Goal: Information Seeking & Learning: Learn about a topic

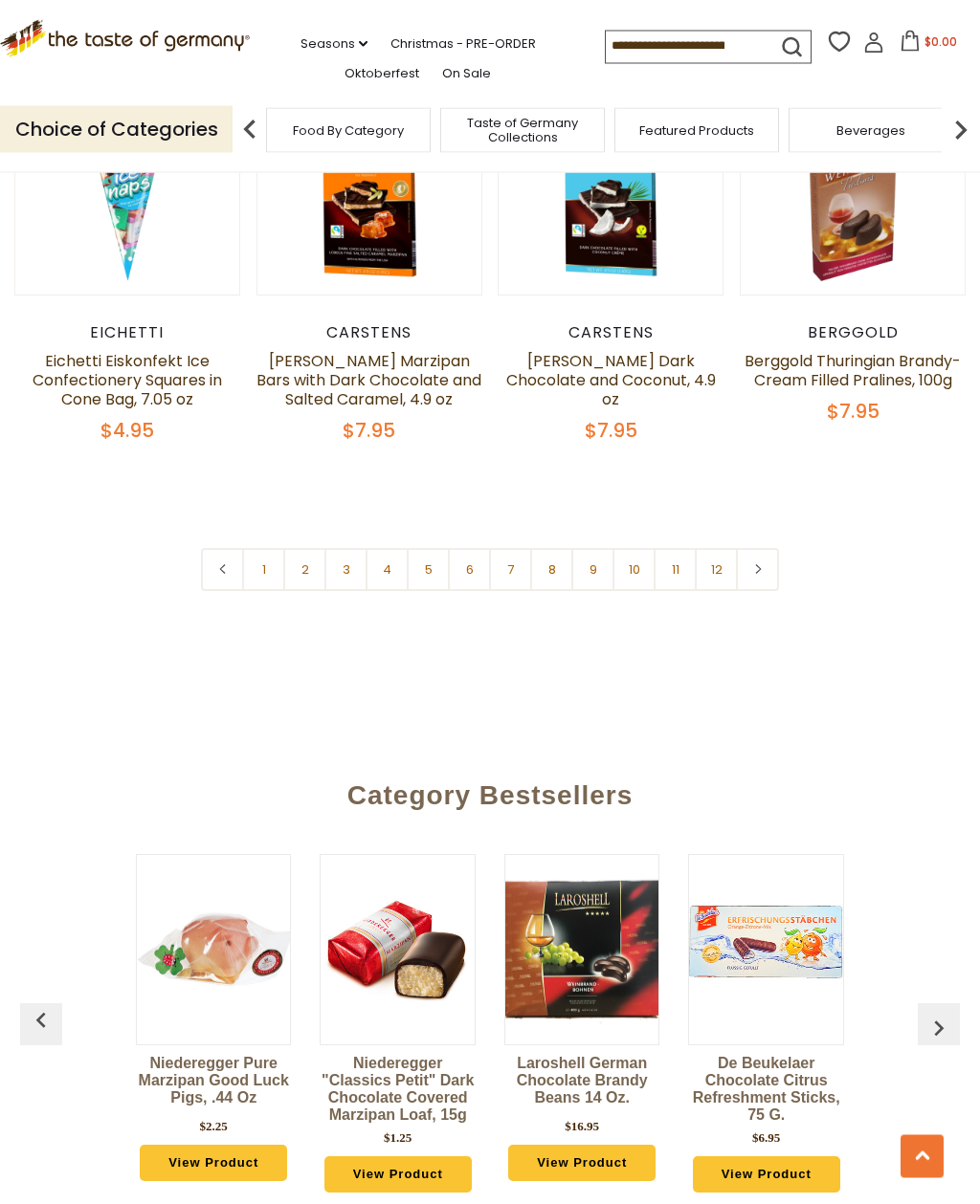
scroll to position [4035, 0]
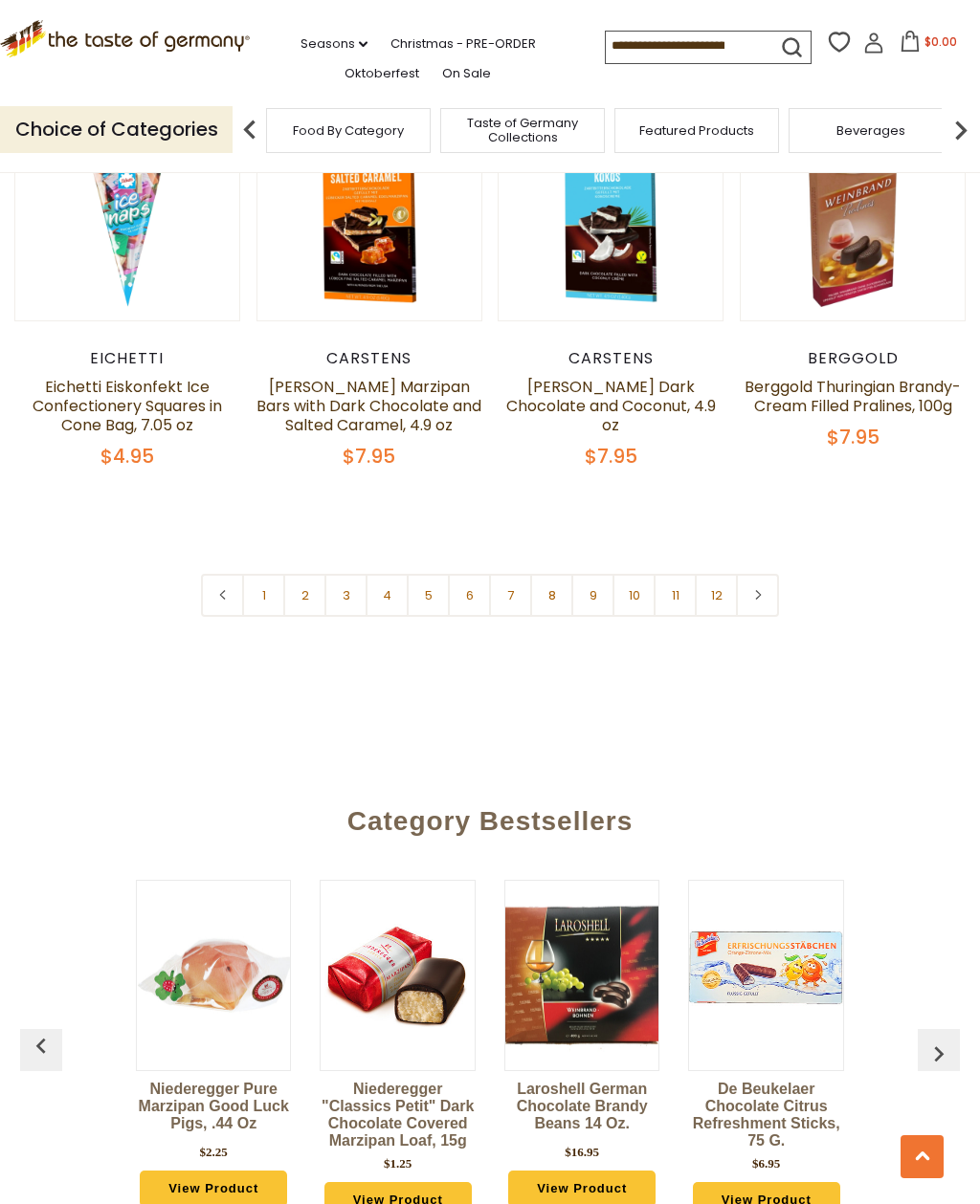
click at [758, 574] on link at bounding box center [757, 596] width 43 height 43
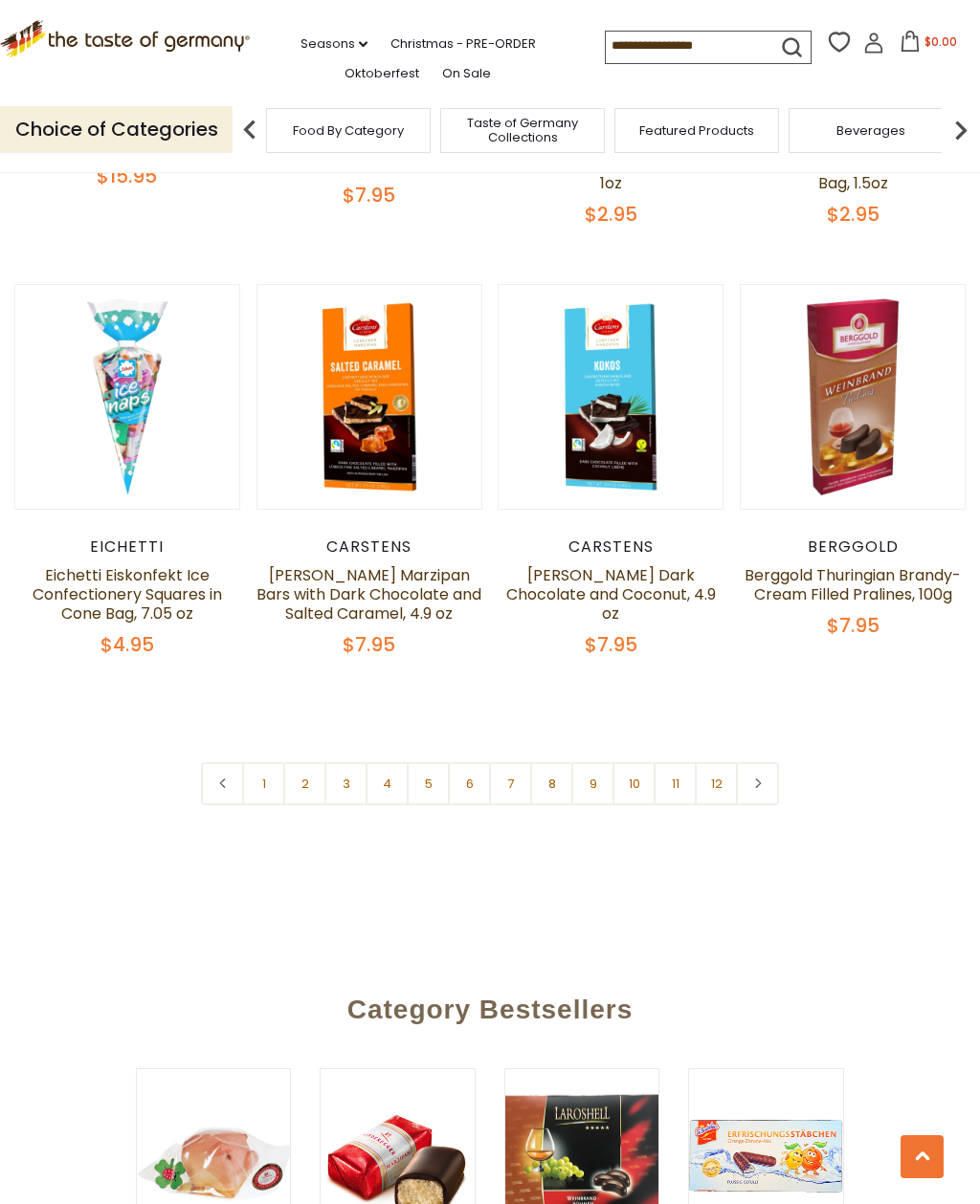
scroll to position [3843, 0]
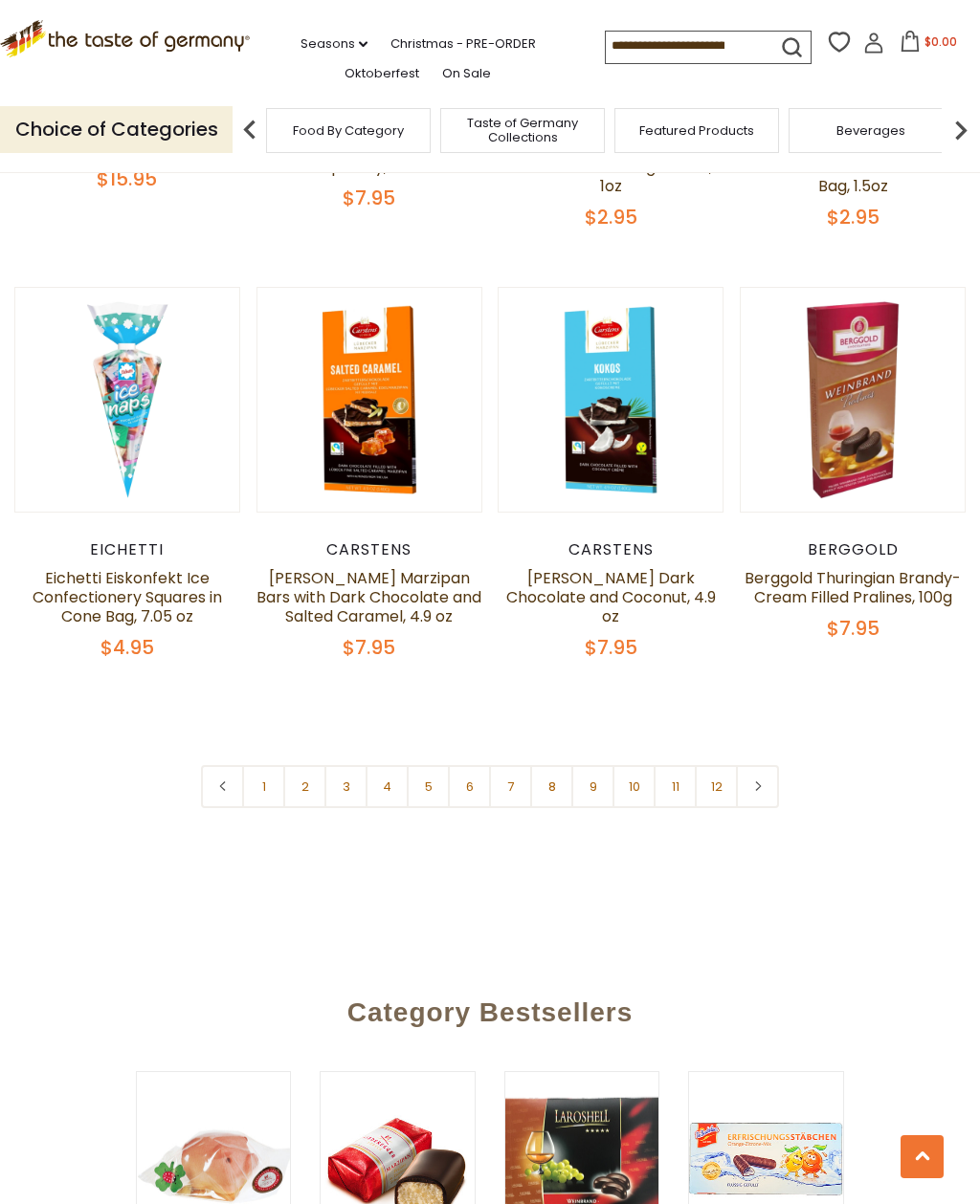
click at [302, 772] on link "2" at bounding box center [305, 786] width 43 height 43
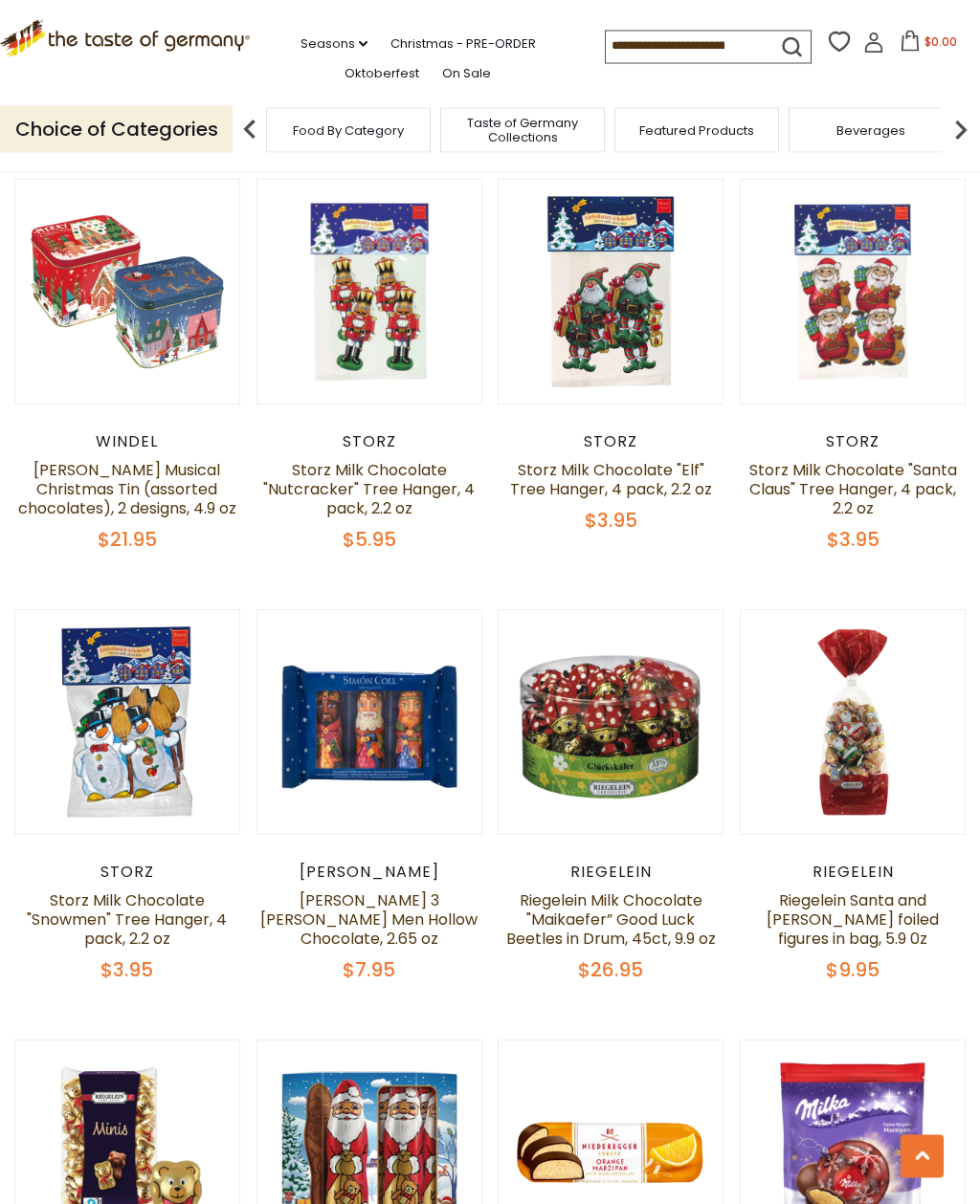
scroll to position [3110, 0]
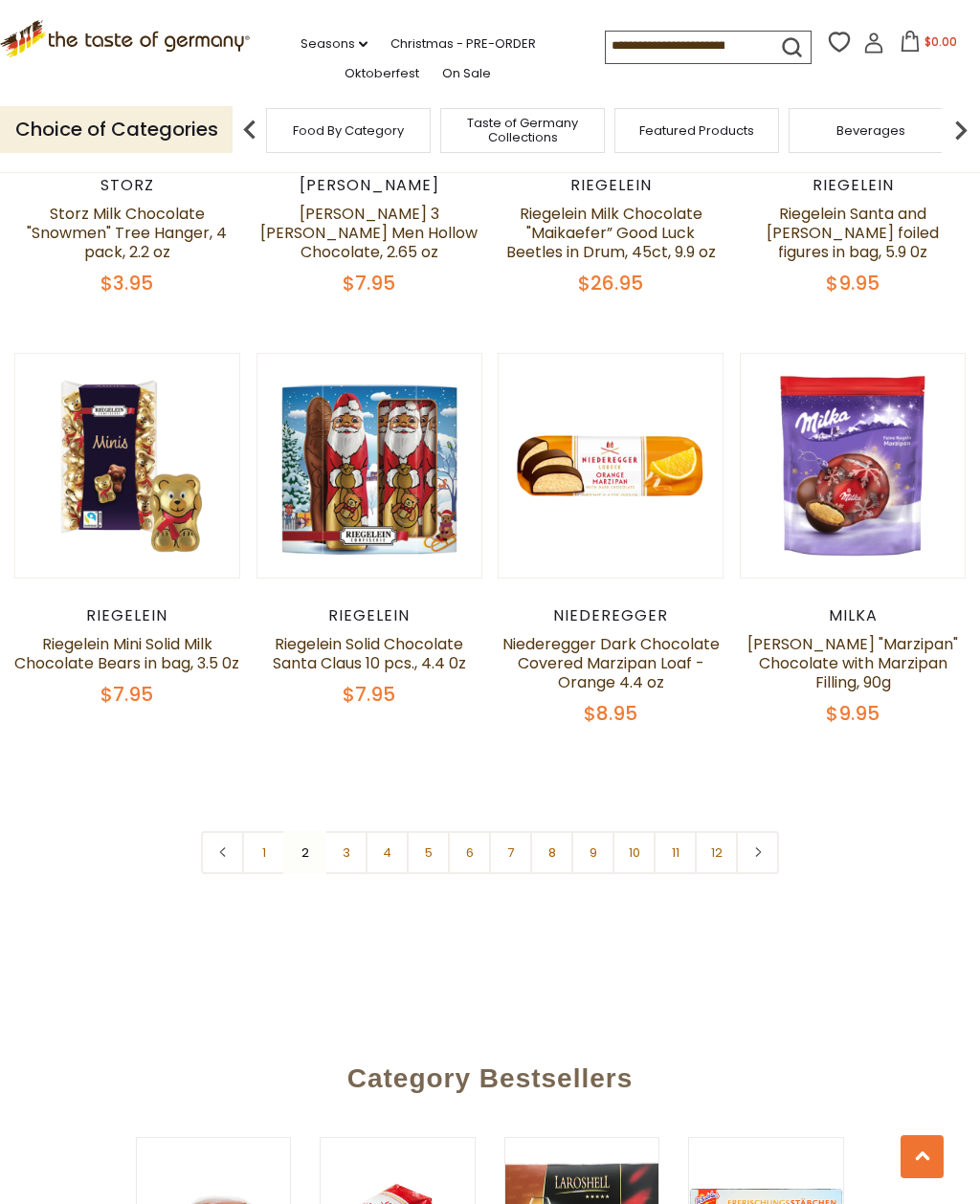
click at [348, 831] on link "3" at bounding box center [346, 853] width 43 height 43
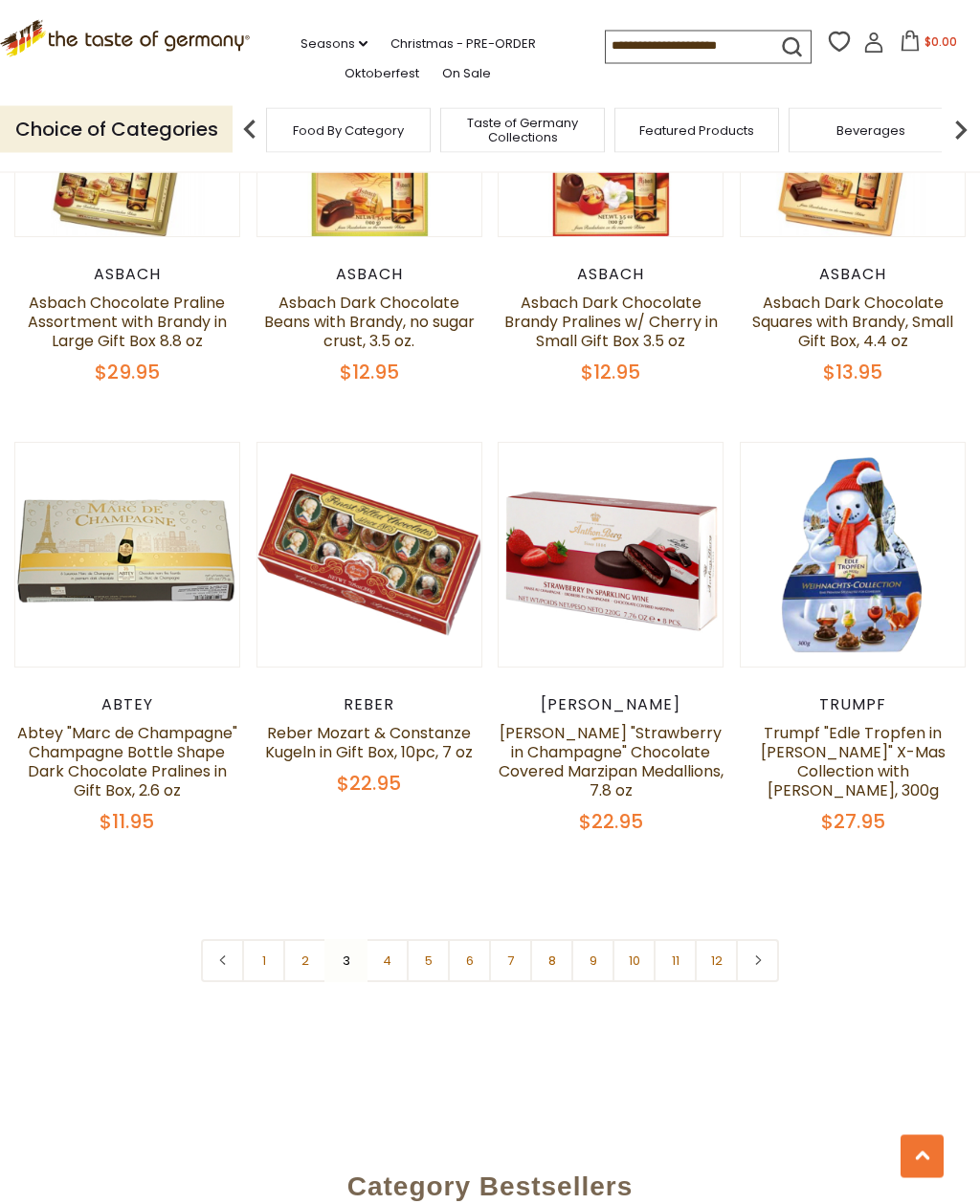
scroll to position [3669, 0]
click at [394, 939] on link "4" at bounding box center [387, 960] width 43 height 43
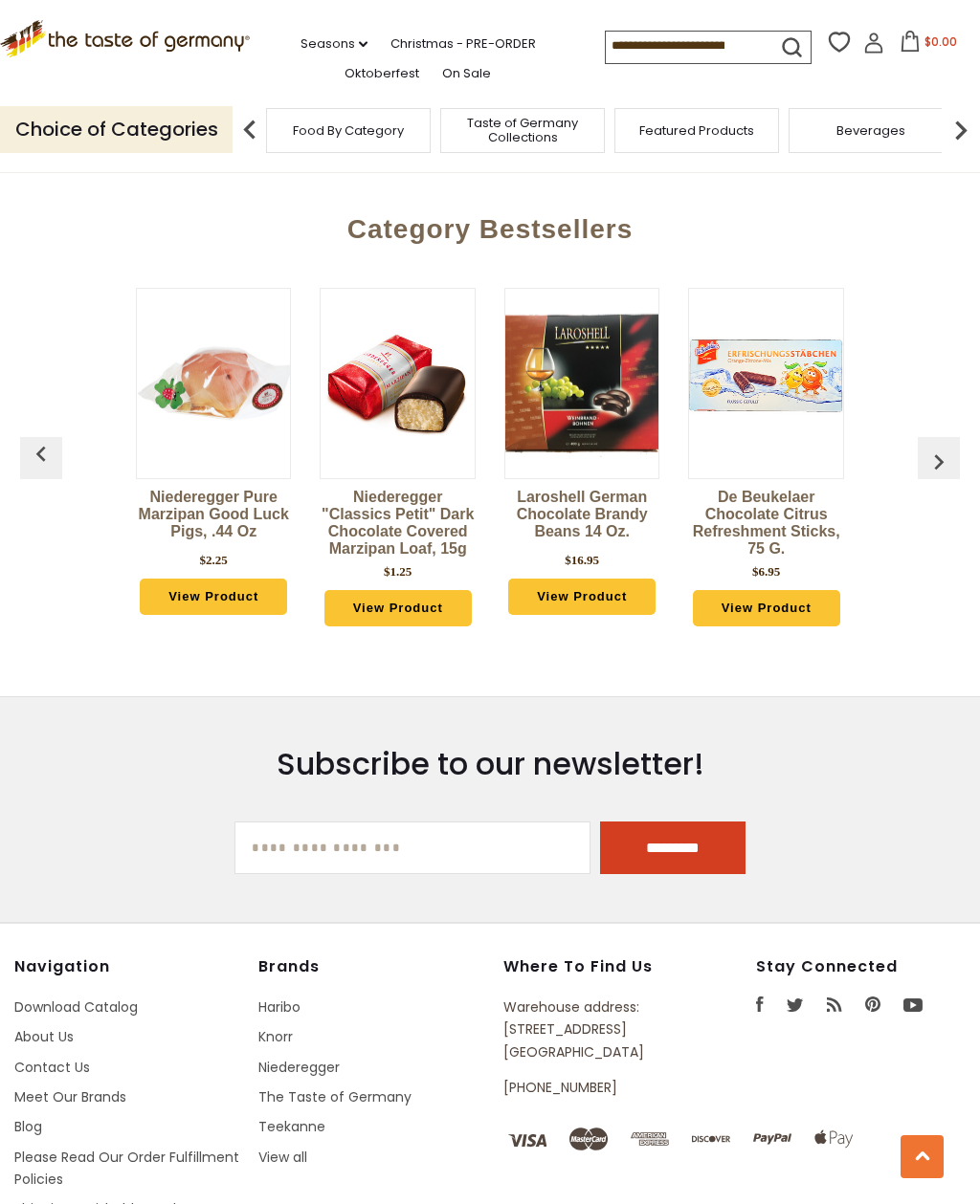
scroll to position [4811, 0]
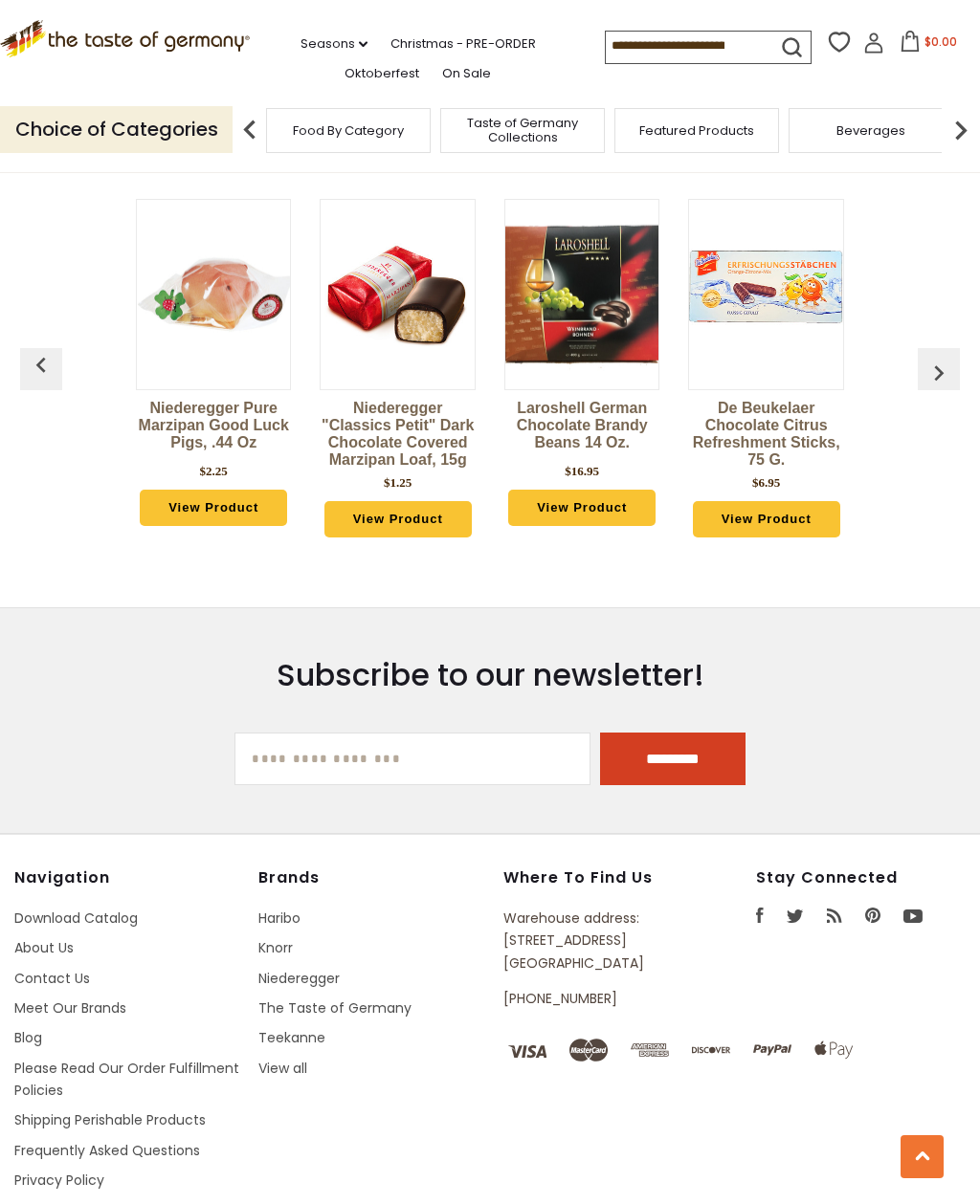
click at [181, 1141] on link "Frequently Asked Questions" at bounding box center [108, 1151] width 186 height 20
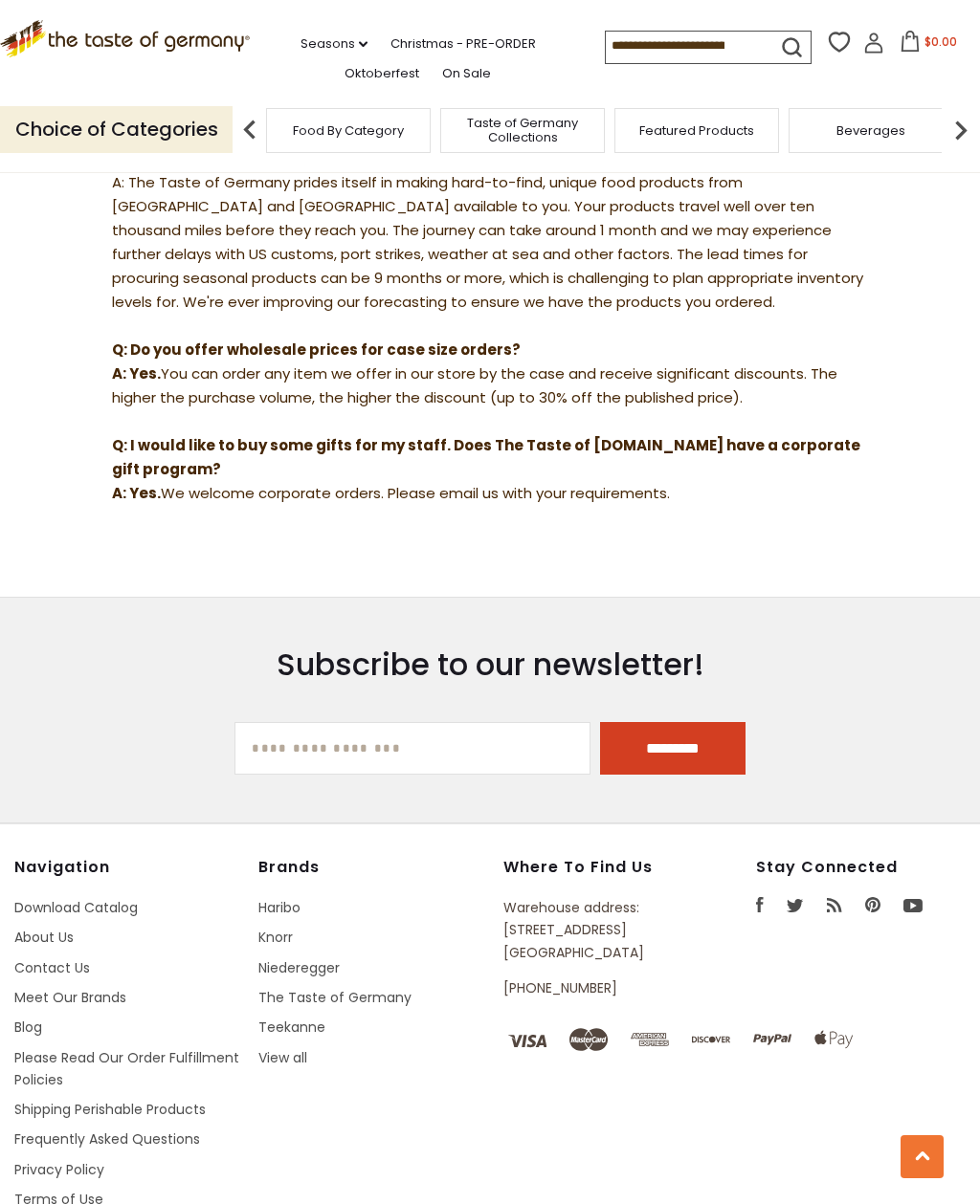
scroll to position [1673, 0]
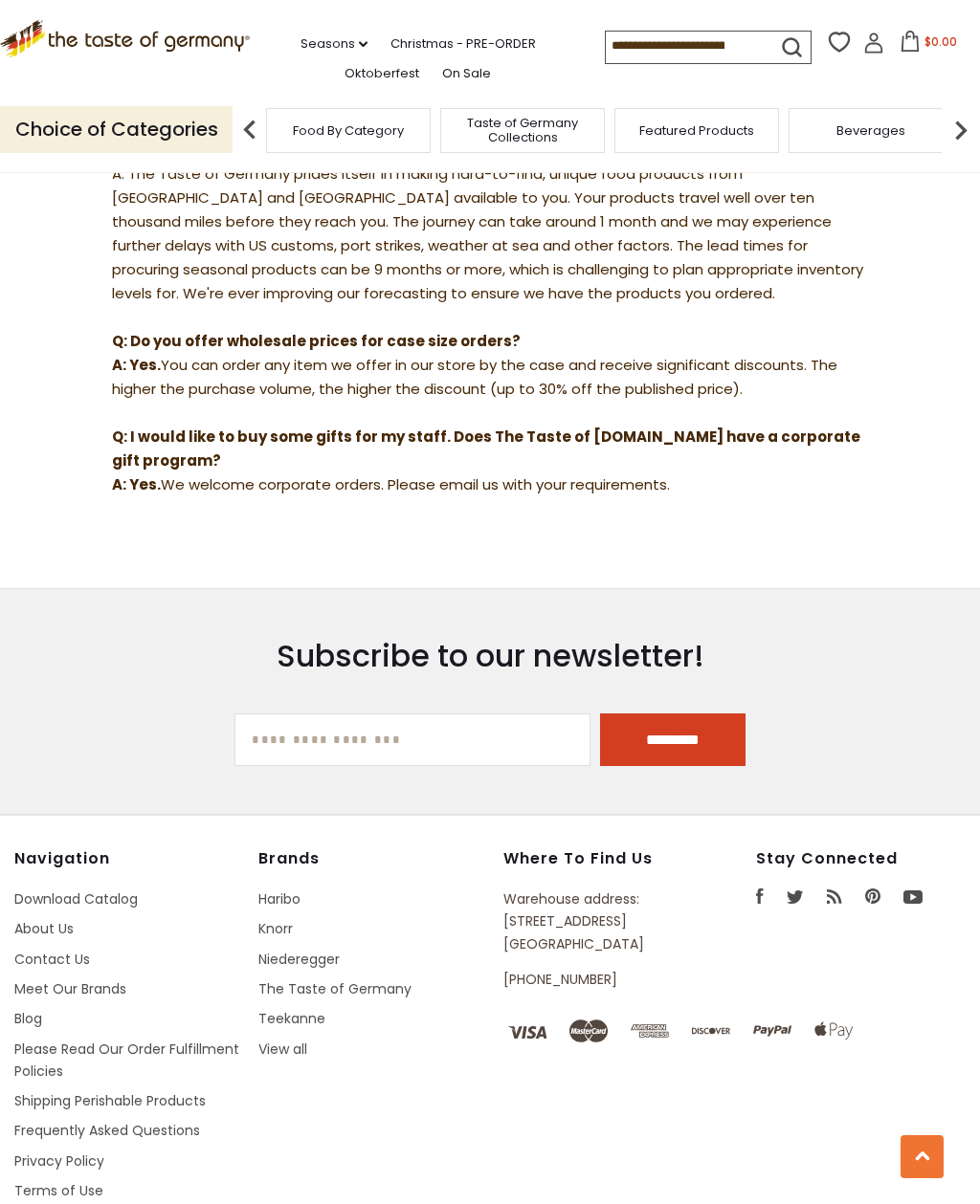
click at [54, 919] on link "About Us" at bounding box center [44, 929] width 60 height 20
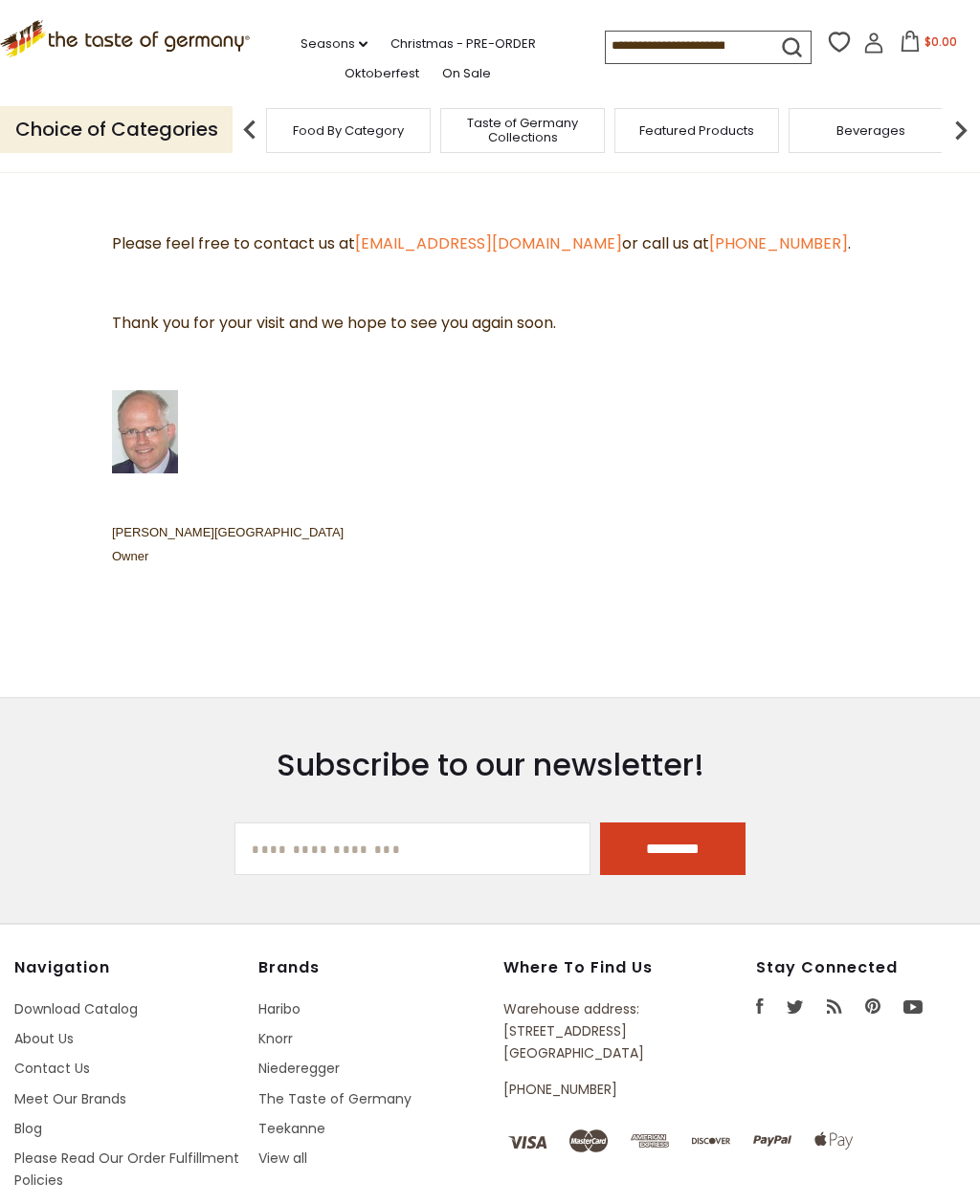
scroll to position [1098, 0]
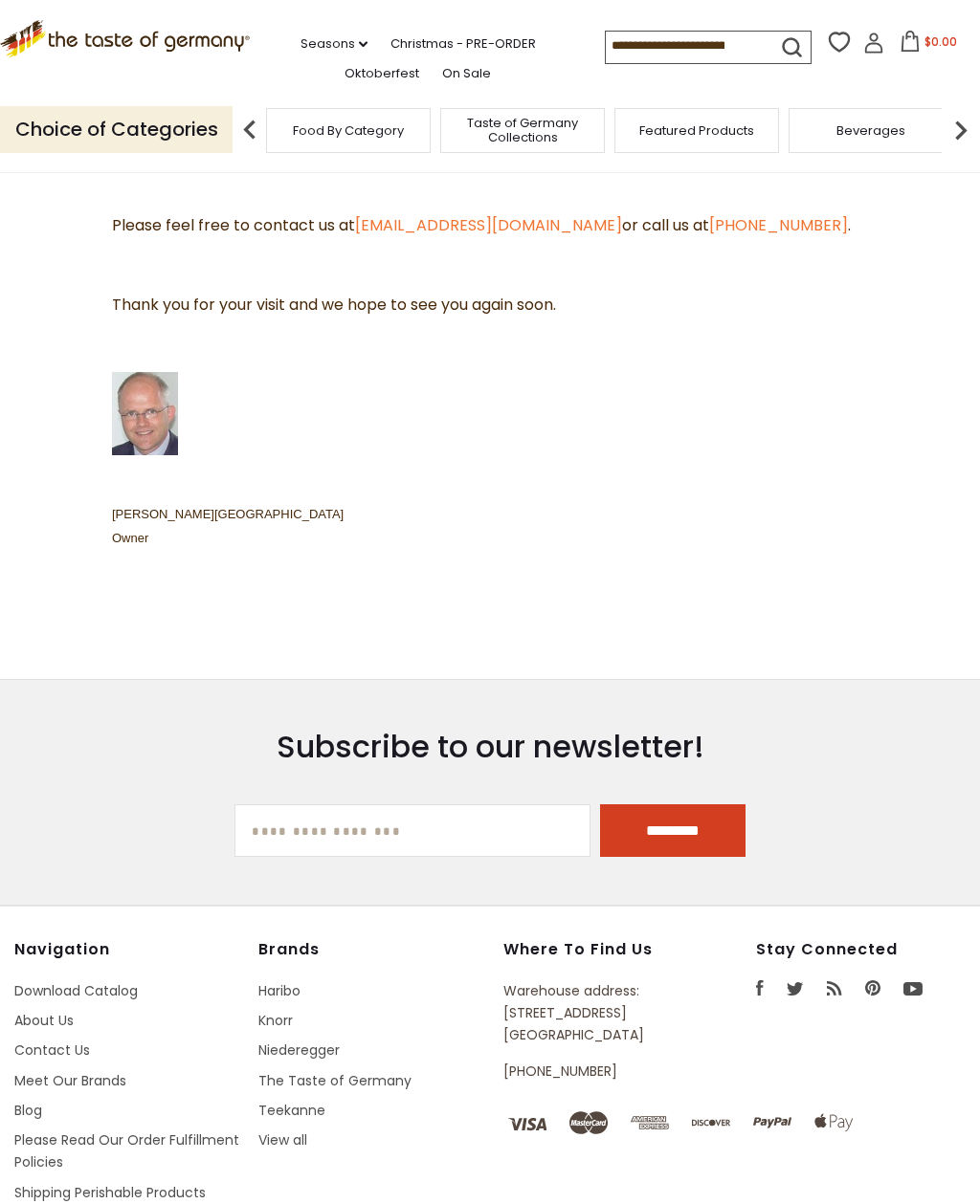
click at [173, 1183] on link "Shipping Perishable Products" at bounding box center [111, 1193] width 192 height 20
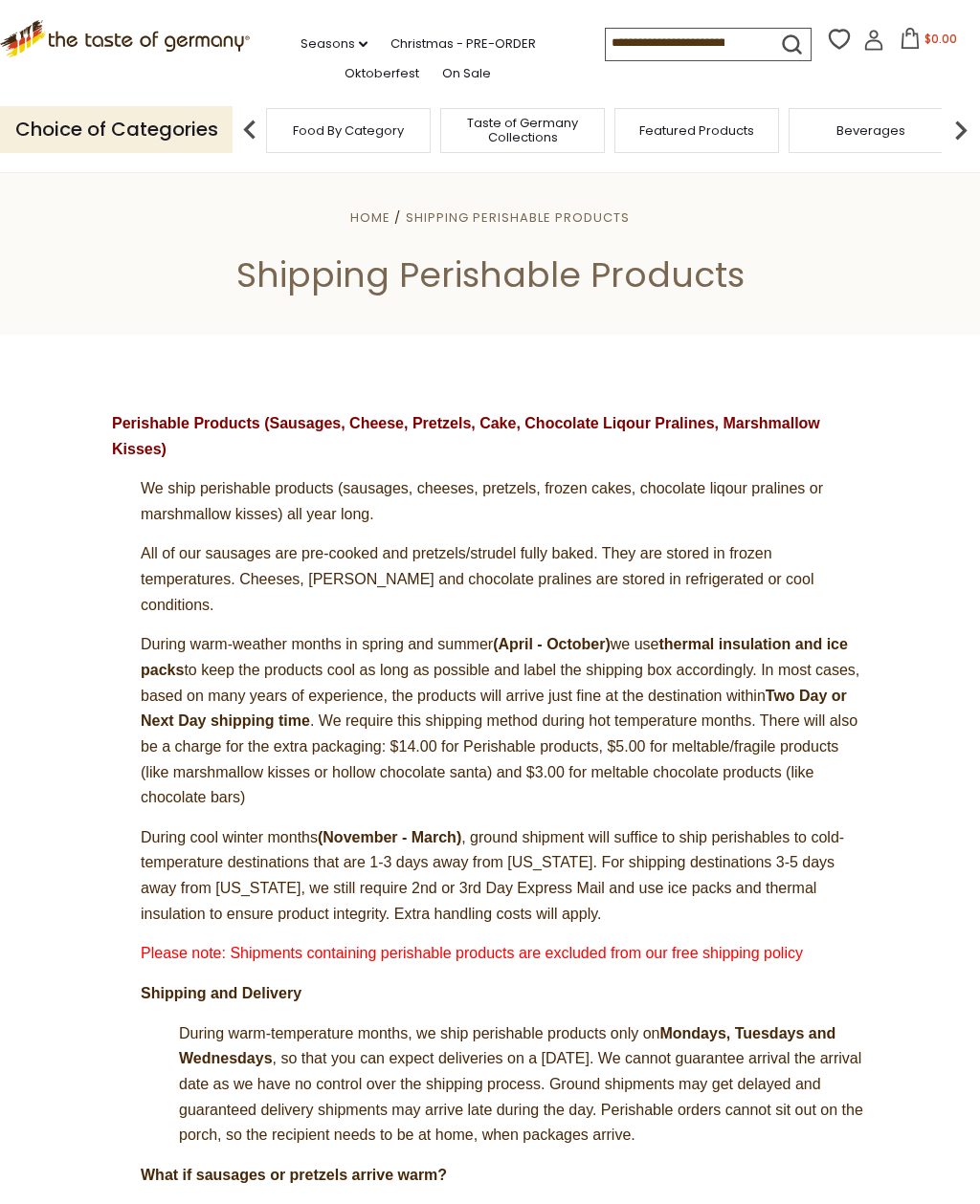
click at [90, 30] on icon ".st0{fill:#EDD300;} .st1{fill:#D33E21;}" at bounding box center [124, 39] width 249 height 37
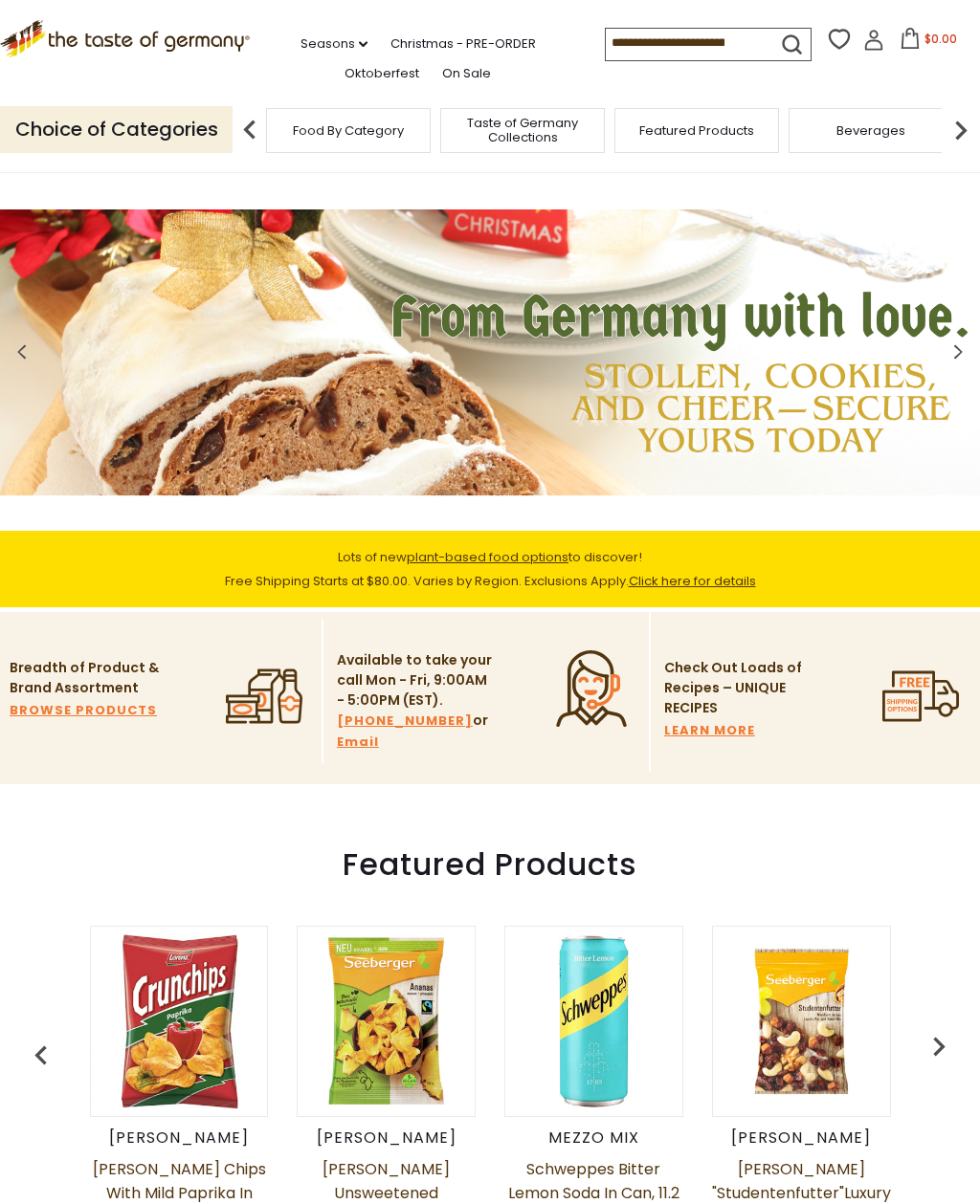
click at [975, 113] on img at bounding box center [959, 129] width 38 height 38
click at [968, 112] on img at bounding box center [959, 129] width 38 height 38
click at [969, 125] on img at bounding box center [959, 129] width 38 height 38
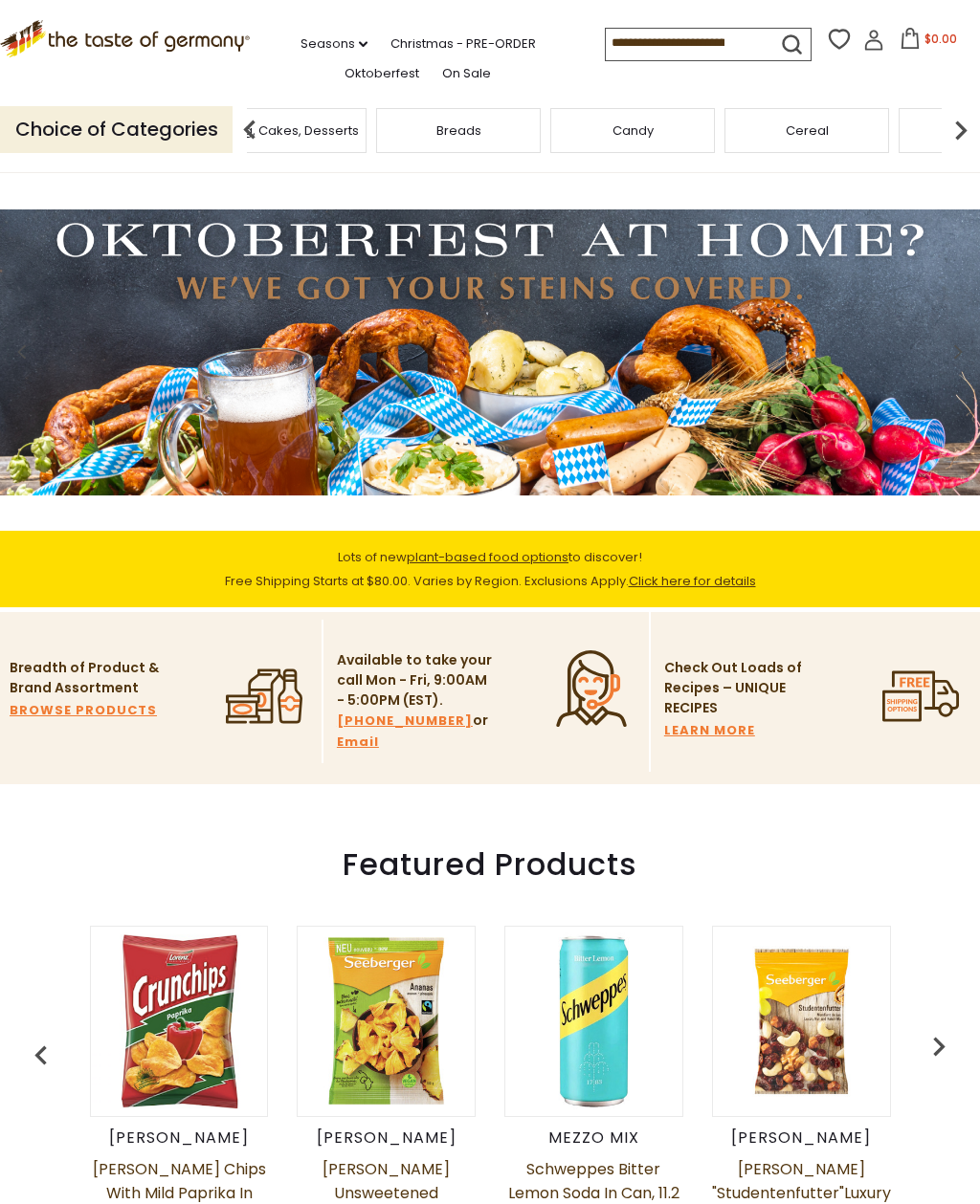
click at [971, 126] on img at bounding box center [959, 129] width 38 height 38
click at [968, 115] on img at bounding box center [959, 129] width 38 height 38
click at [972, 118] on img at bounding box center [959, 129] width 38 height 38
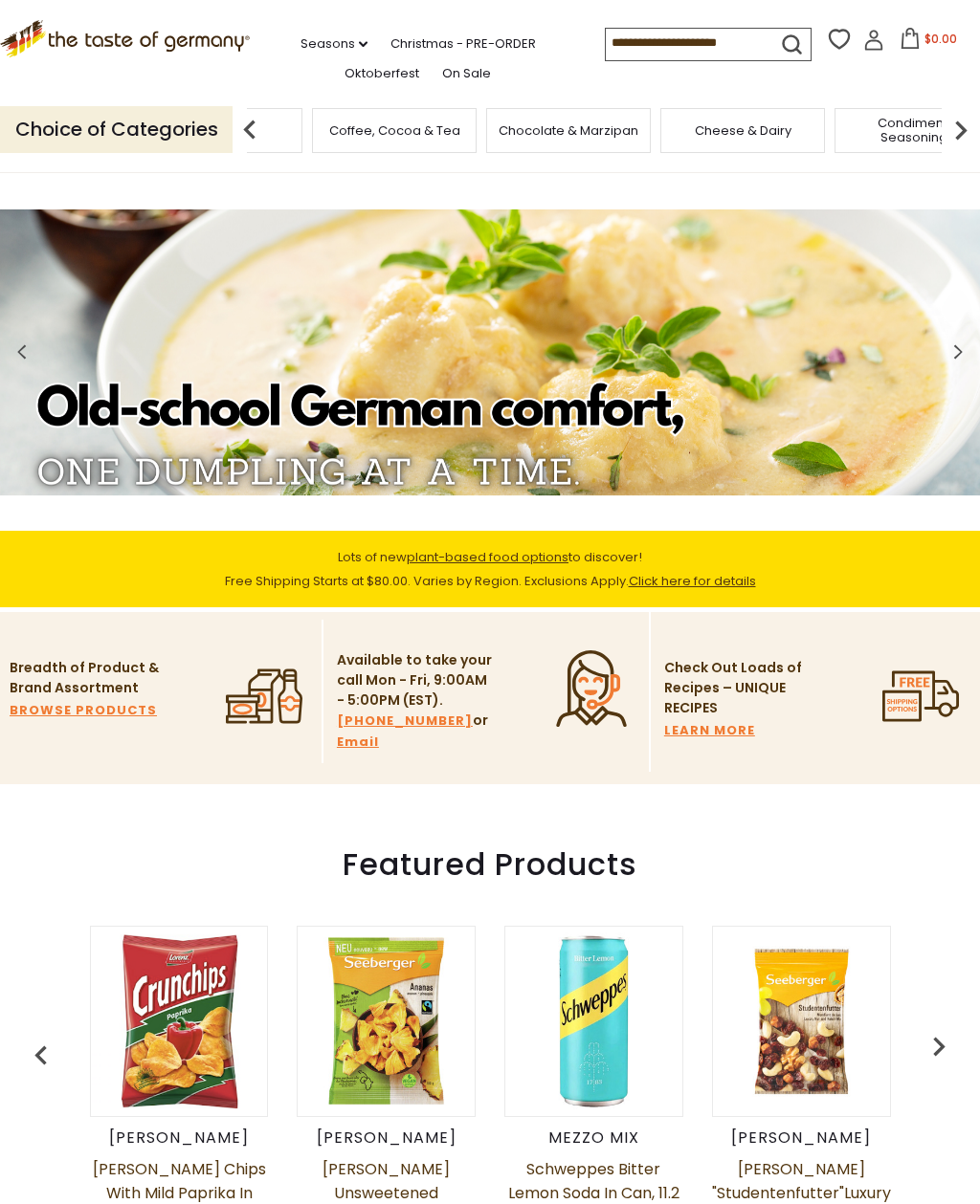
click at [968, 115] on img at bounding box center [959, 129] width 38 height 38
click at [977, 115] on img at bounding box center [959, 129] width 38 height 38
click at [975, 111] on img at bounding box center [959, 129] width 38 height 38
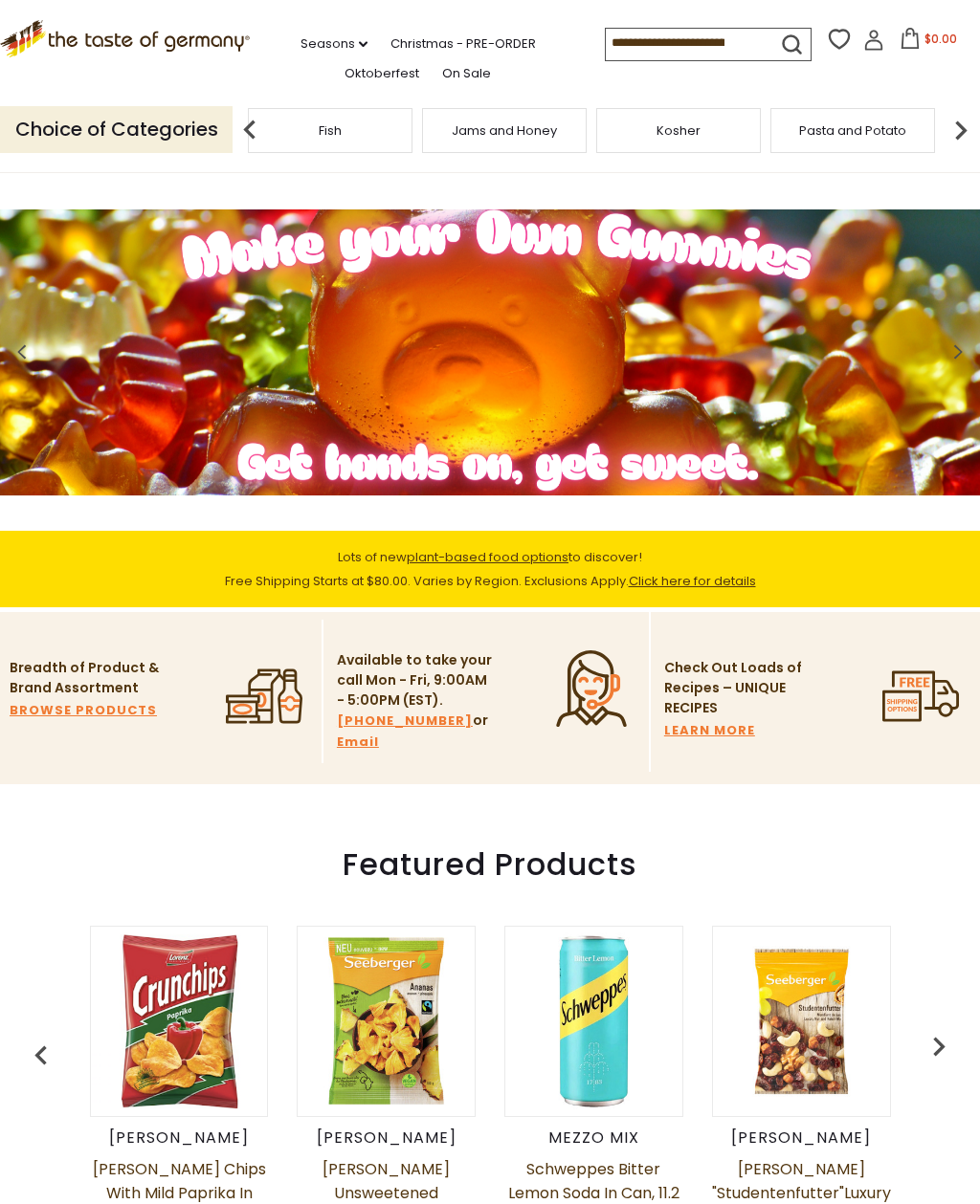
click at [964, 116] on img at bounding box center [959, 129] width 38 height 38
click at [977, 119] on img at bounding box center [959, 129] width 38 height 38
click at [962, 125] on img at bounding box center [959, 129] width 38 height 38
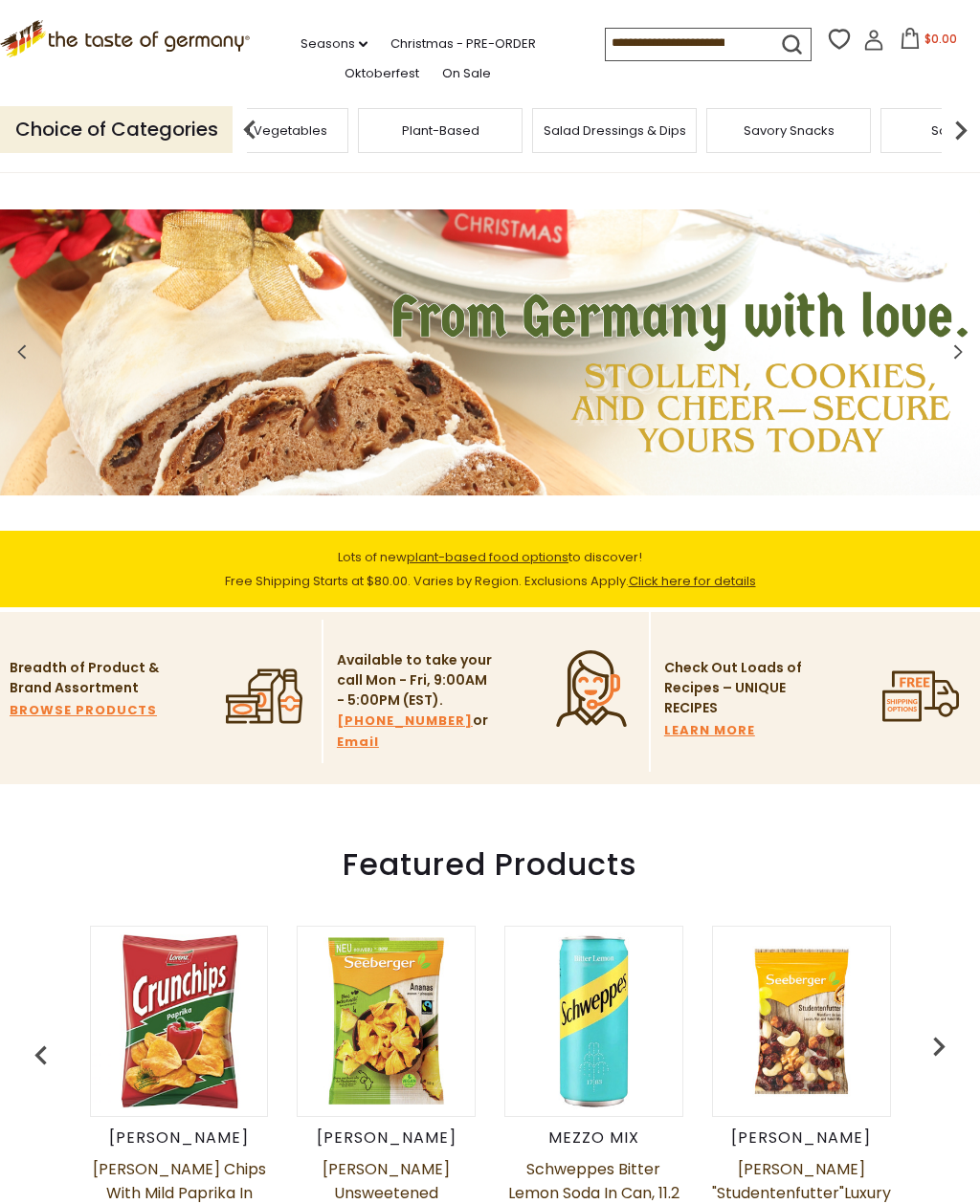
click at [969, 117] on img at bounding box center [959, 129] width 38 height 38
click at [956, 116] on img at bounding box center [959, 129] width 38 height 38
click at [638, 33] on input at bounding box center [686, 41] width 161 height 26
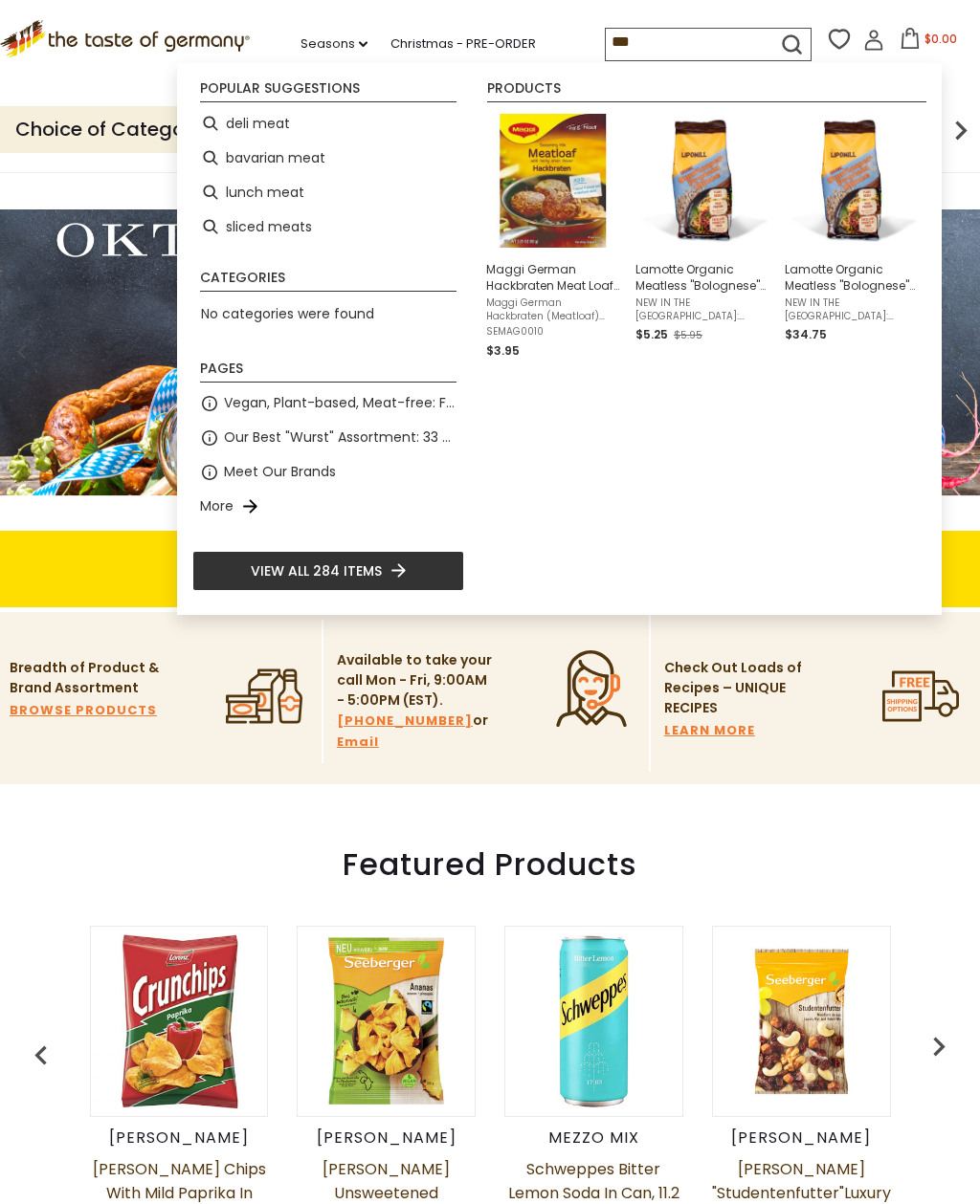
type input "****"
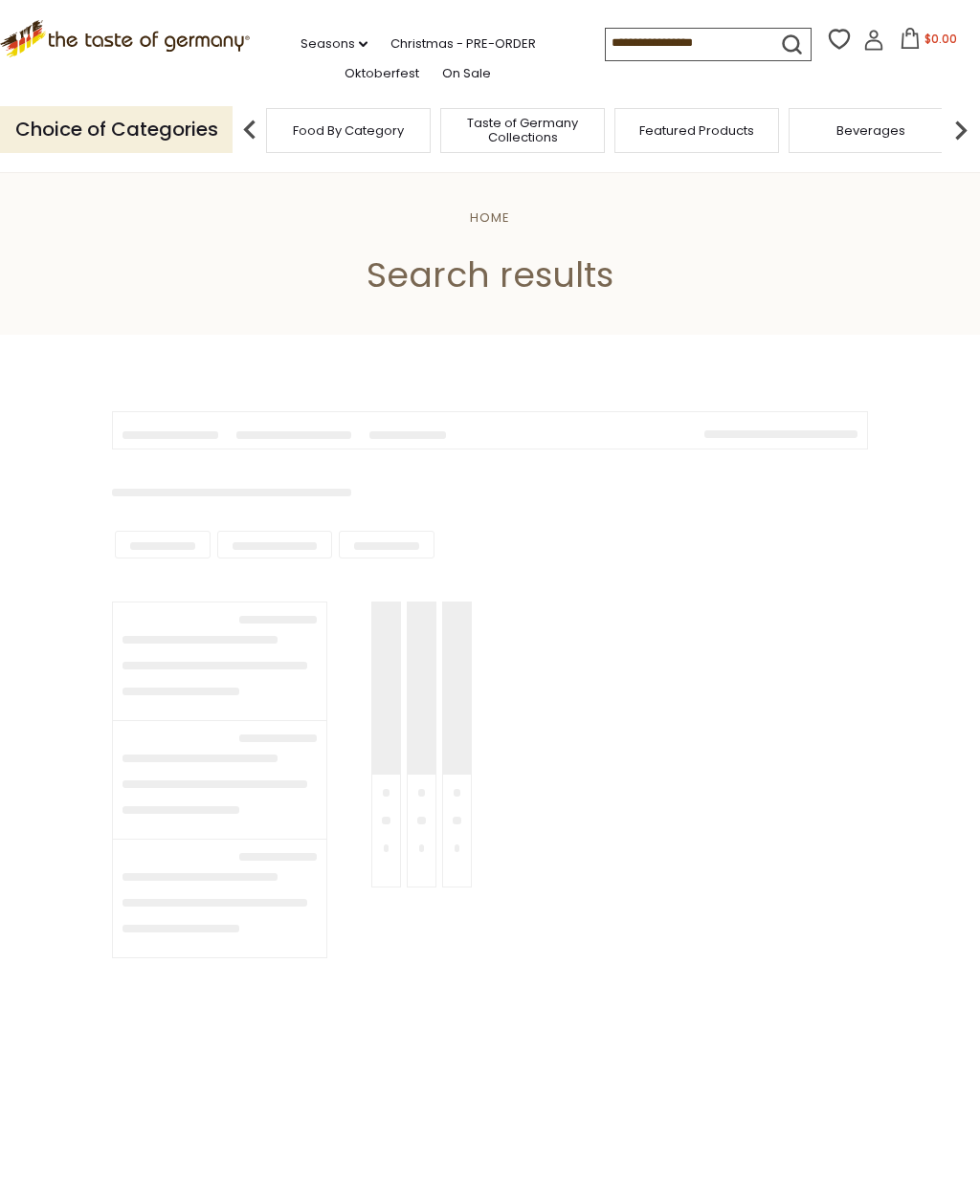
type input "****"
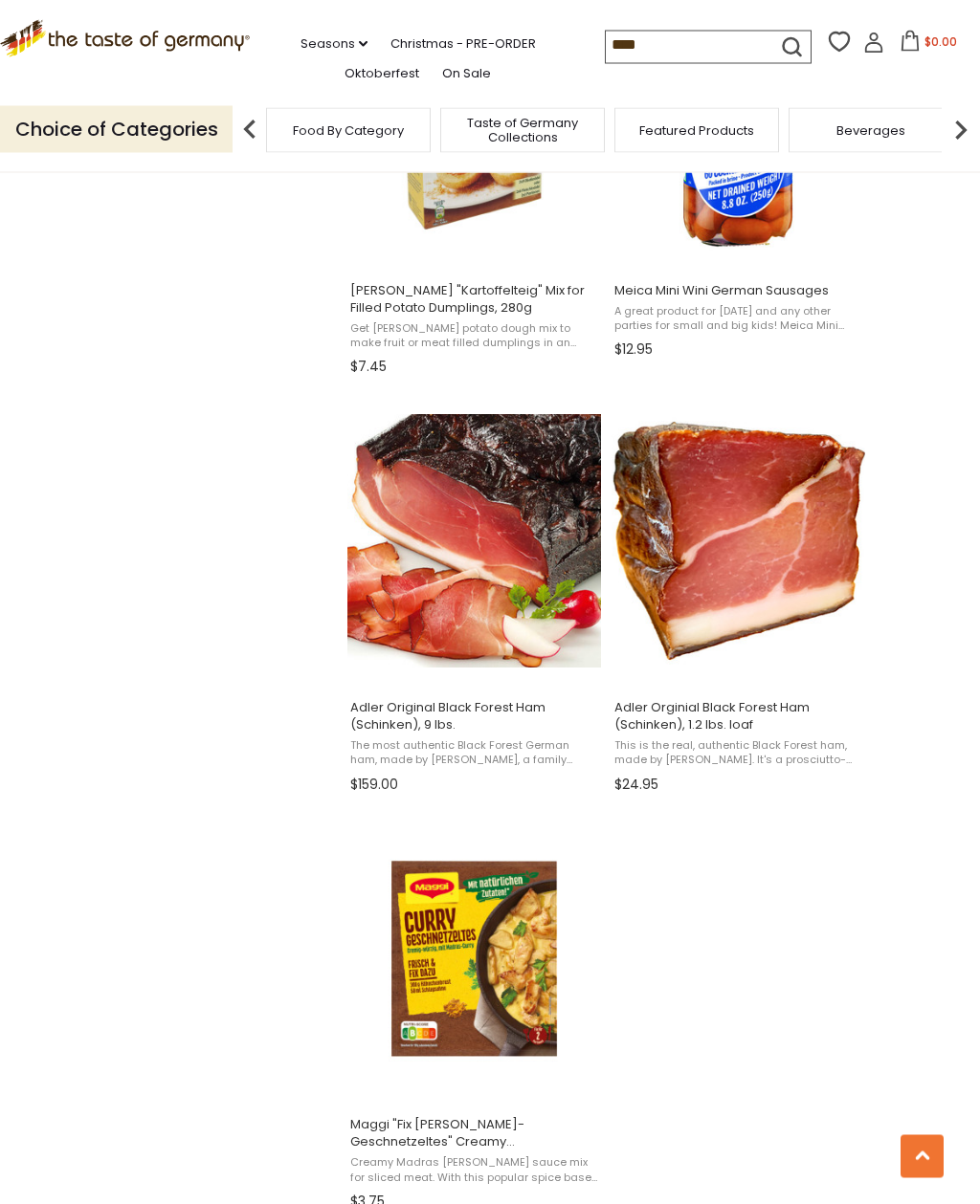
scroll to position [2634, 0]
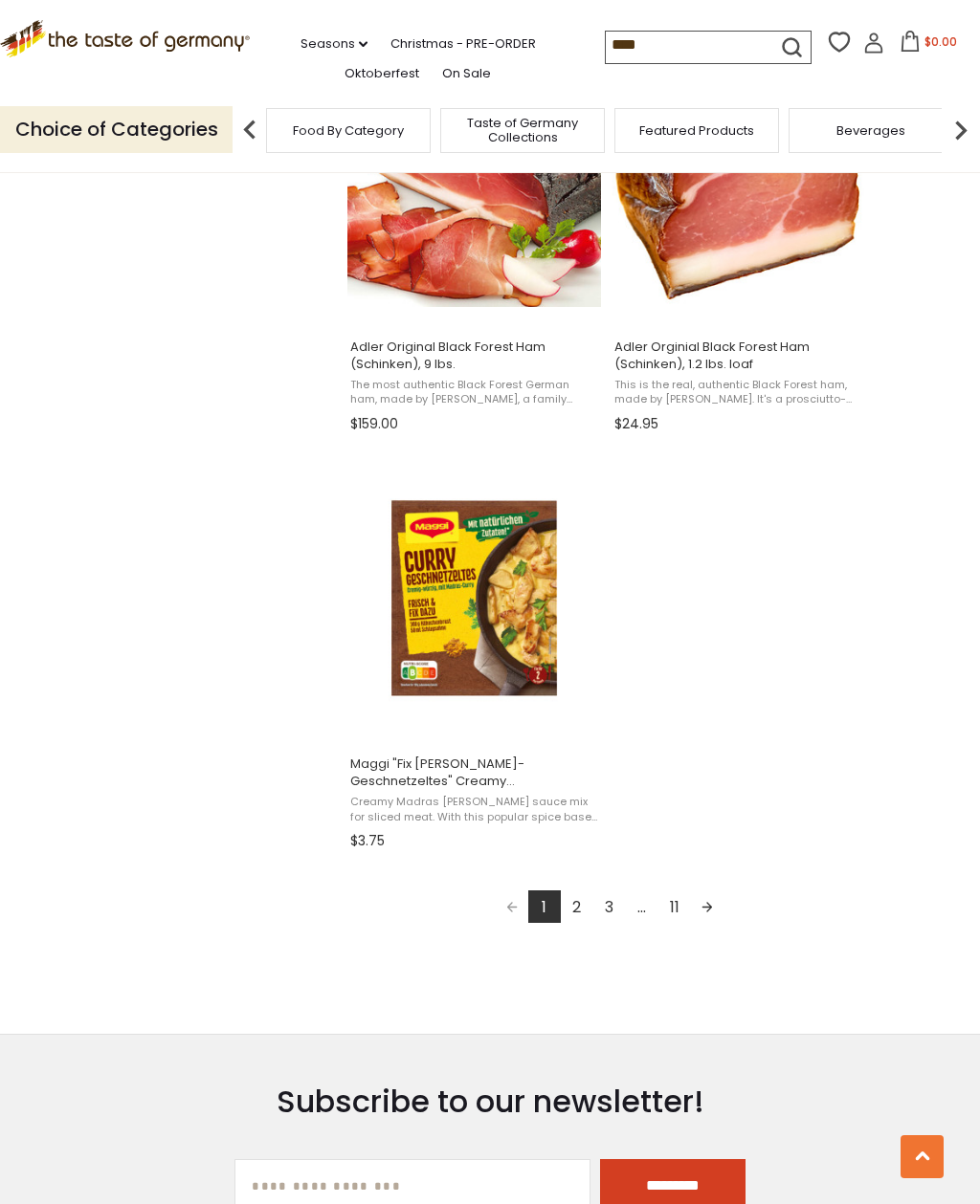
click at [581, 905] on link "2" at bounding box center [576, 907] width 32 height 32
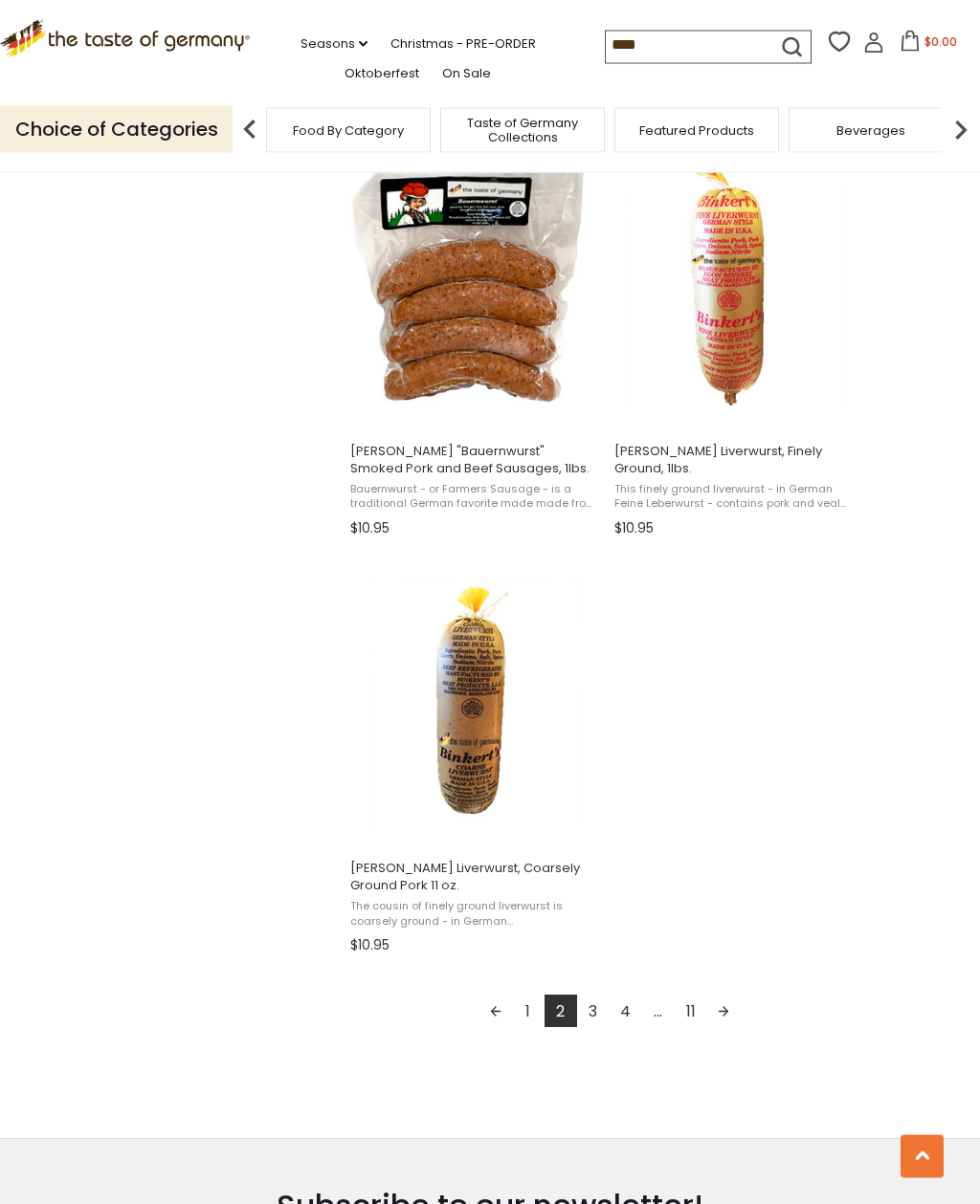
scroll to position [2890, 0]
click at [597, 1008] on link "3" at bounding box center [593, 1010] width 32 height 32
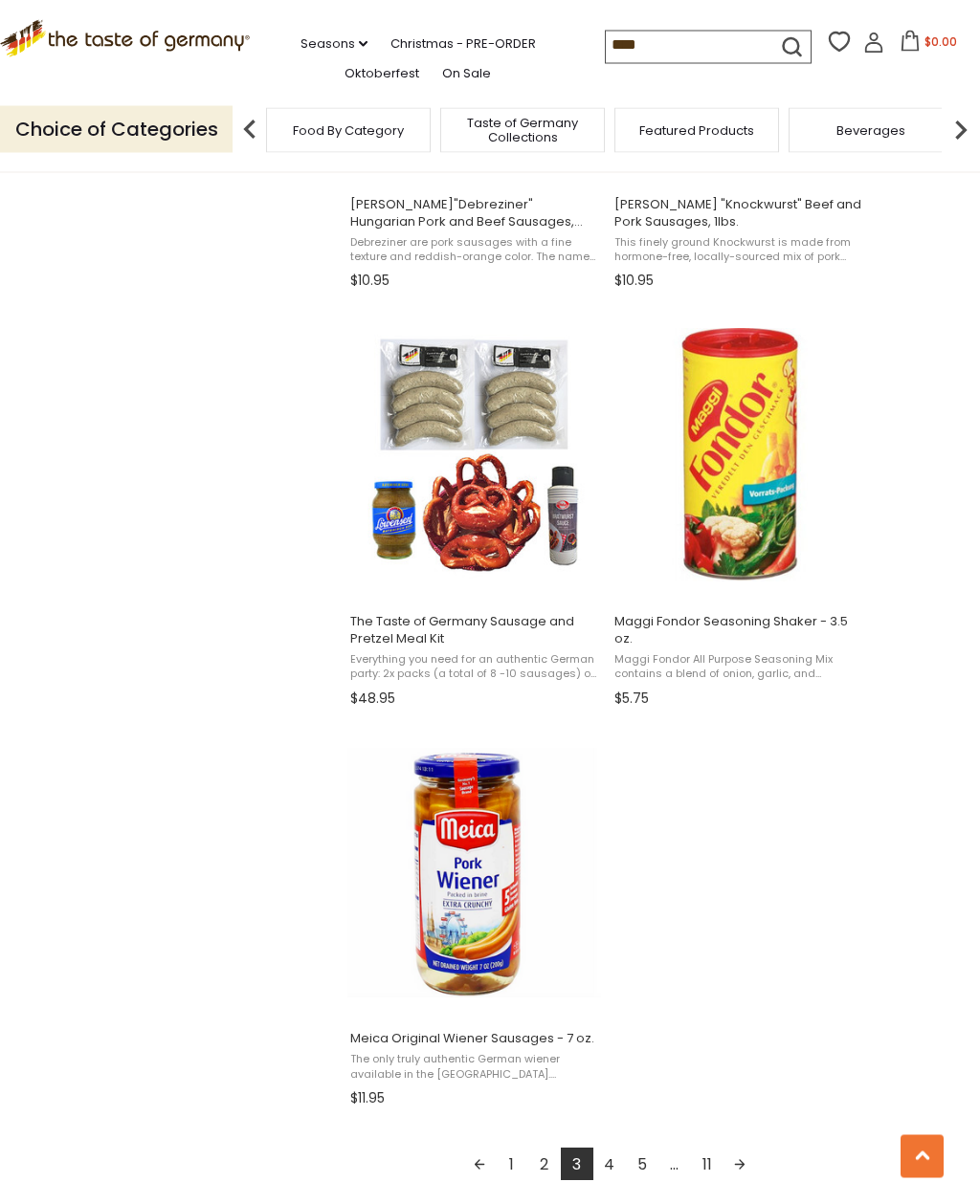
scroll to position [2751, 0]
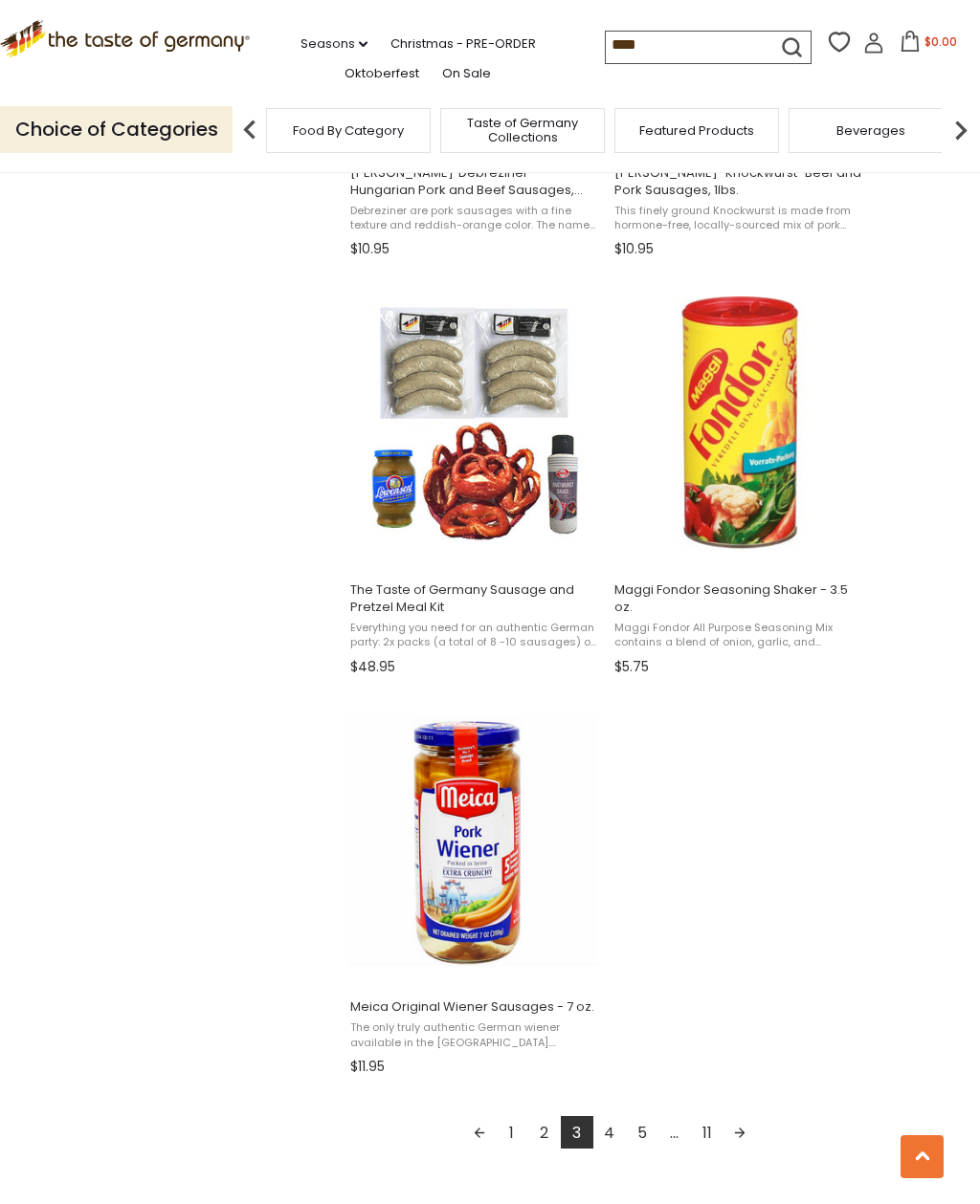
click at [608, 1123] on link "4" at bounding box center [608, 1132] width 32 height 32
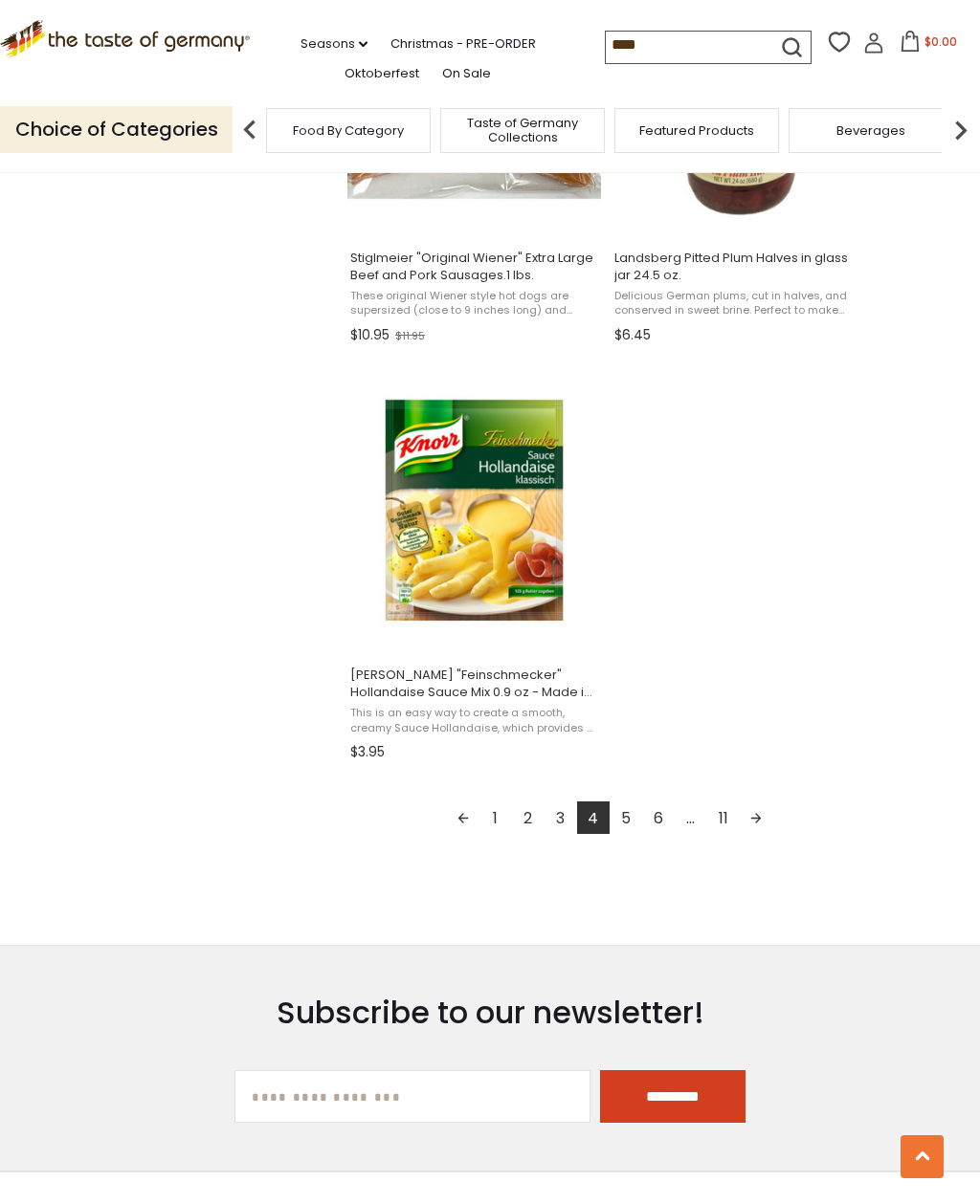
scroll to position [3038, 0]
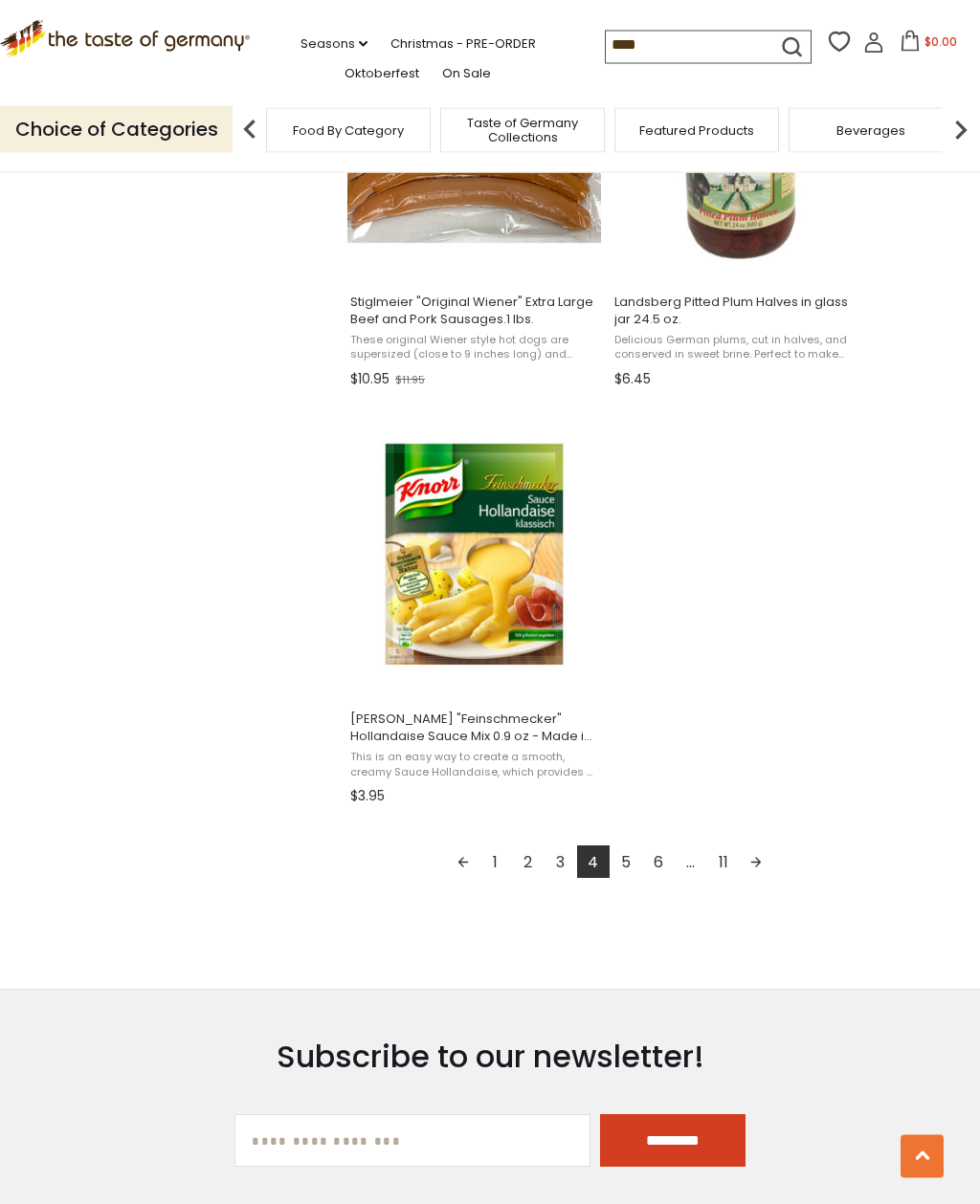
click at [640, 864] on link "5" at bounding box center [625, 863] width 32 height 32
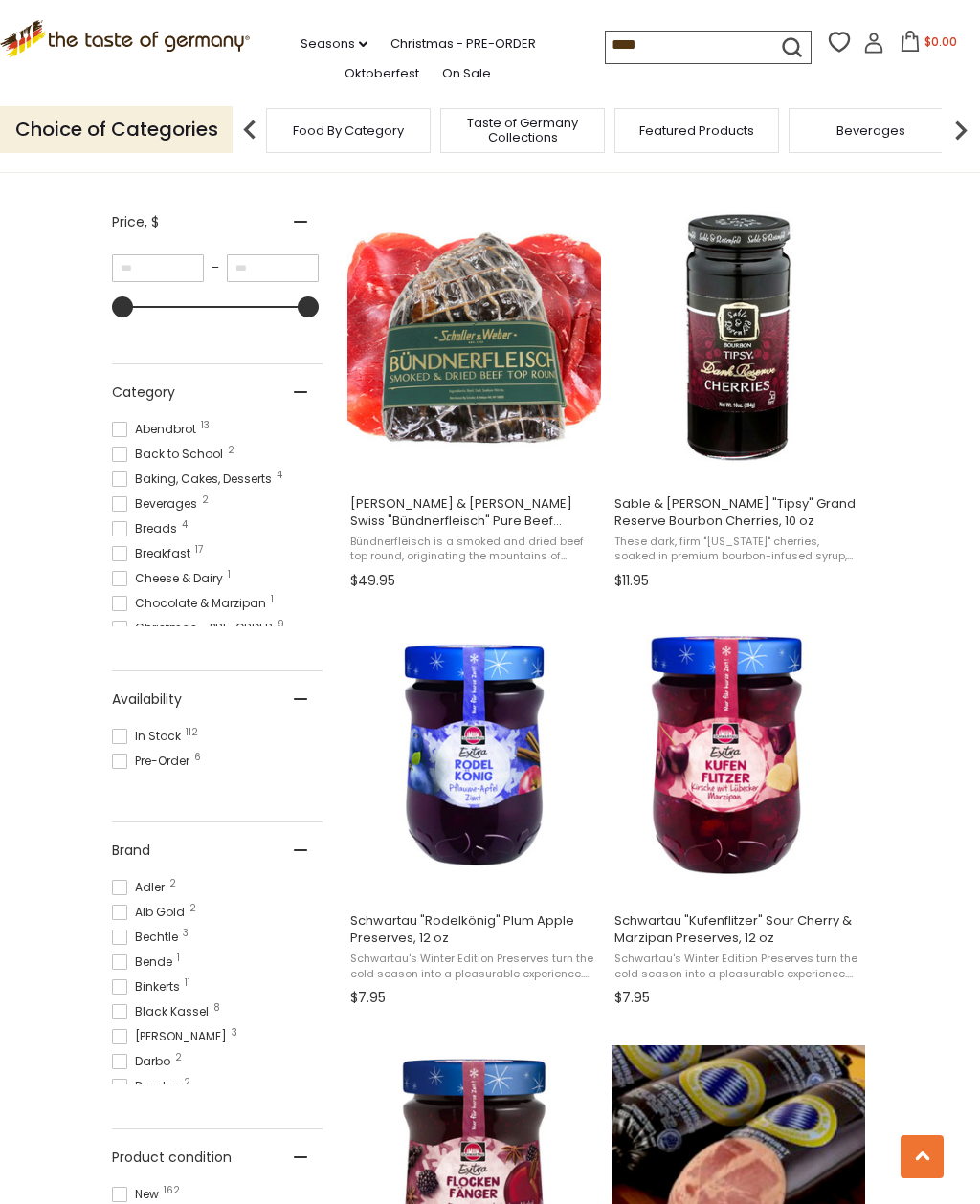
scroll to position [17, 0]
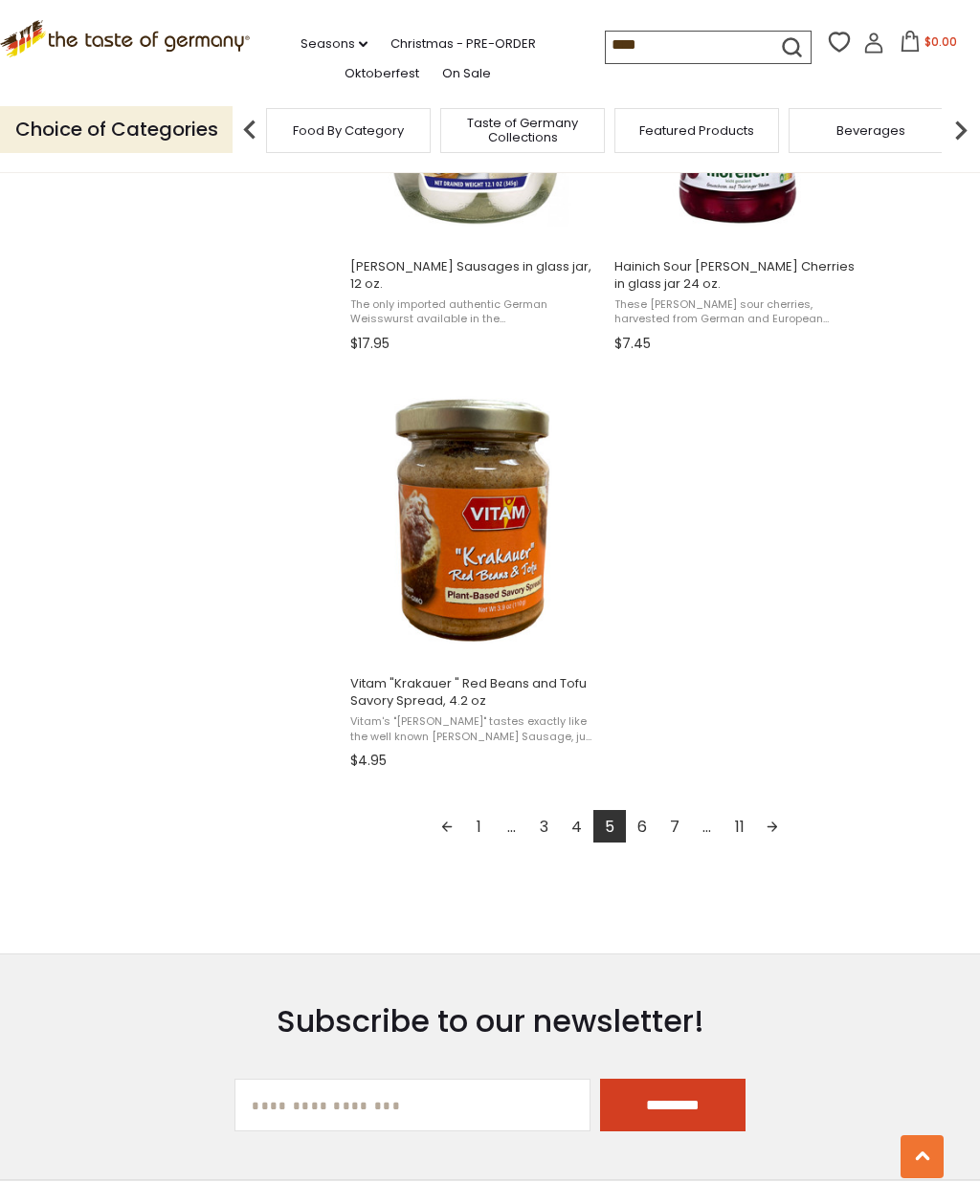
click at [648, 829] on link "6" at bounding box center [642, 825] width 32 height 32
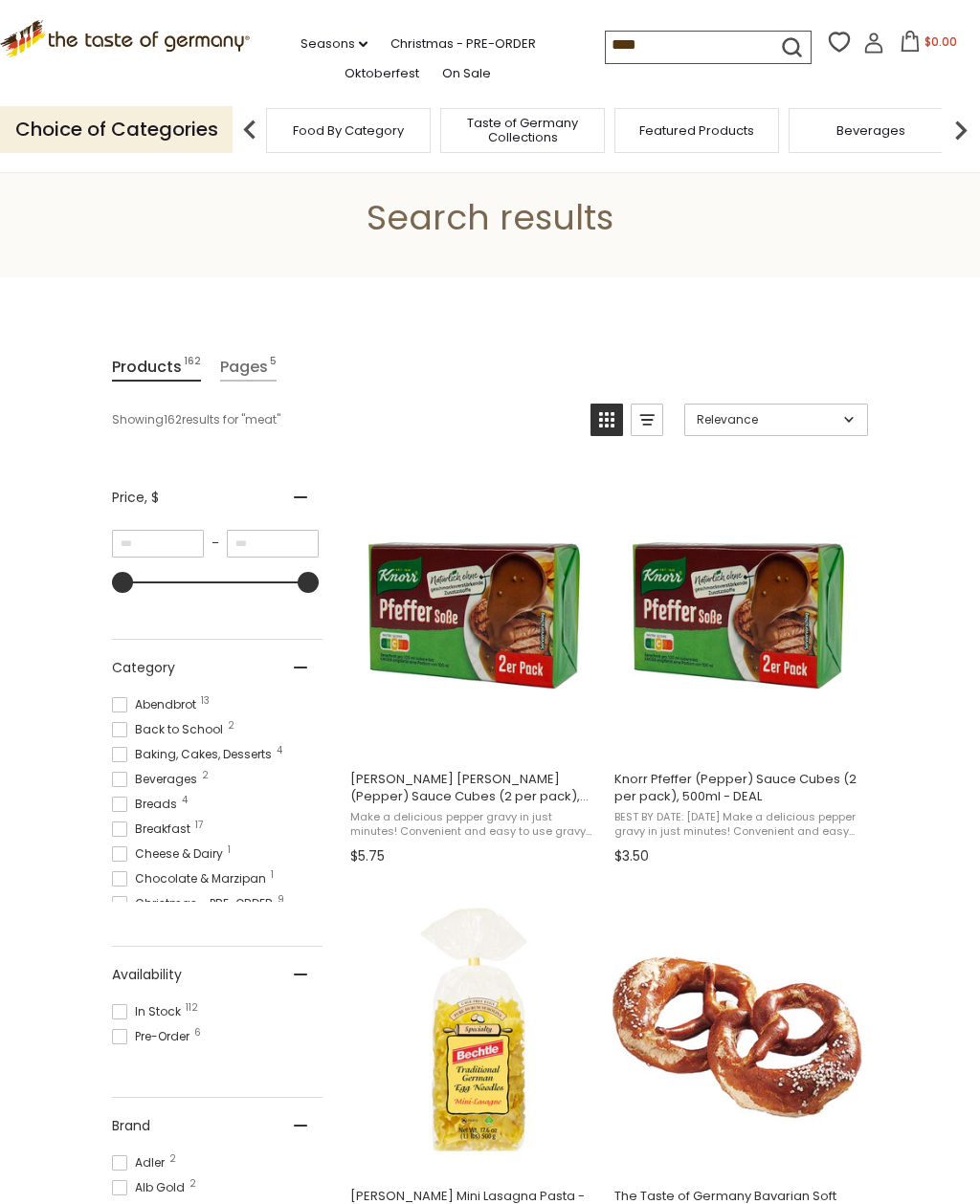
scroll to position [17, 0]
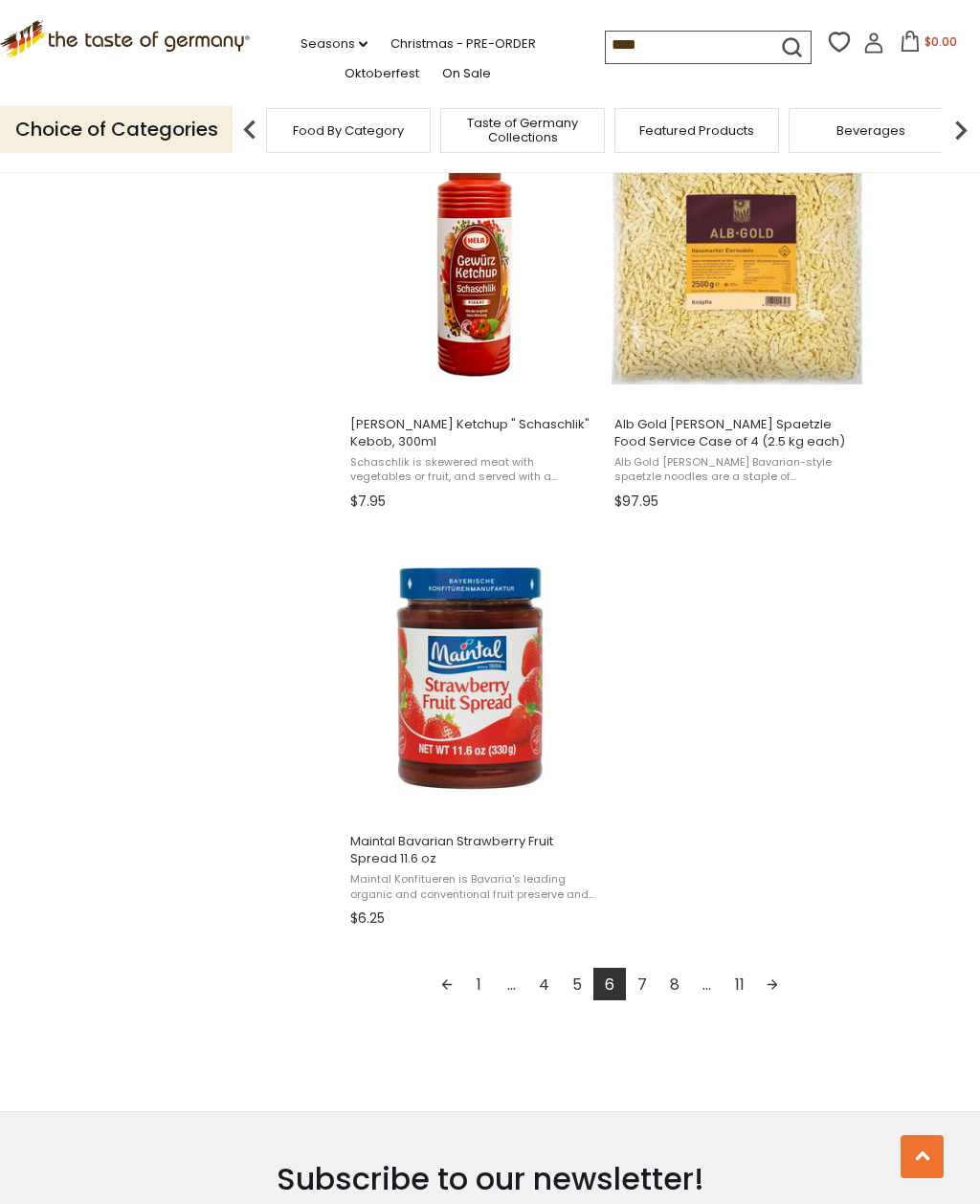
click at [641, 969] on link "7" at bounding box center [642, 984] width 32 height 32
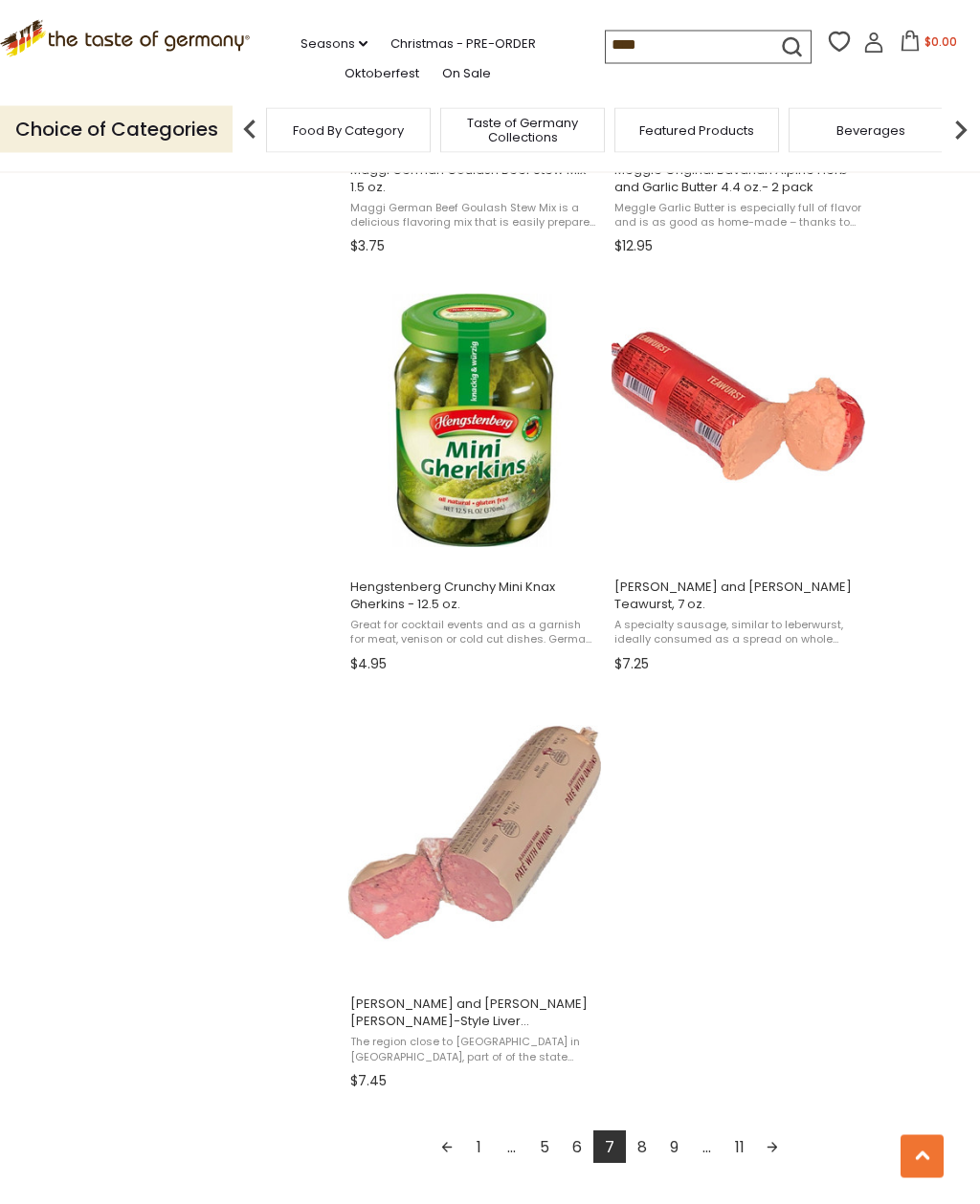
scroll to position [2760, 0]
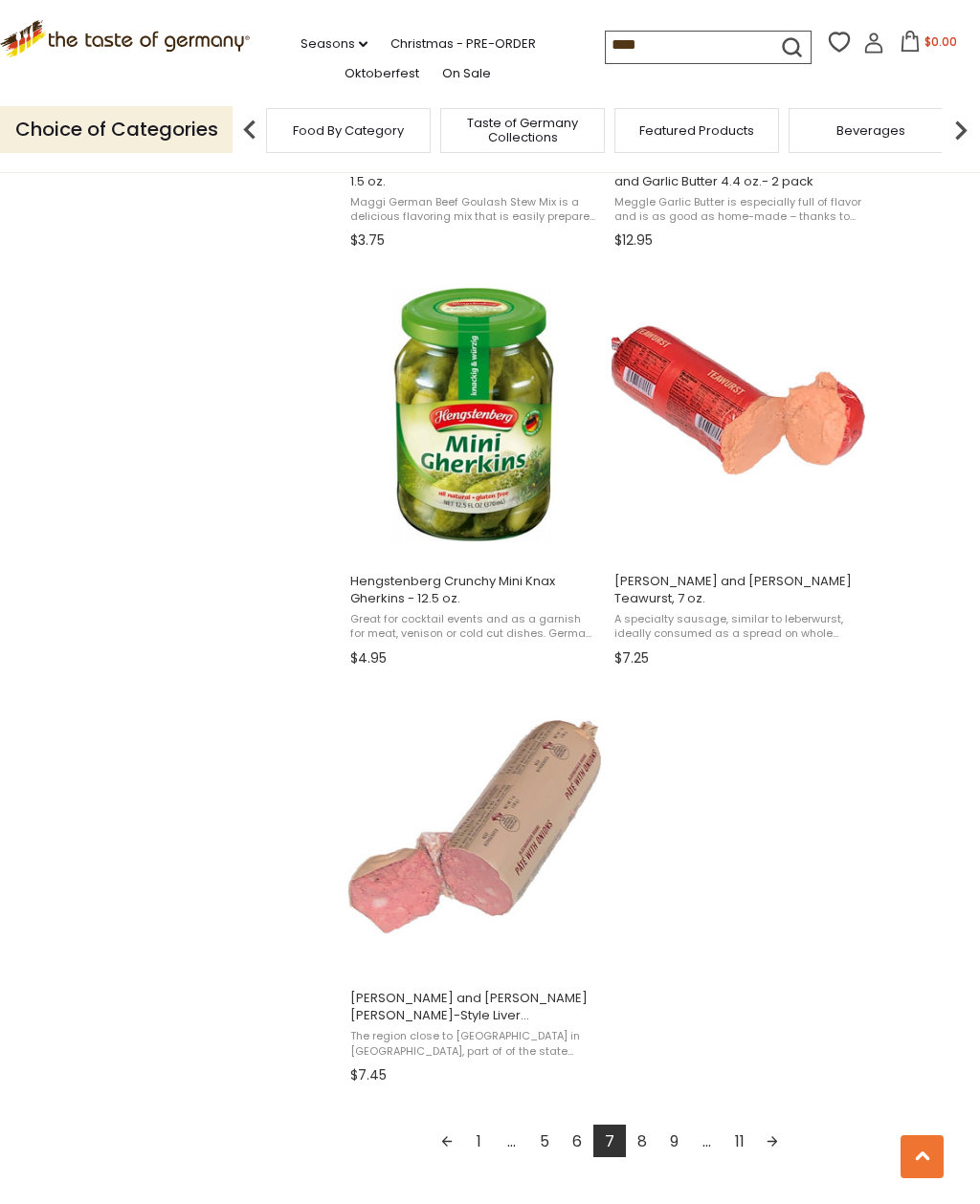
click at [648, 1125] on link "8" at bounding box center [642, 1140] width 32 height 32
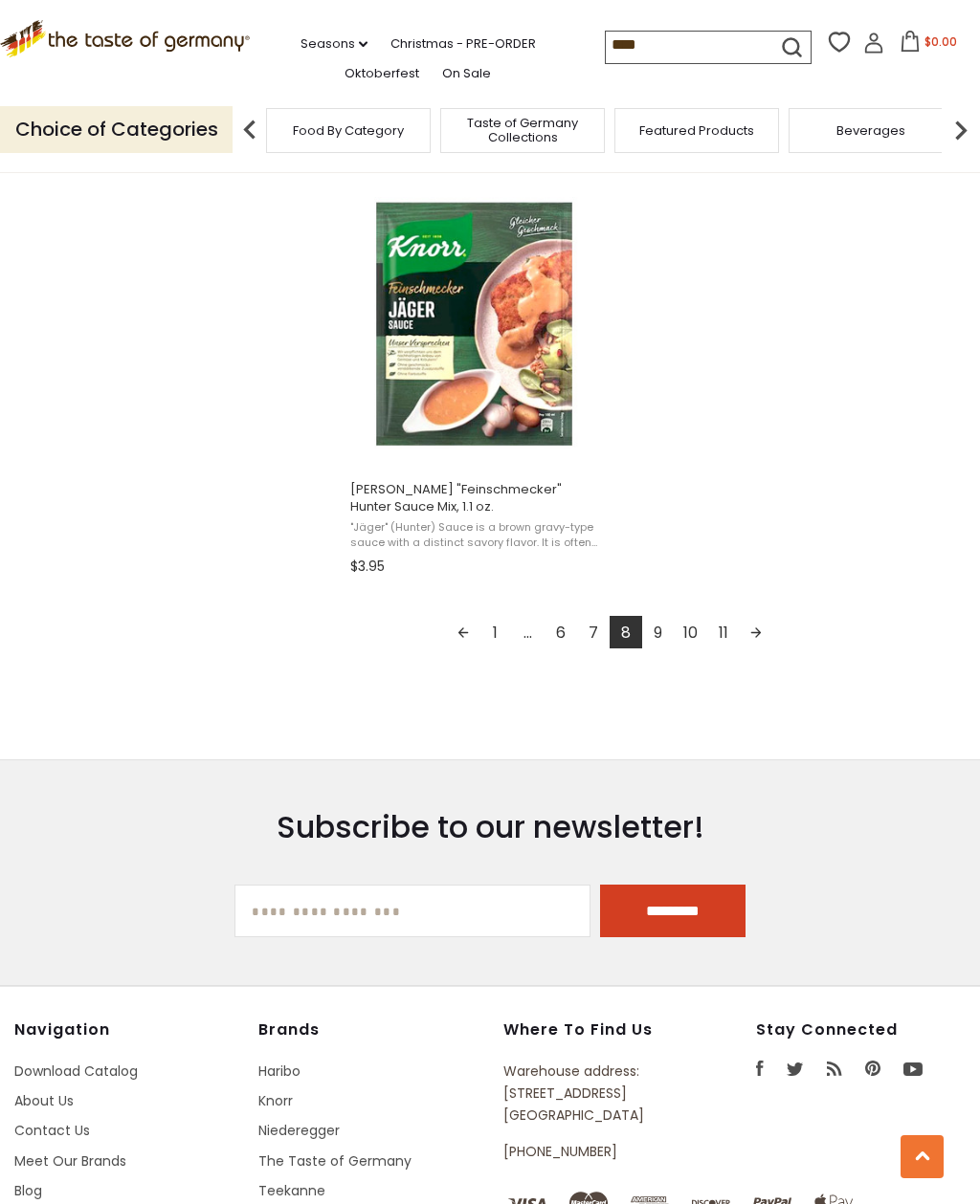
scroll to position [3269, 0]
click at [665, 636] on link "9" at bounding box center [657, 632] width 32 height 32
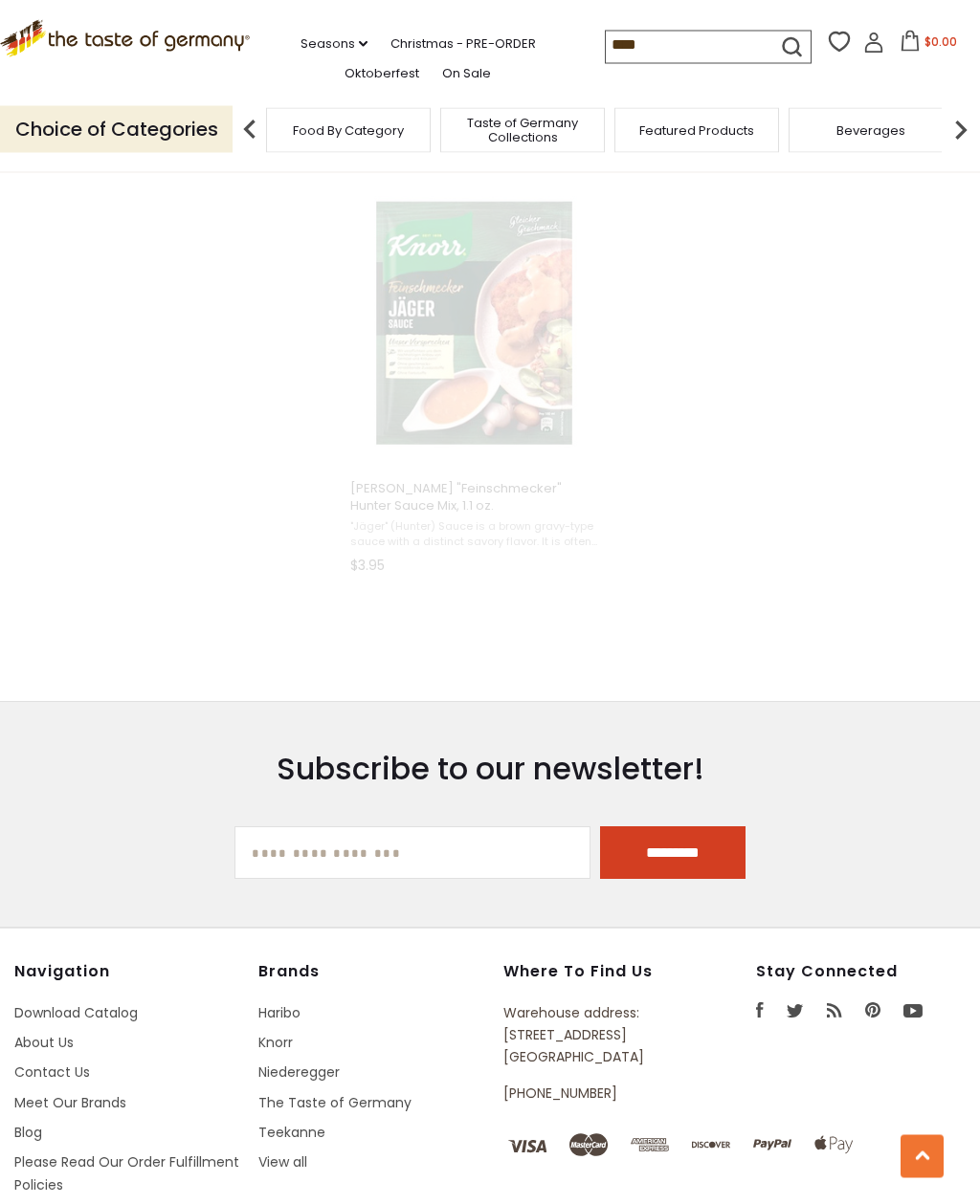
scroll to position [1673, 0]
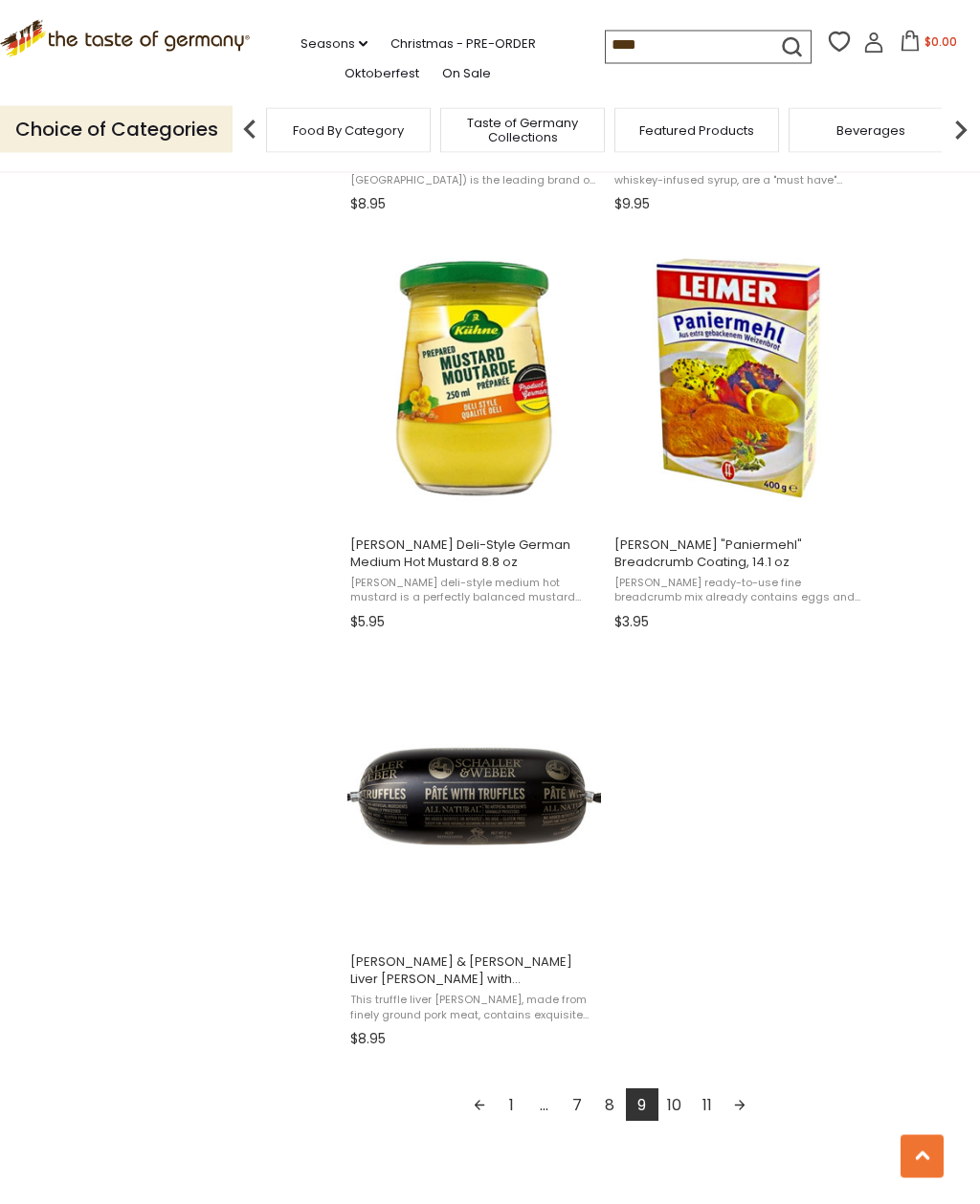
scroll to position [2792, 0]
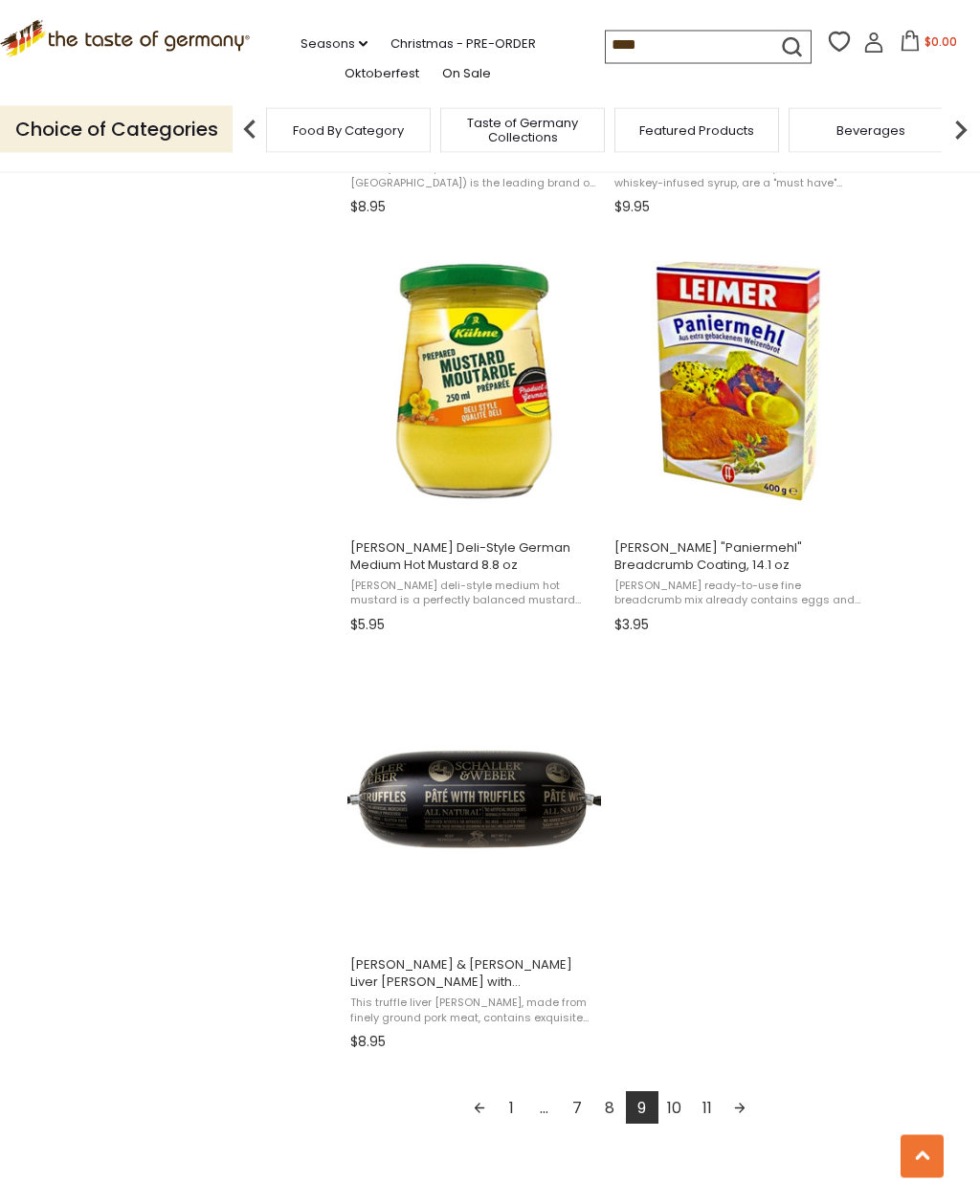
click at [675, 1106] on link "10" at bounding box center [674, 1108] width 32 height 32
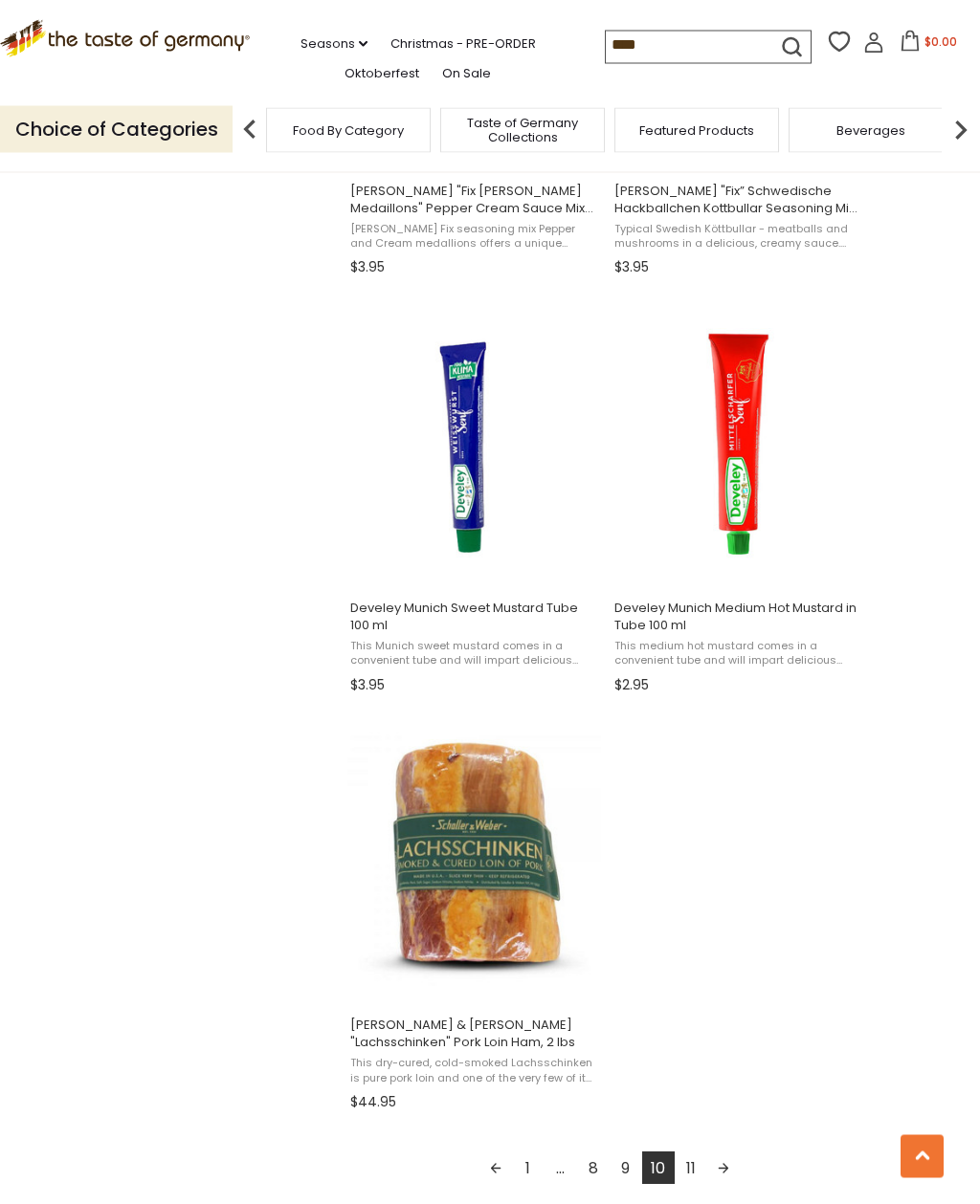
scroll to position [2733, 0]
click at [503, 1034] on span "[PERSON_NAME] & [PERSON_NAME] "Lachsschinken" Pork Loin Ham, 2 lbs" at bounding box center [473, 1034] width 247 height 34
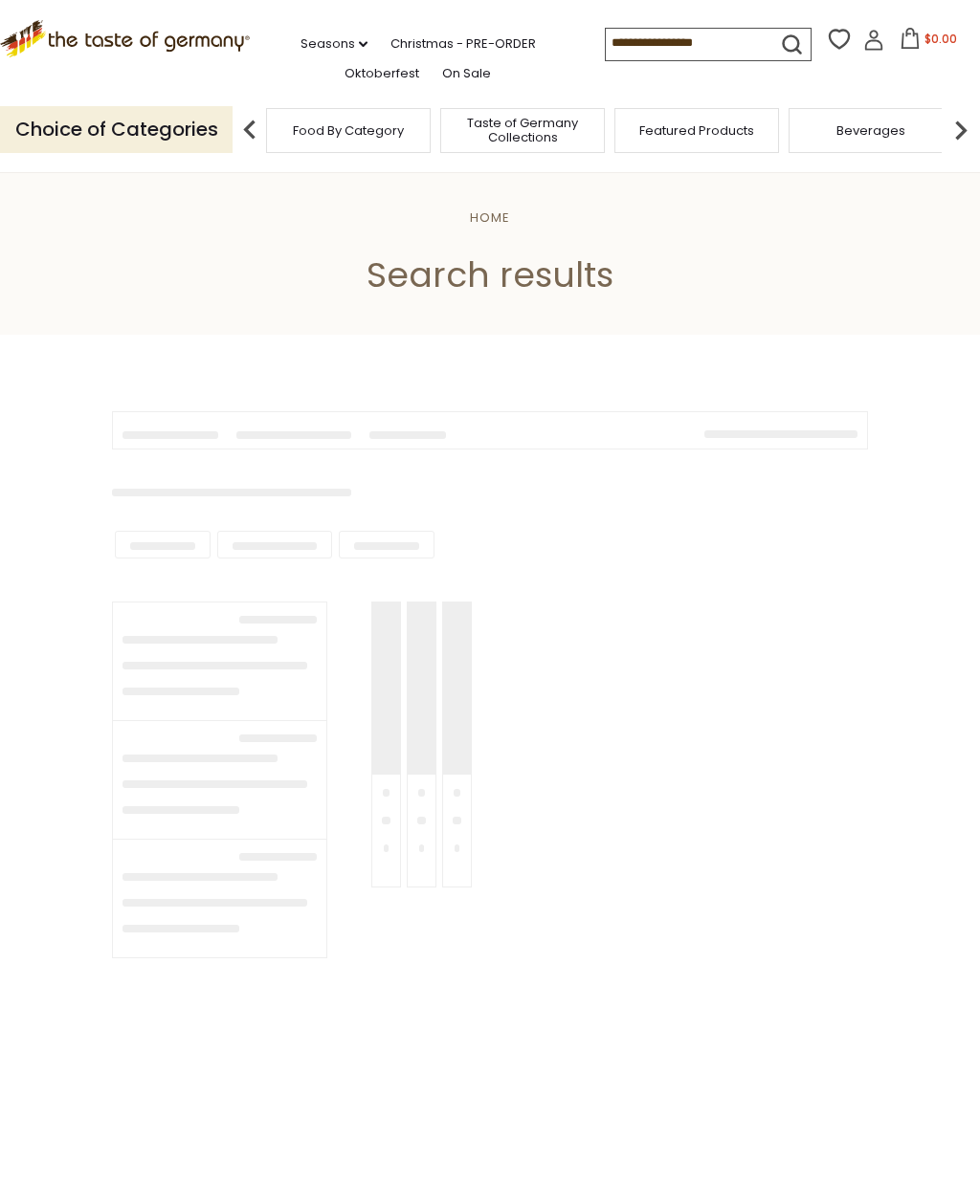
scroll to position [1277, 0]
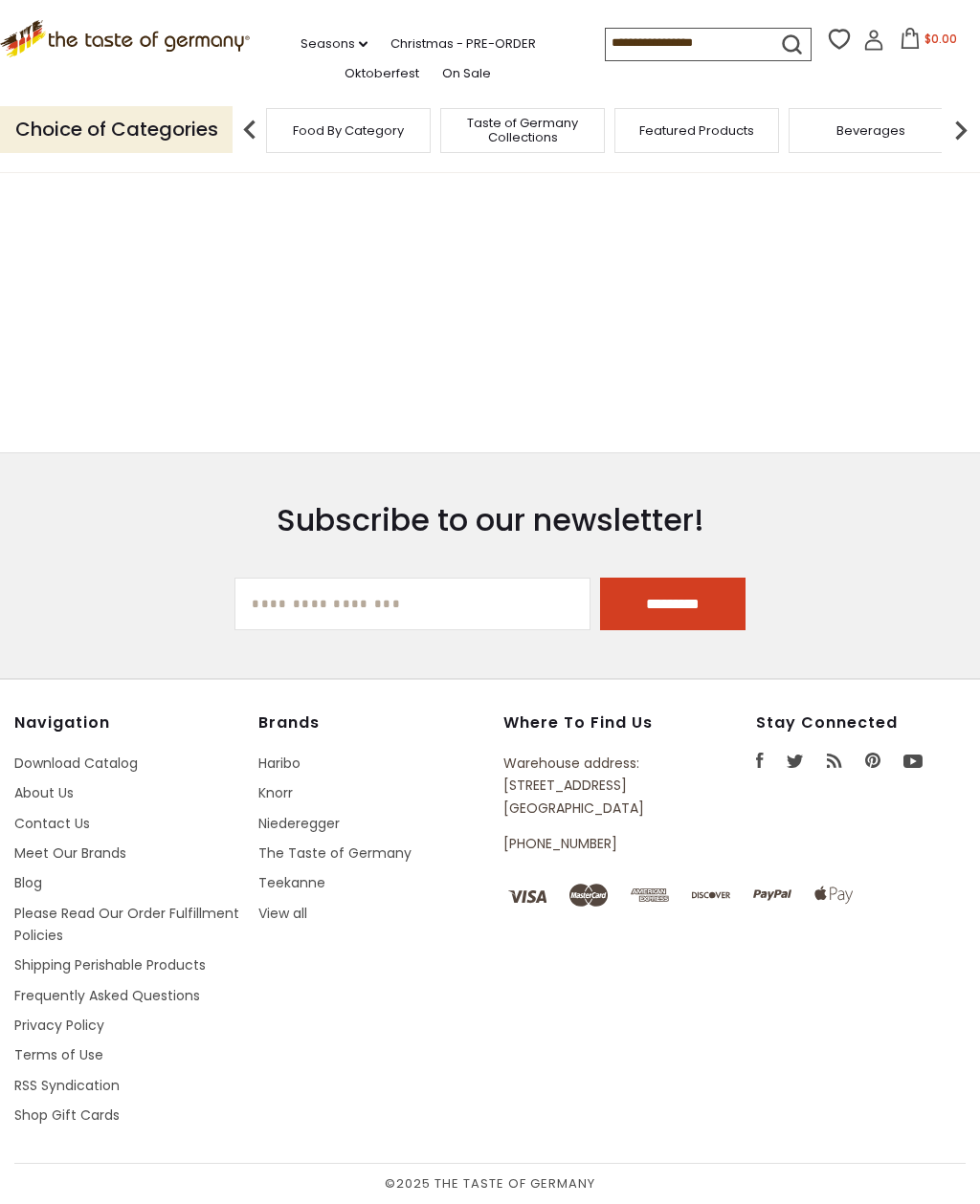
type input "****"
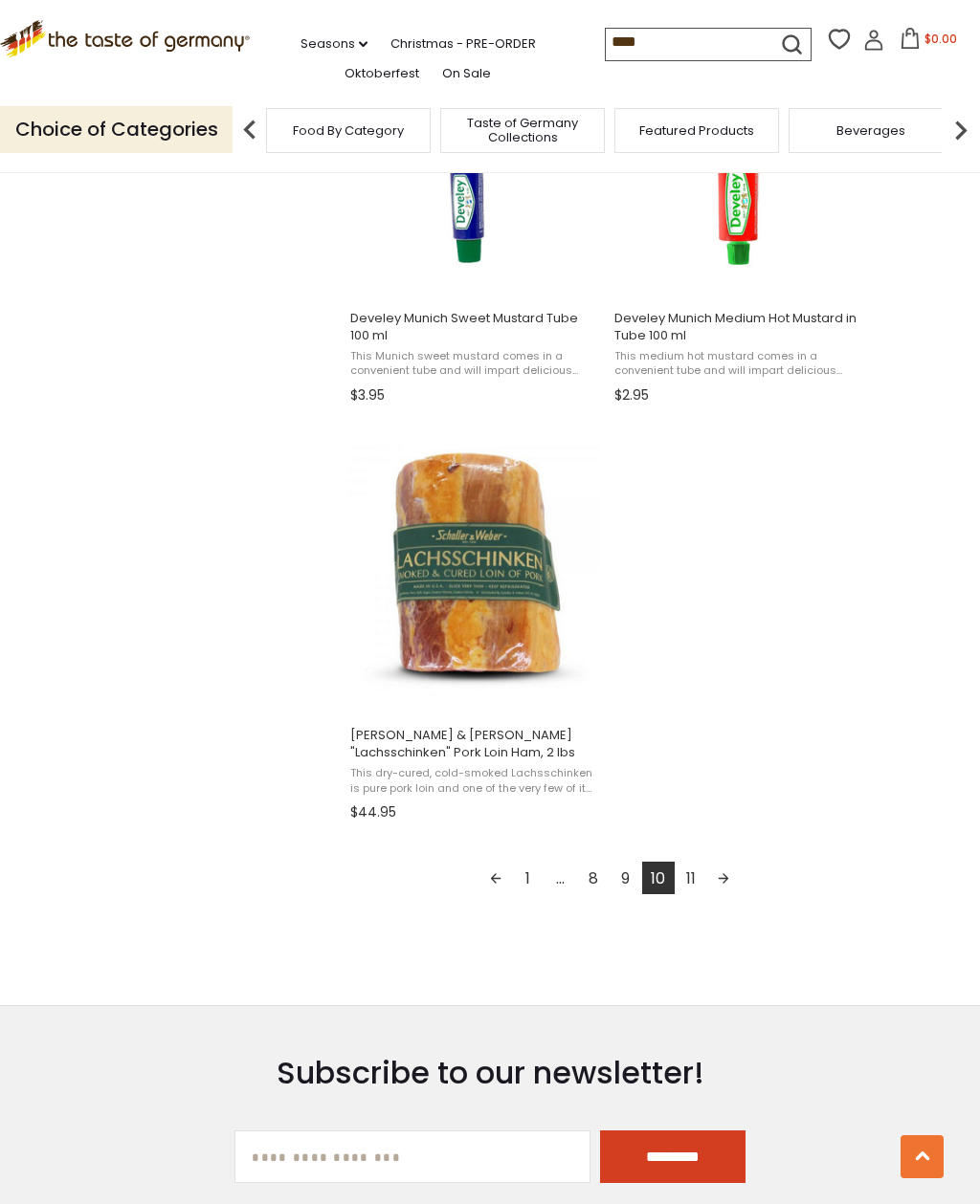
click at [700, 883] on link "11" at bounding box center [690, 877] width 32 height 32
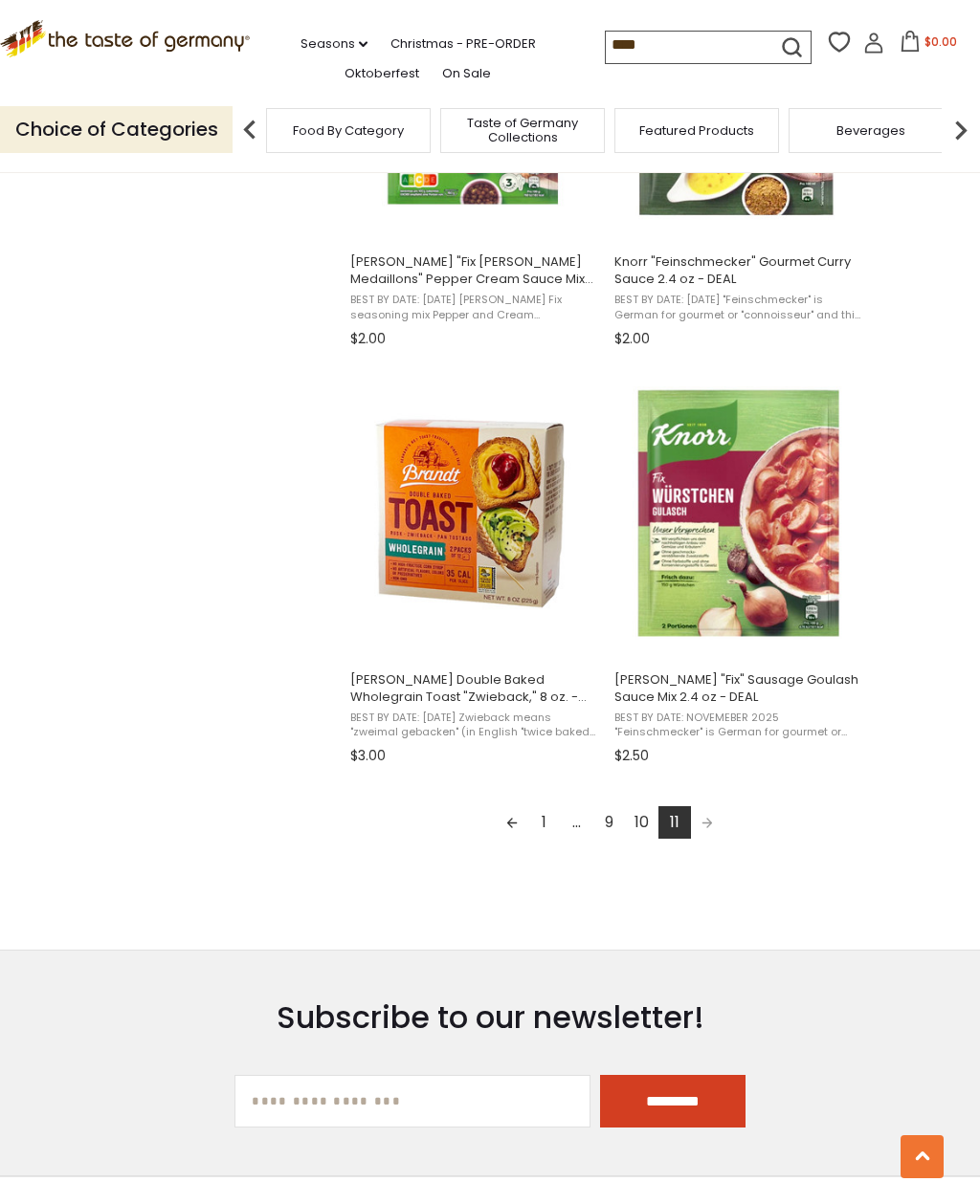
scroll to position [2239, 0]
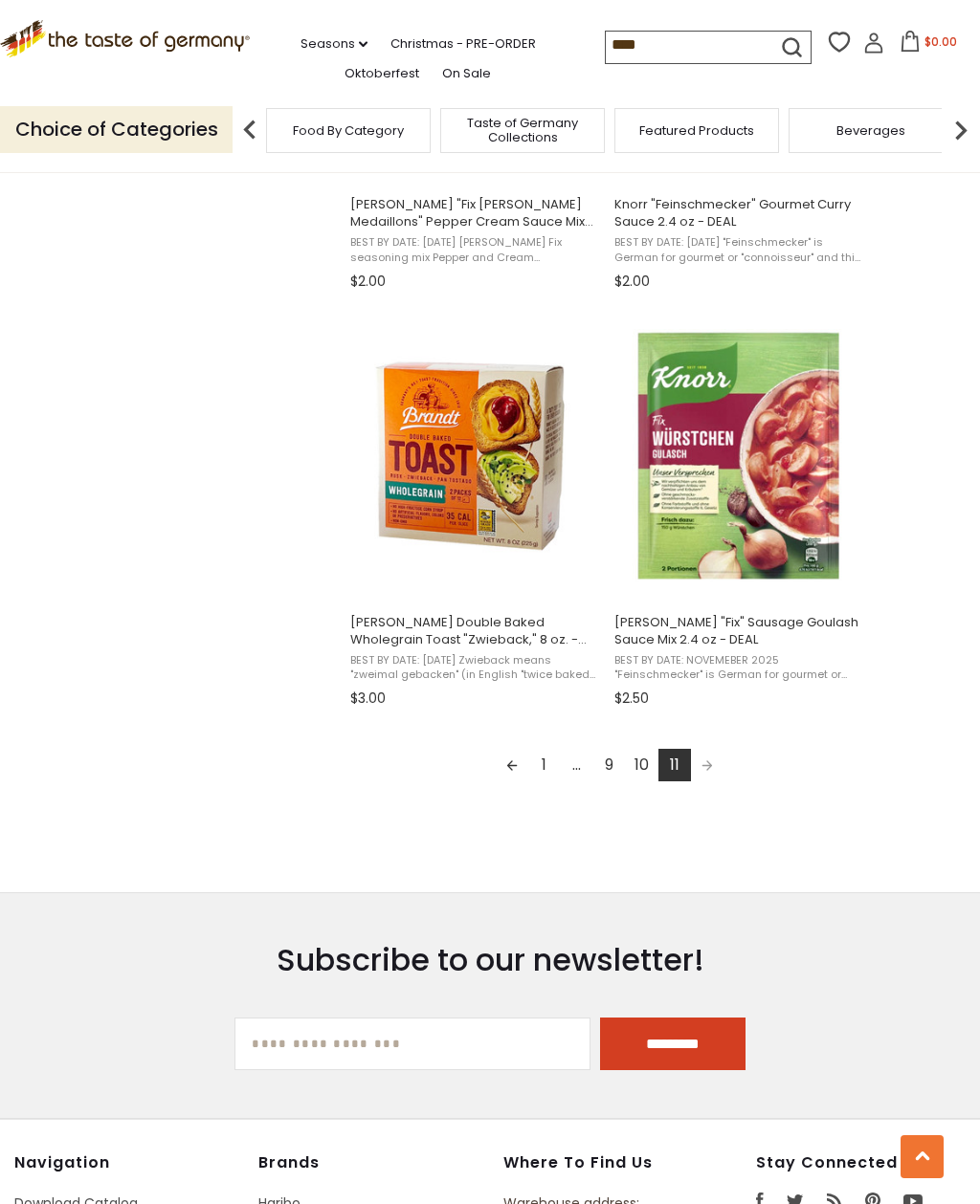
scroll to position [2293, 0]
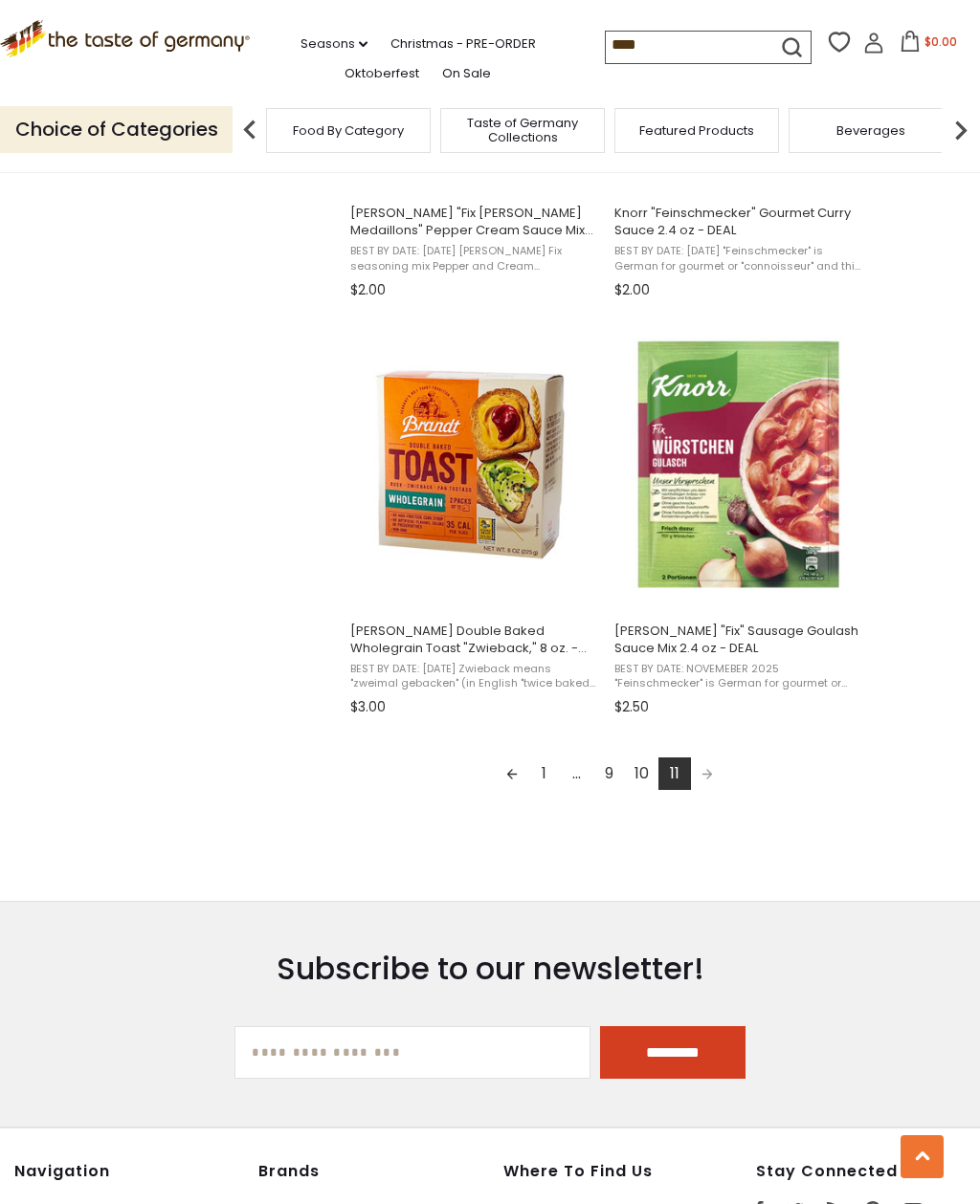
click at [646, 771] on link "10" at bounding box center [642, 774] width 32 height 32
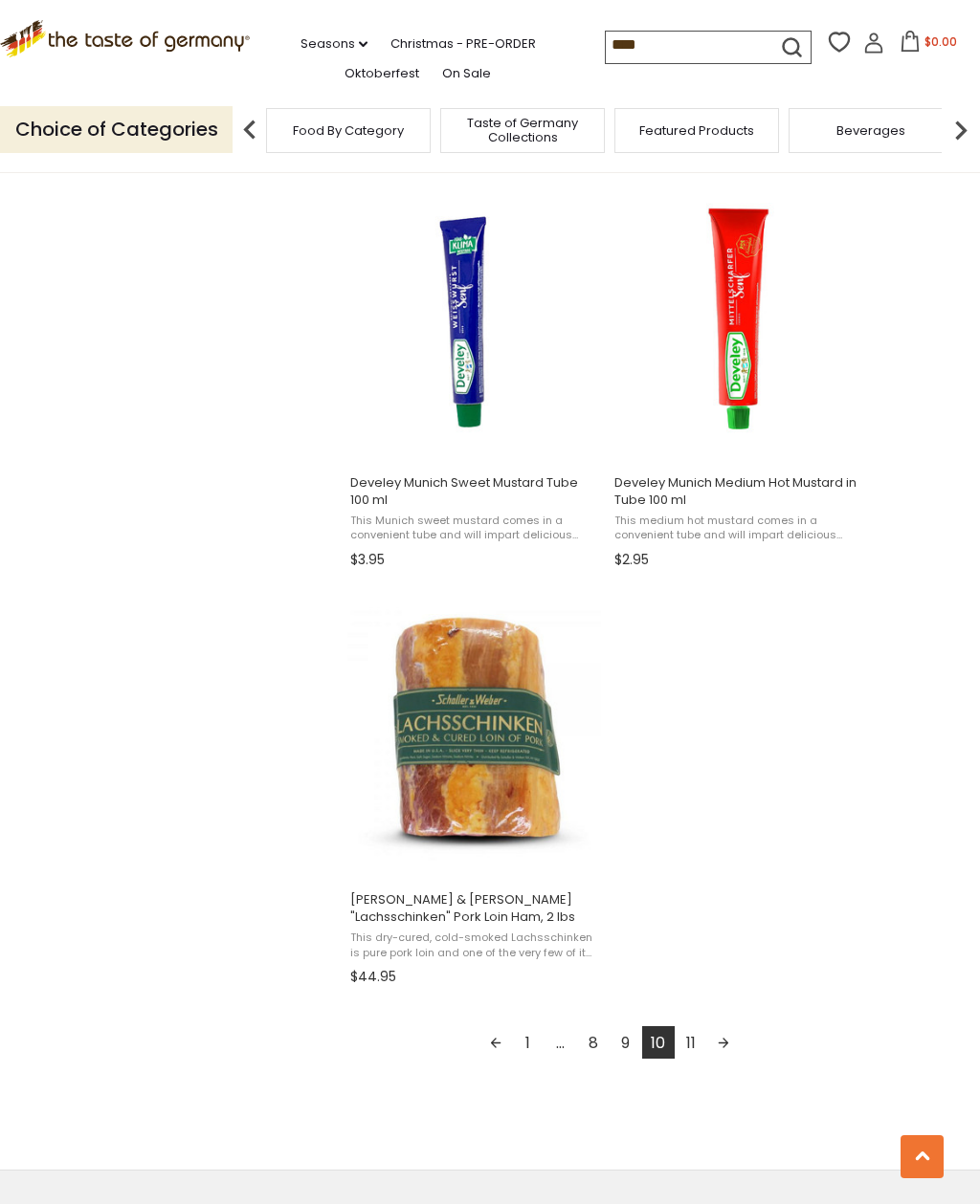
scroll to position [2825, 0]
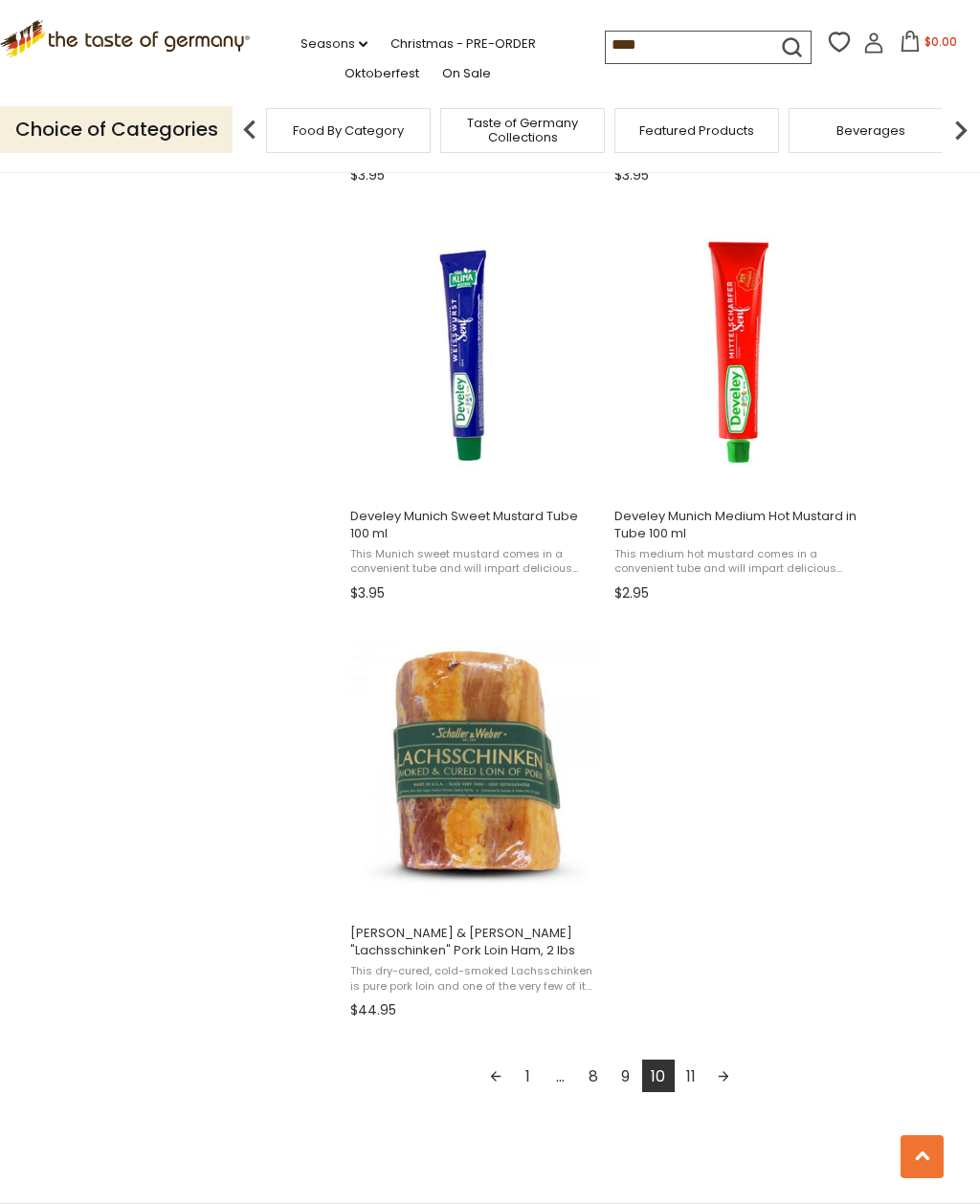
click at [471, 959] on span "Schaller & Weber "Lachsschinken" Pork Loin Ham, 2 lbs" at bounding box center [473, 942] width 247 height 34
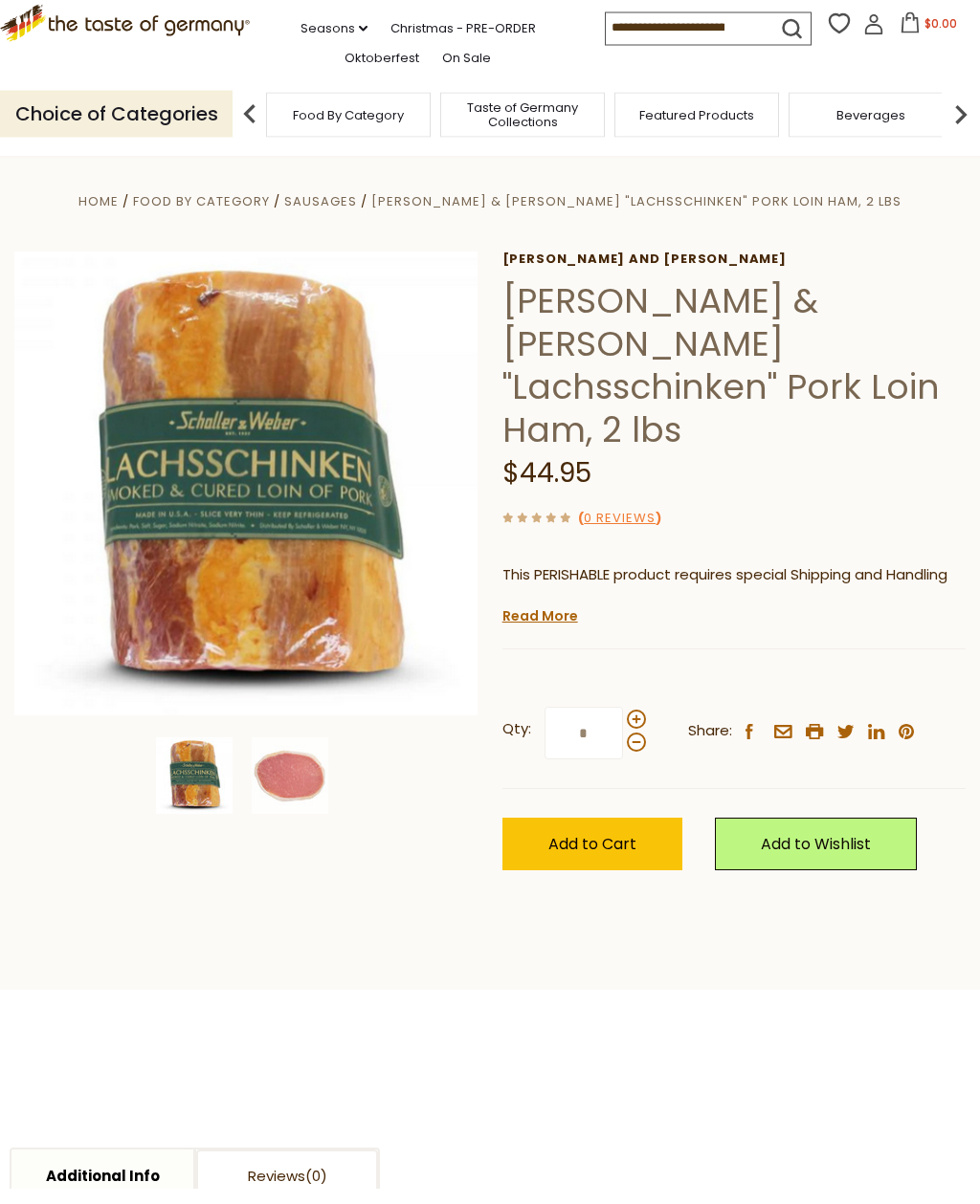
click at [792, 694] on div "Qty: * Share: facebook email printer twitter linkedin pinterest" at bounding box center [733, 749] width 463 height 111
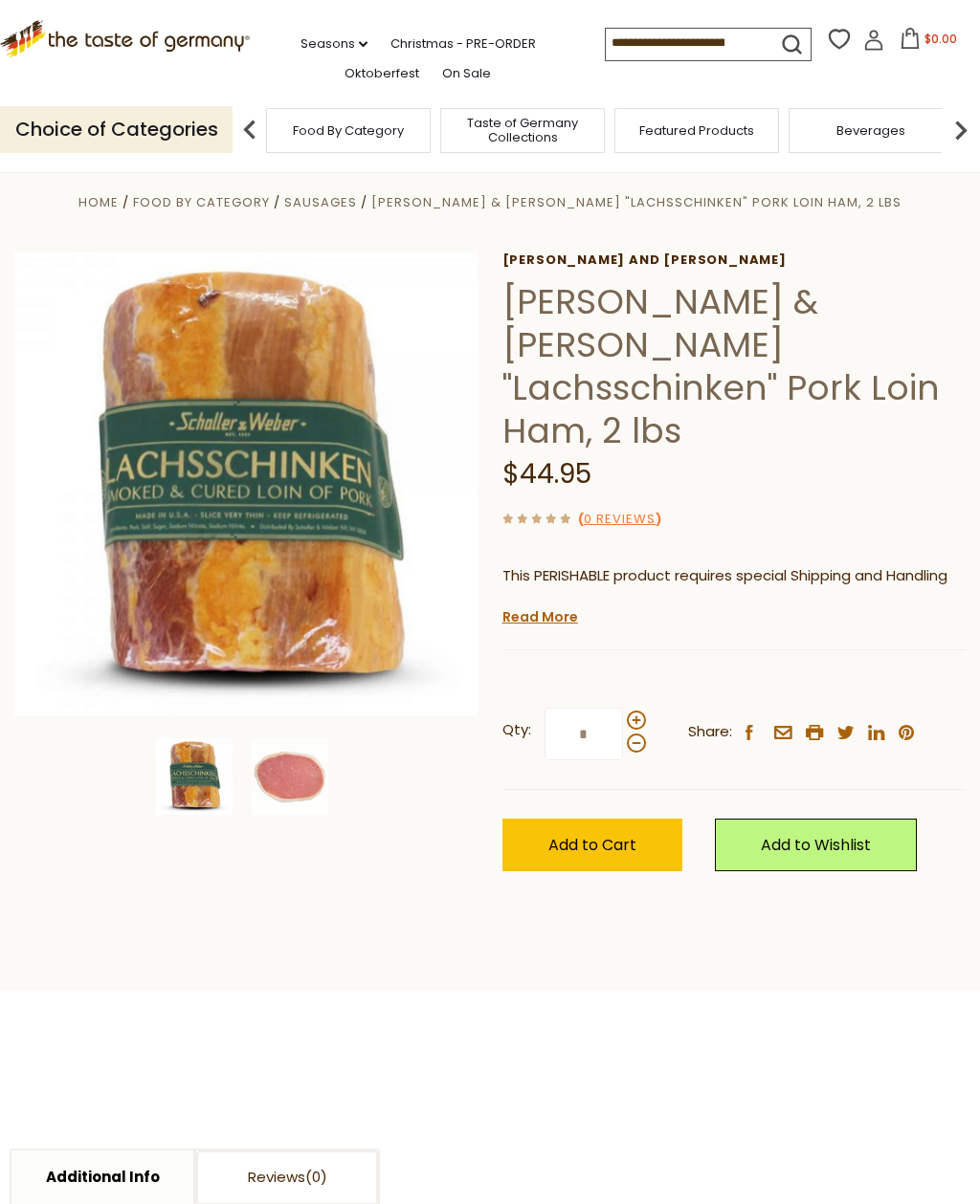
scroll to position [17, 0]
click at [282, 490] on img at bounding box center [246, 483] width 464 height 464
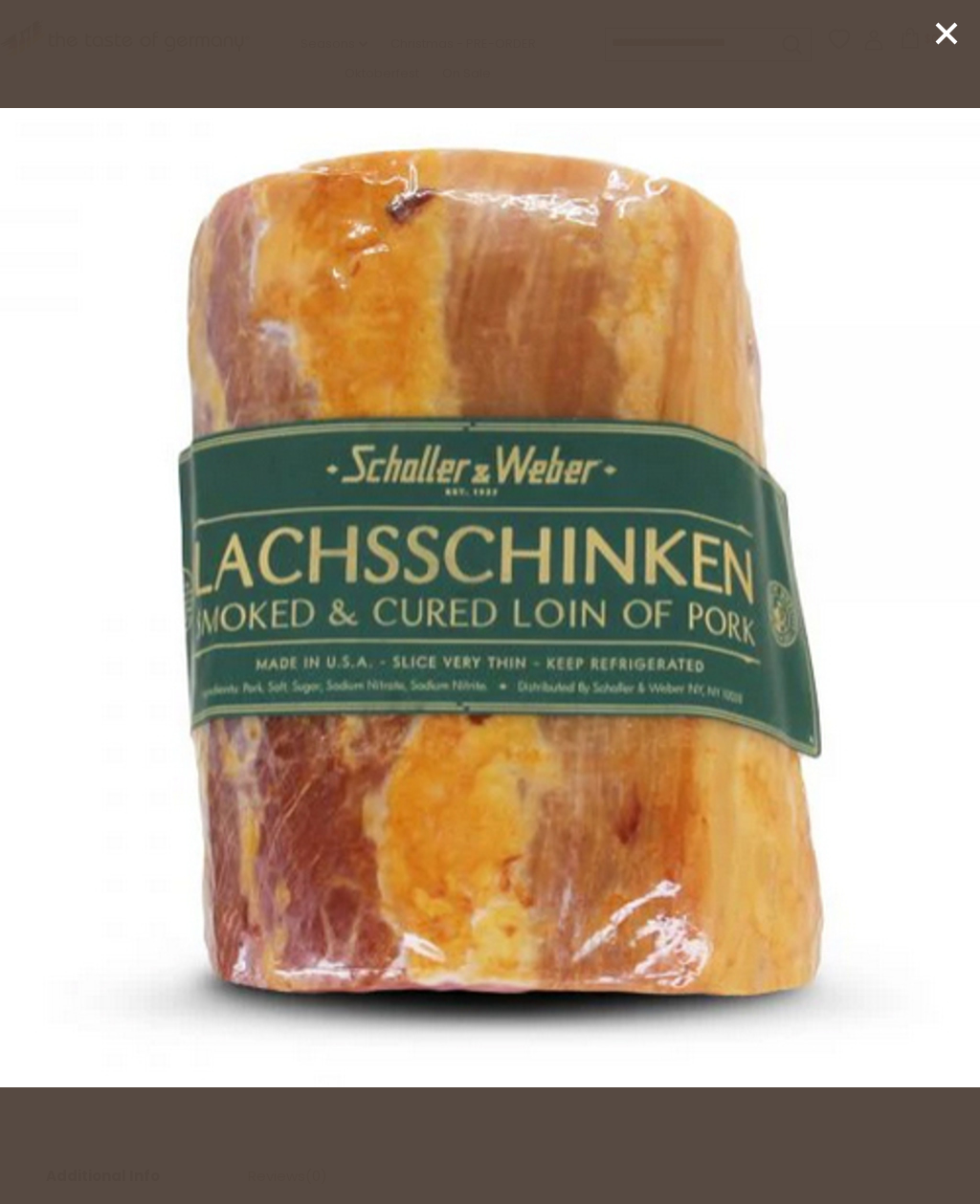
click at [965, 22] on div at bounding box center [490, 602] width 980 height 1204
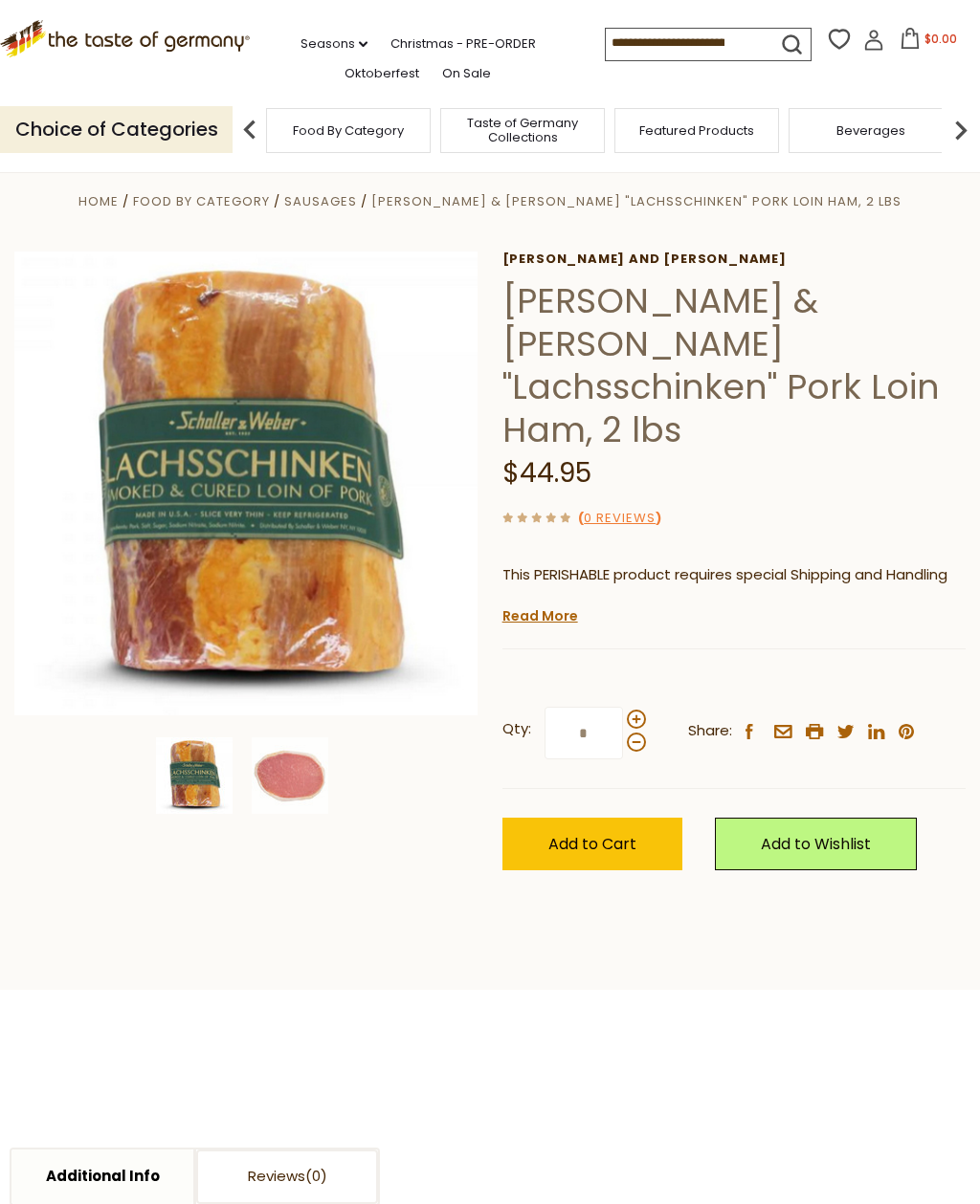
click at [136, 1150] on link "Additional Info" at bounding box center [103, 1178] width 182 height 55
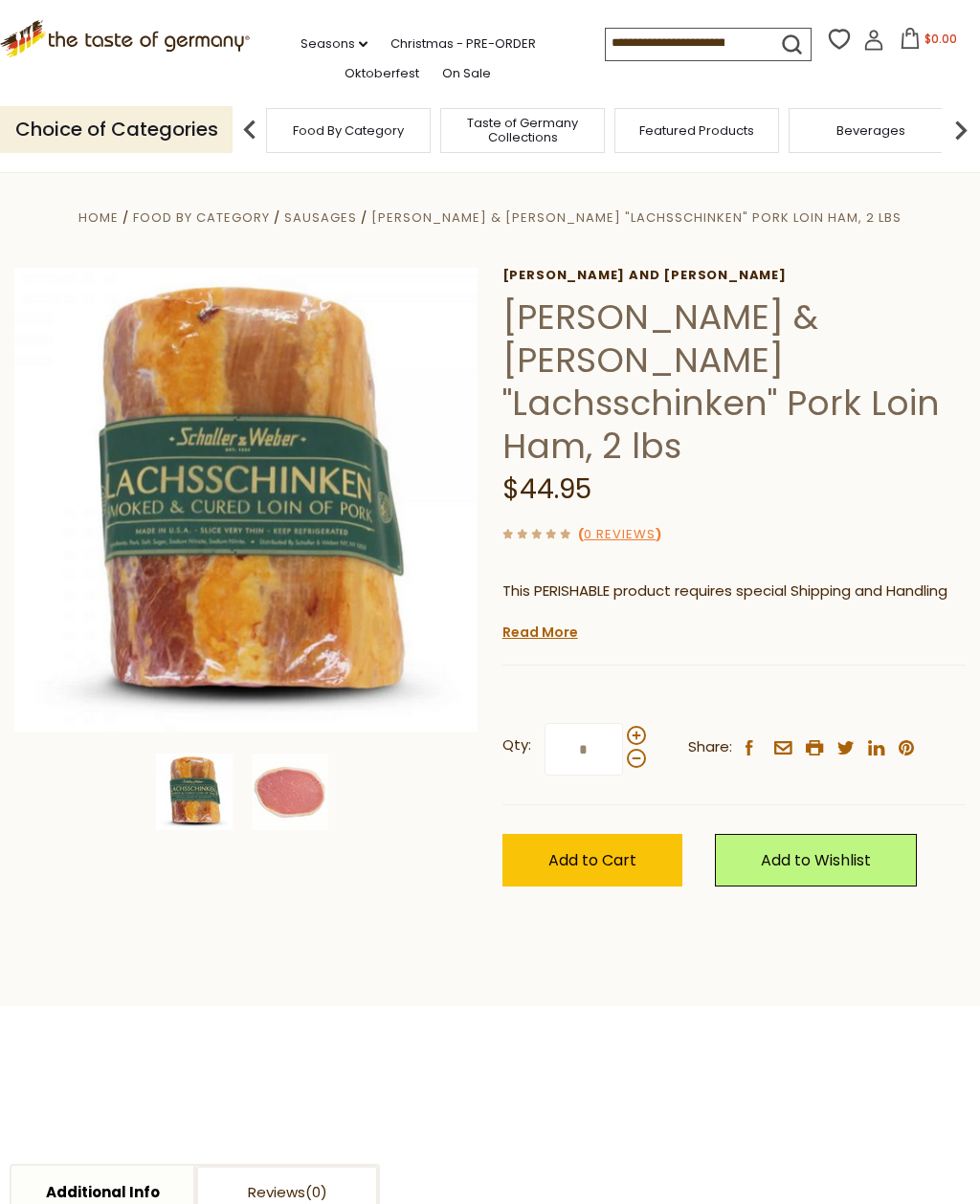
click at [626, 38] on input at bounding box center [686, 41] width 161 height 26
click at [410, 26] on li "Christmas - PRE-ORDER" at bounding box center [472, 39] width 164 height 28
click at [958, 121] on img at bounding box center [959, 129] width 38 height 38
click at [968, 132] on img at bounding box center [959, 129] width 38 height 38
click at [958, 122] on img at bounding box center [959, 129] width 38 height 38
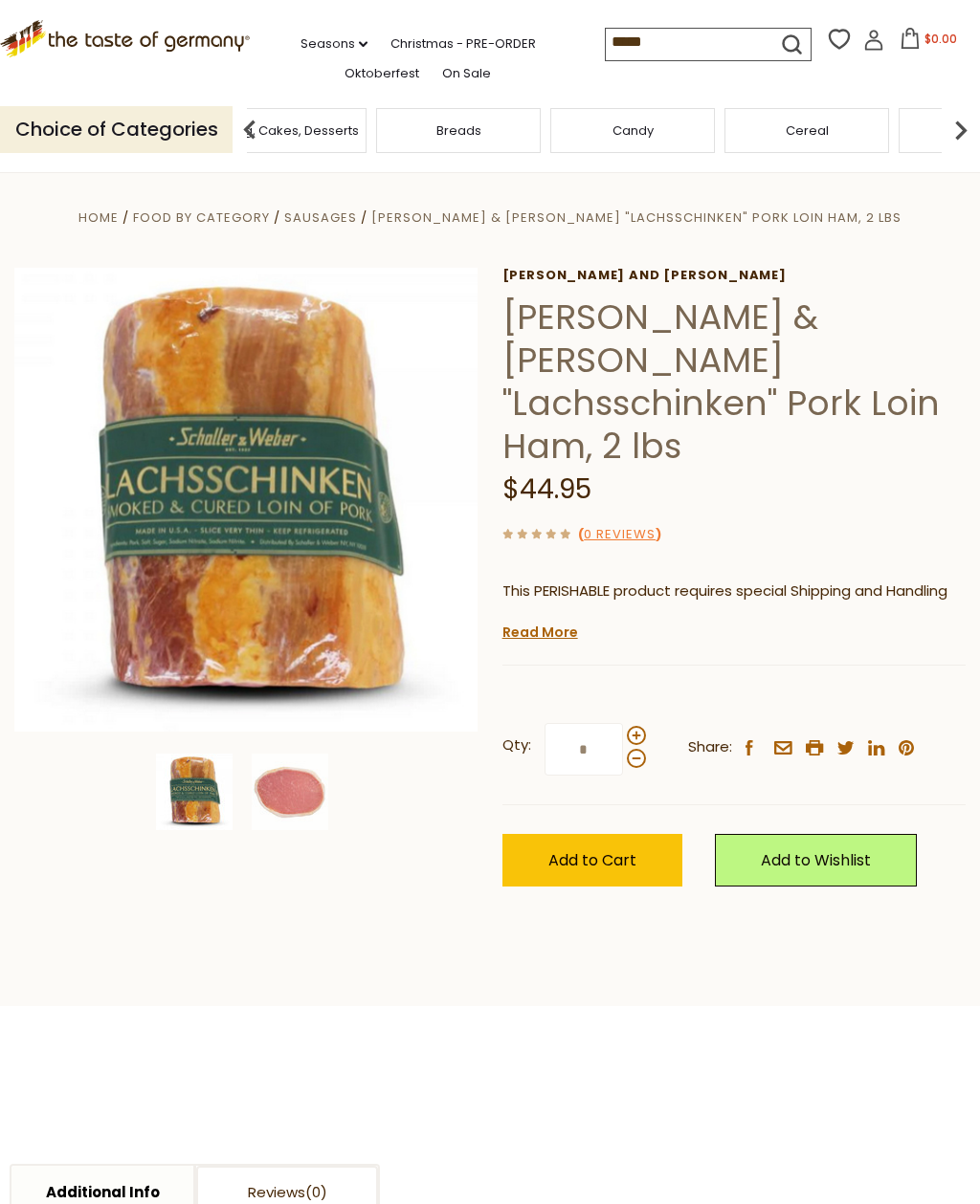
click at [246, 122] on img at bounding box center [249, 129] width 38 height 38
click at [286, 117] on div "Cereal" at bounding box center [203, 131] width 164 height 45
click at [975, 128] on img at bounding box center [959, 129] width 38 height 38
click at [257, 114] on img at bounding box center [249, 129] width 38 height 38
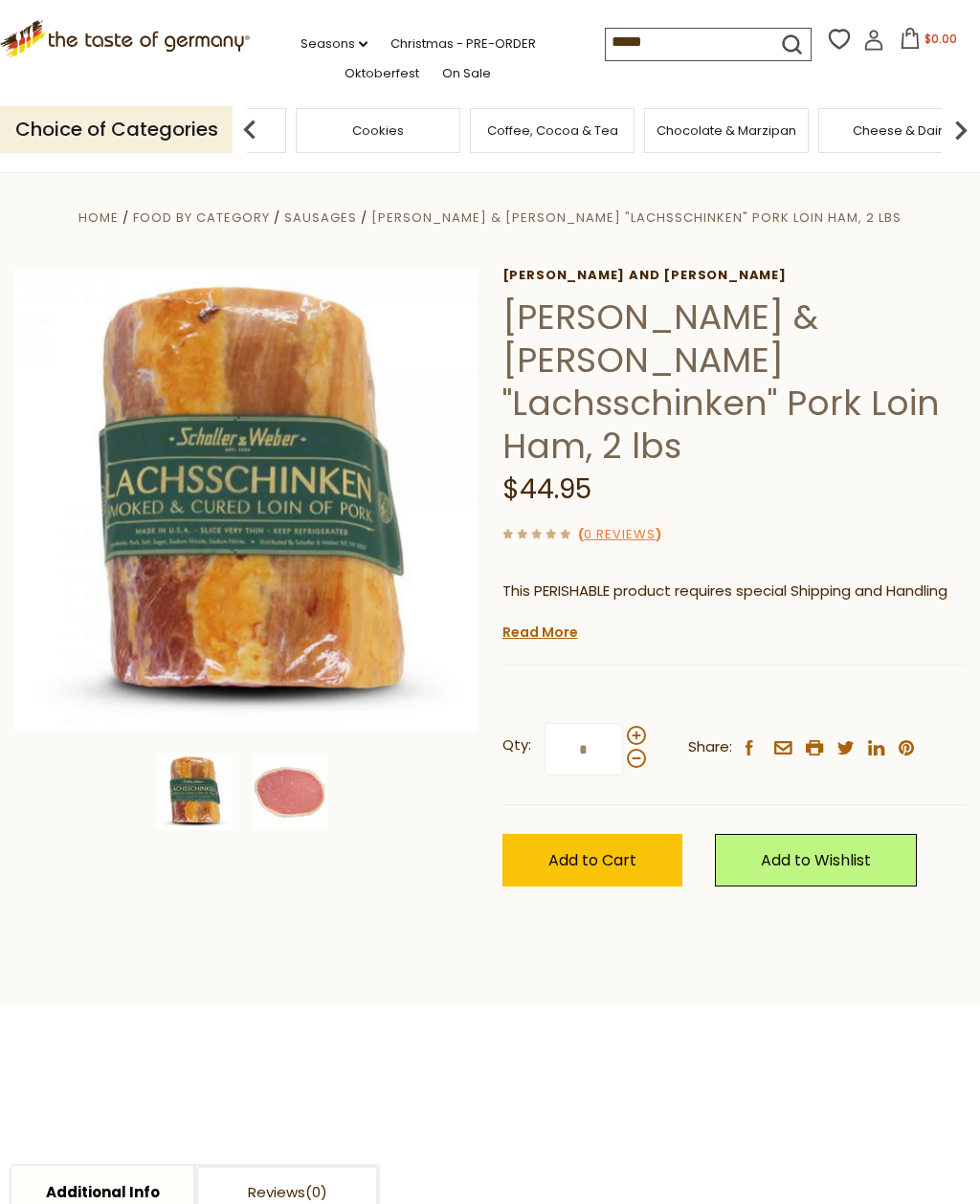
click at [262, 112] on img at bounding box center [249, 129] width 38 height 38
click at [259, 118] on img at bounding box center [249, 129] width 38 height 38
click at [629, 118] on div "Cereal" at bounding box center [711, 131] width 164 height 45
click at [613, 29] on input "*****" at bounding box center [686, 41] width 161 height 26
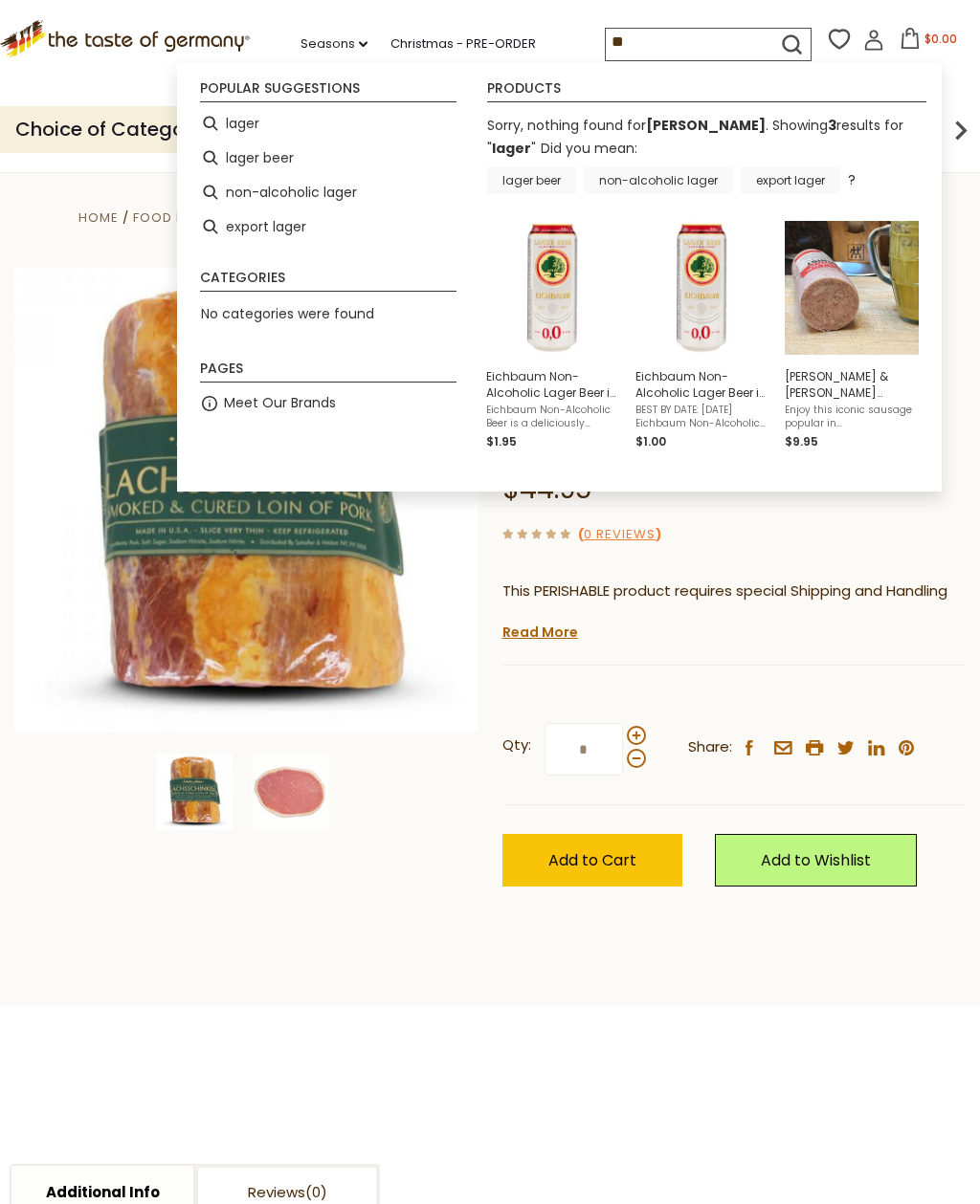
type input "*"
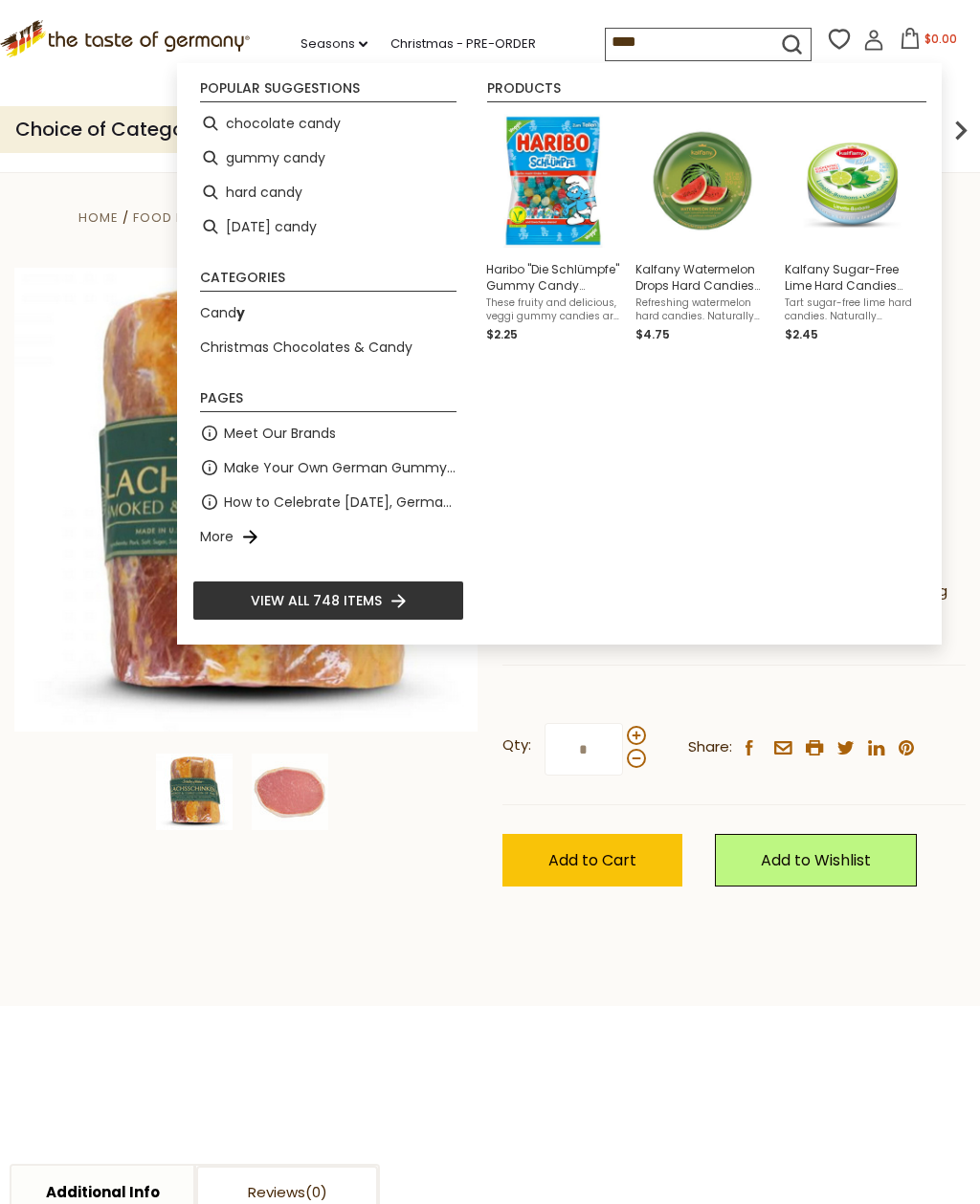
type input "*****"
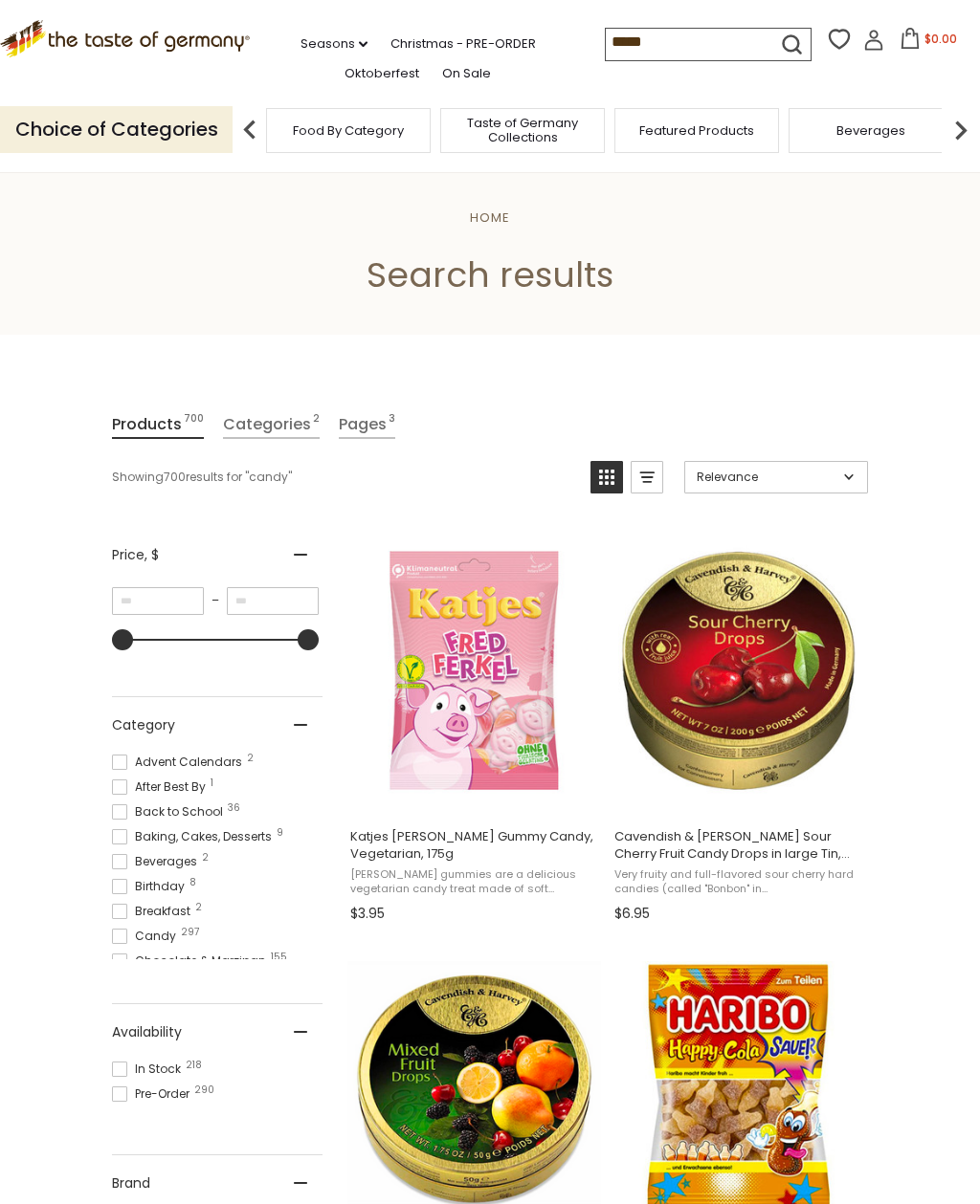
click at [620, 41] on input "*****" at bounding box center [686, 41] width 161 height 26
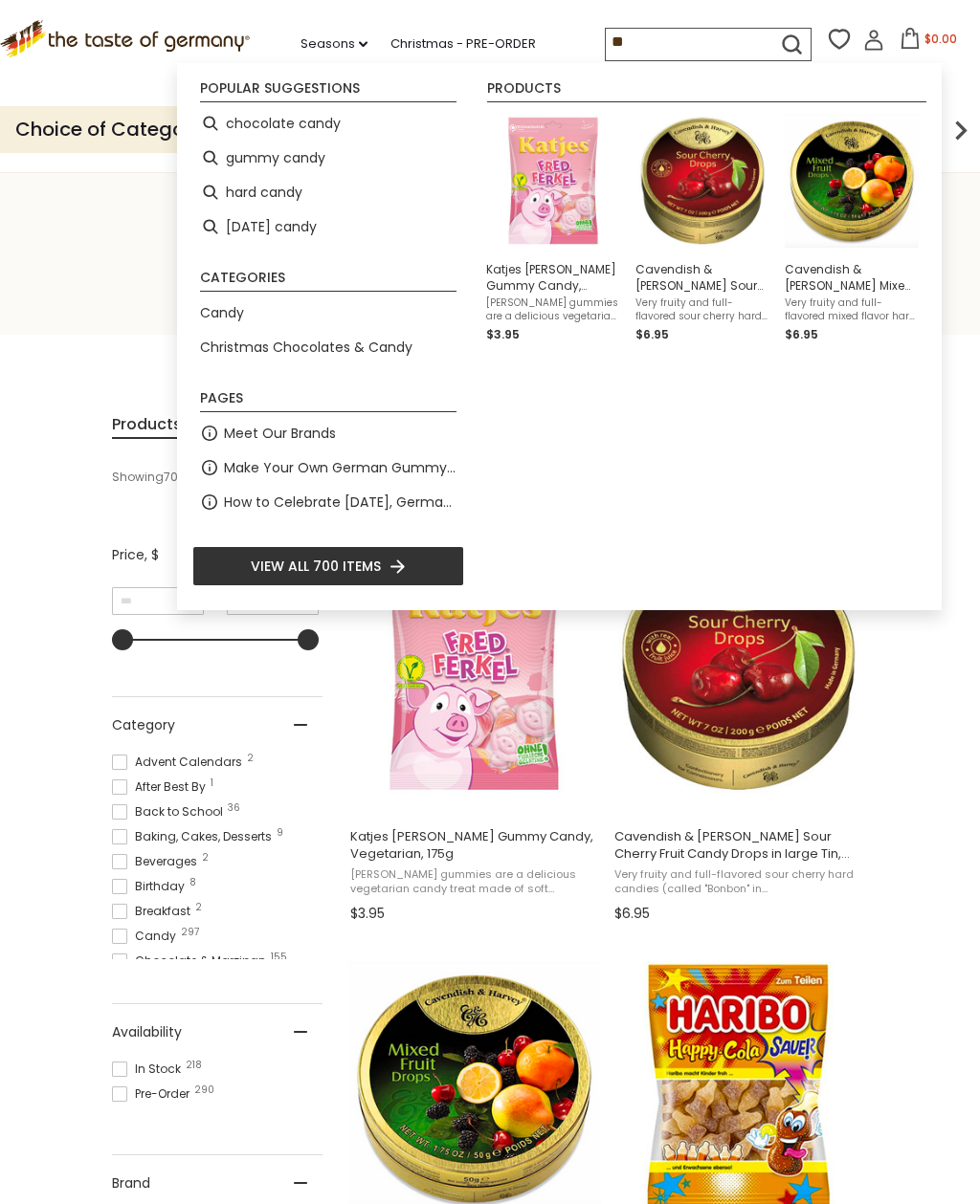
type input "*"
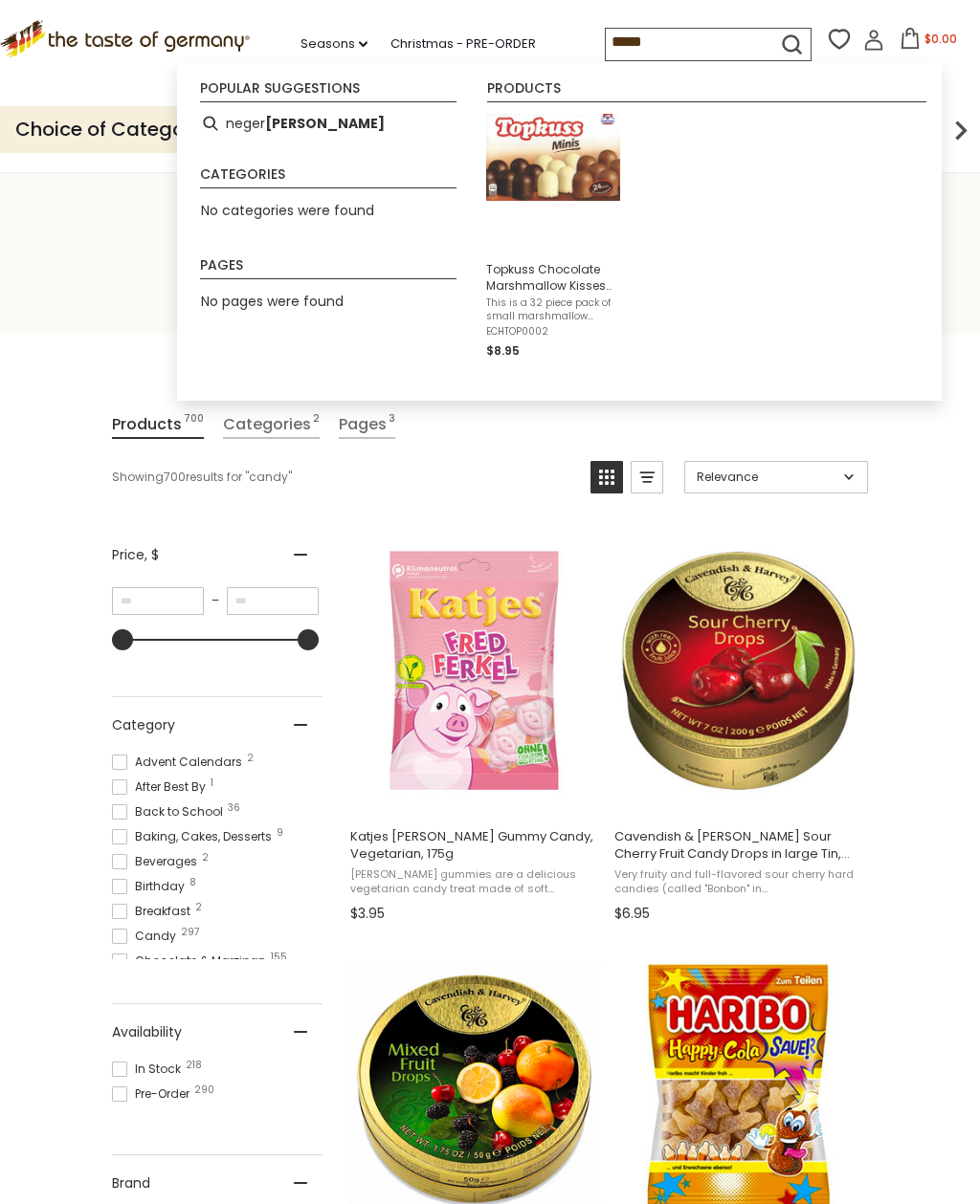
type input "*****"
click at [571, 174] on img "Topkuss Chocolate Marshmallow Kisses Mini Assortment 32 pc. 9.4 oz" at bounding box center [553, 156] width 134 height 87
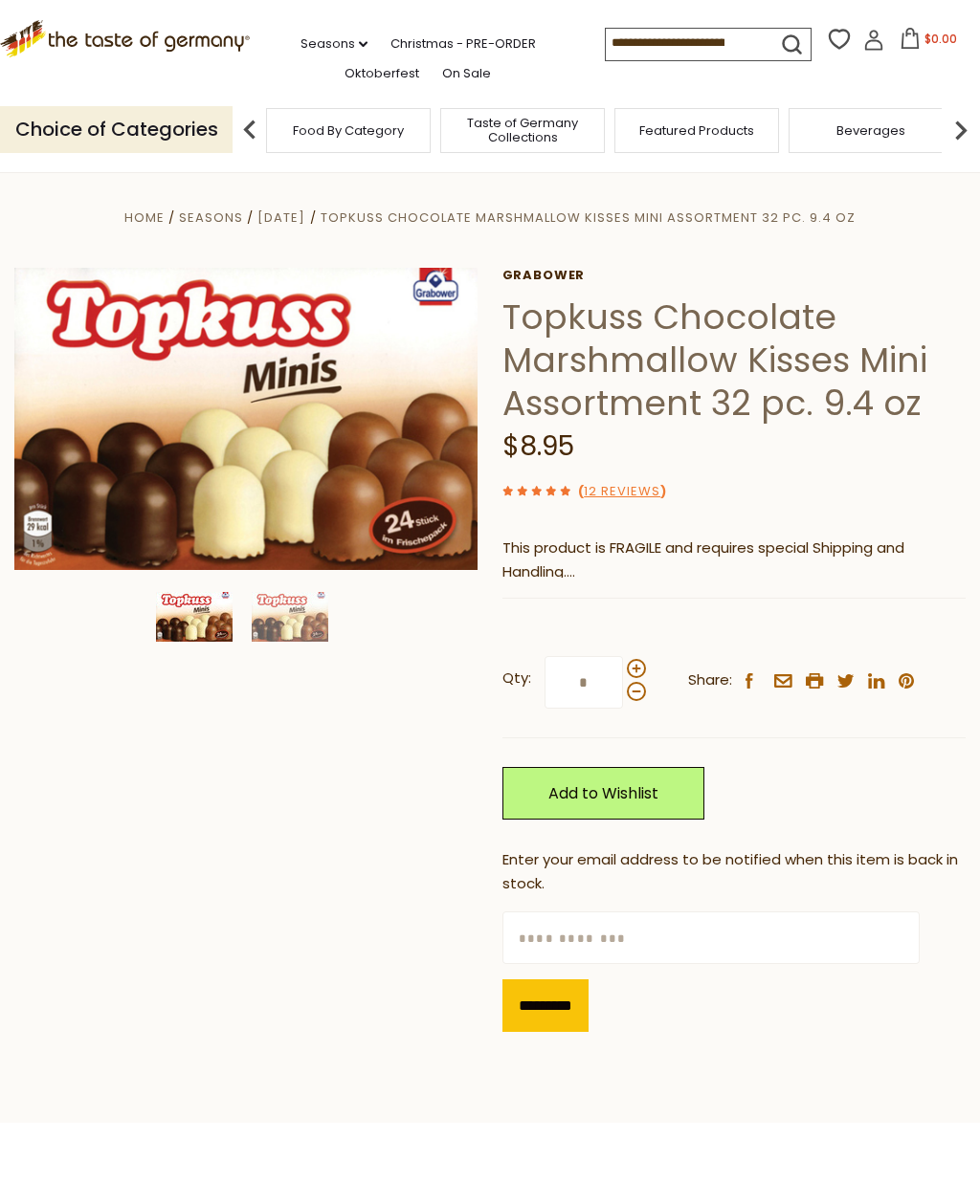
click at [317, 627] on img at bounding box center [290, 616] width 76 height 50
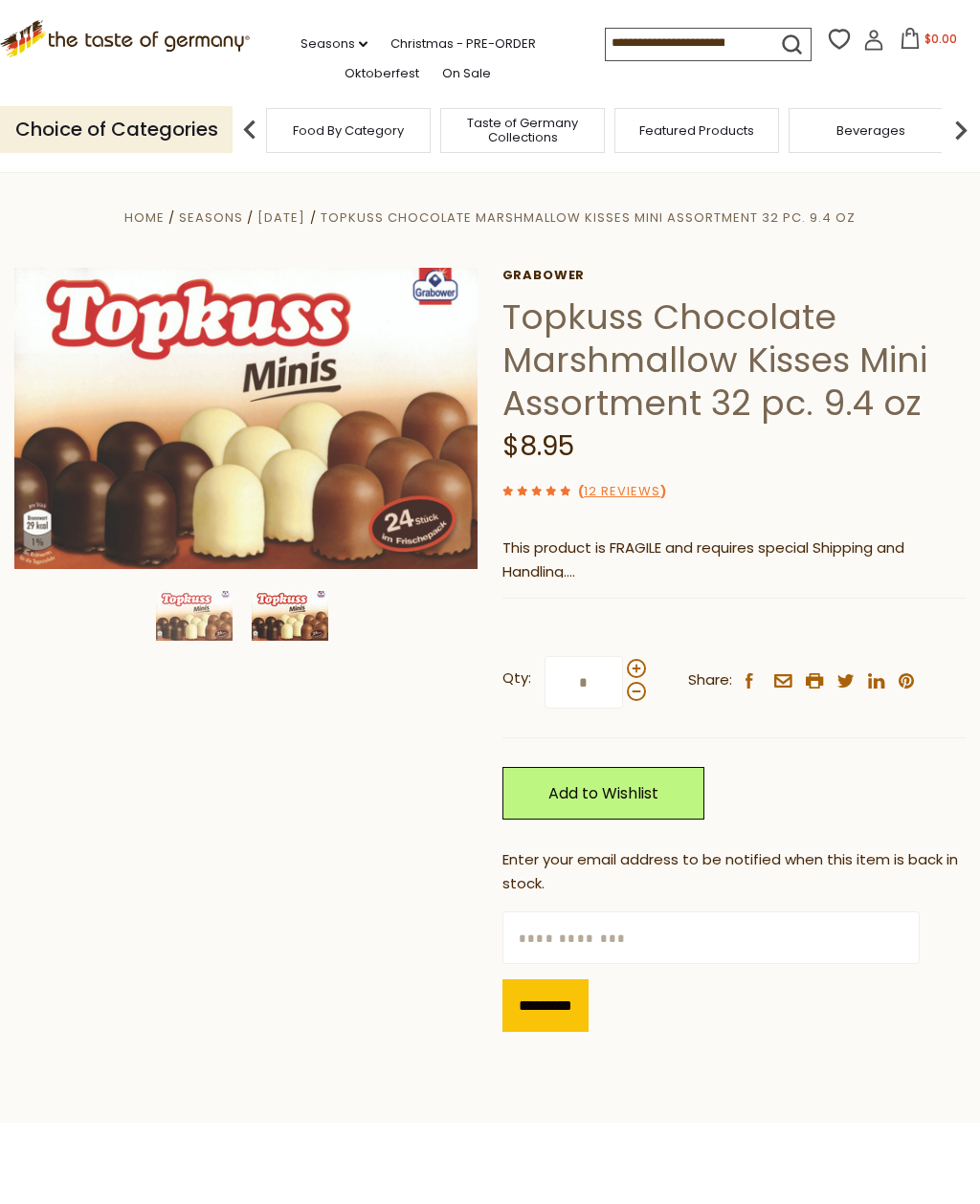
click at [153, 30] on icon ".st0{fill:#EDD300;} .st1{fill:#D33E21;}" at bounding box center [124, 39] width 249 height 37
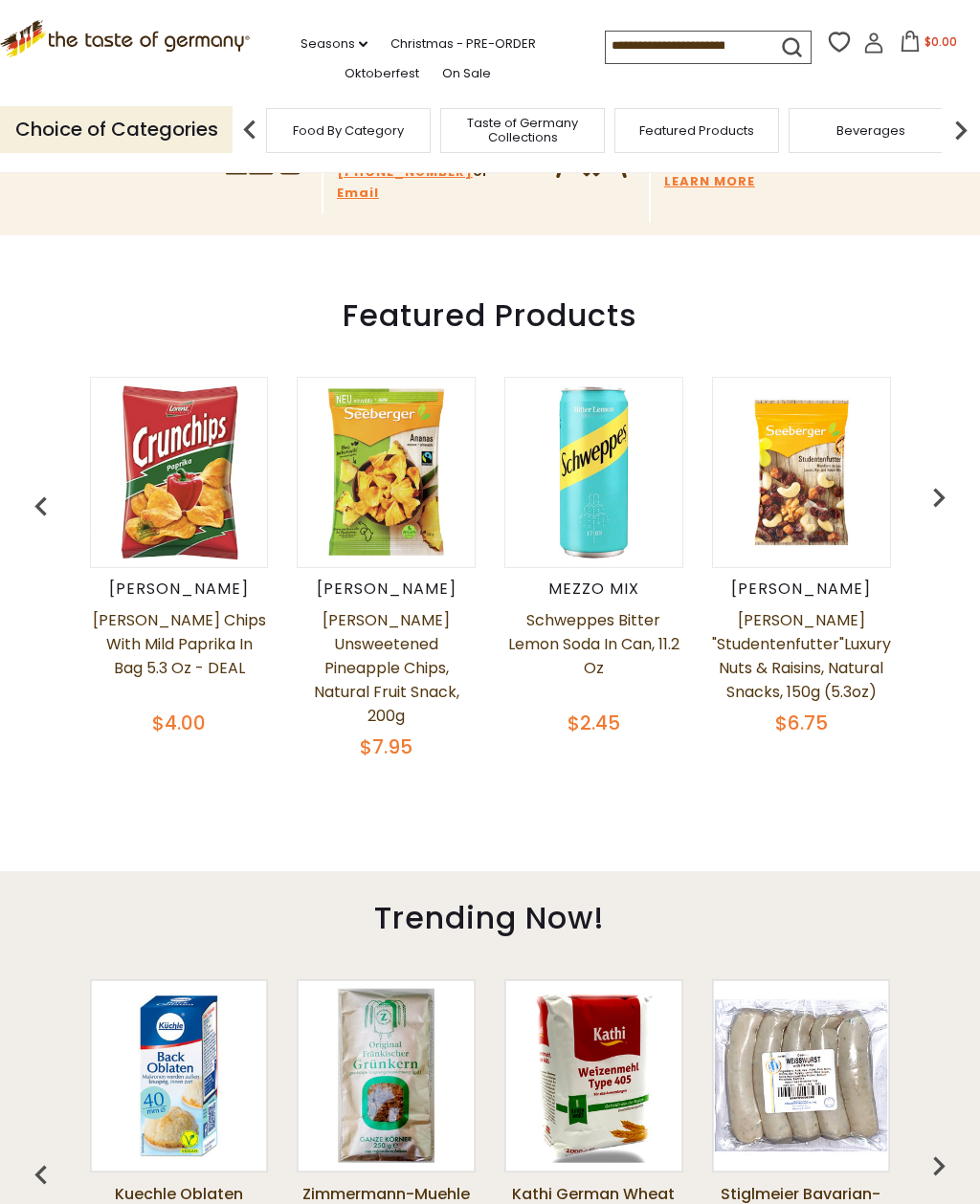
scroll to position [548, 0]
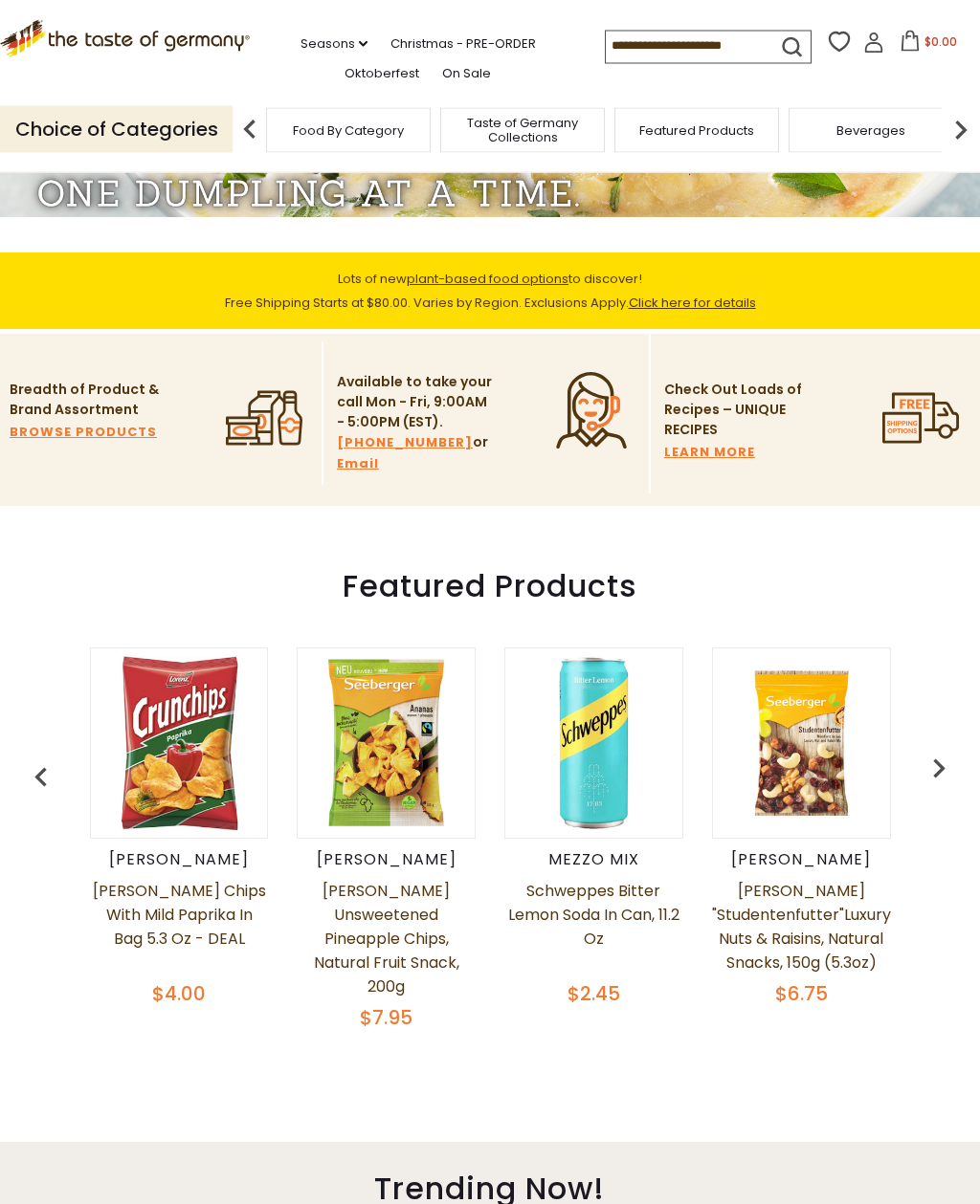
scroll to position [281, 0]
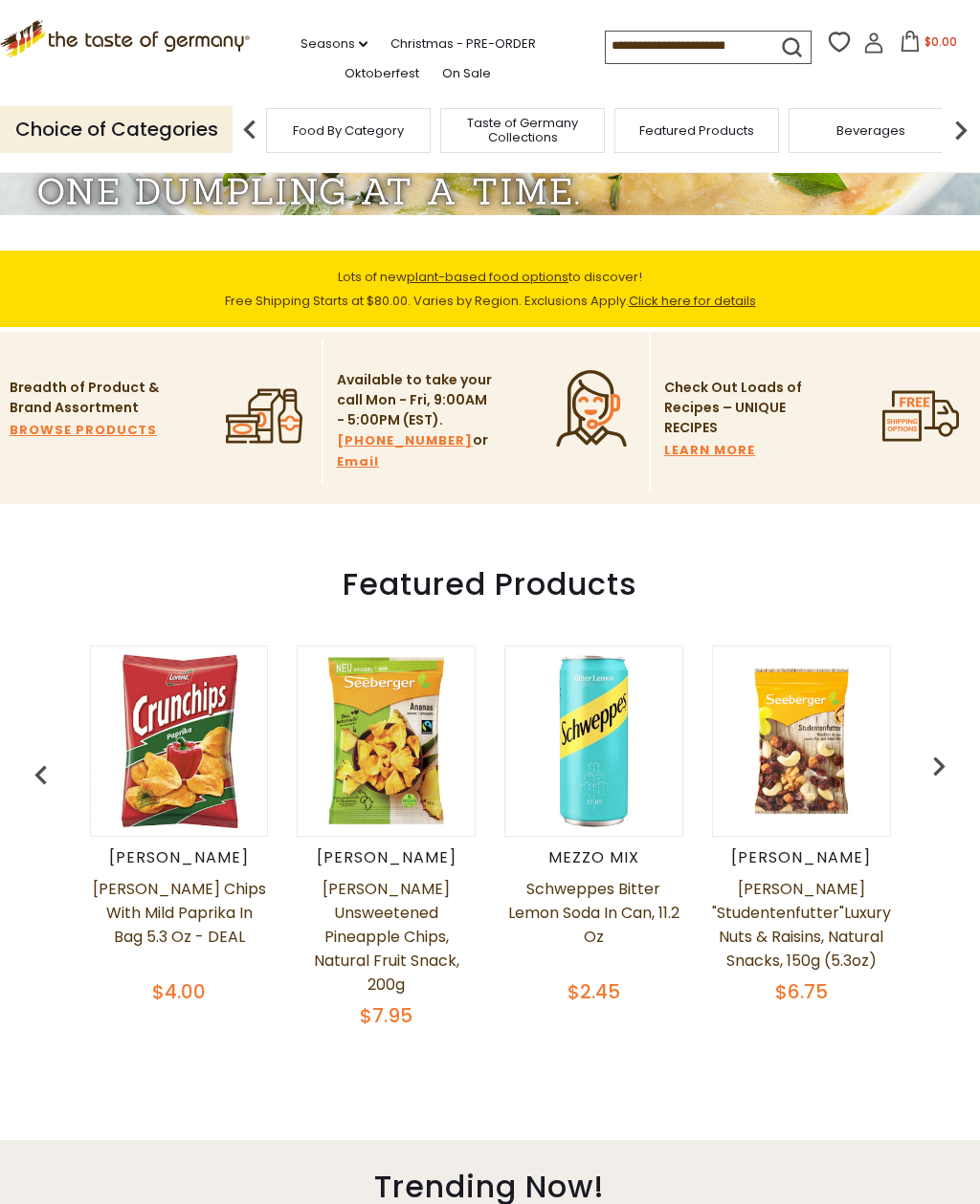
click at [939, 765] on img "button" at bounding box center [938, 766] width 38 height 38
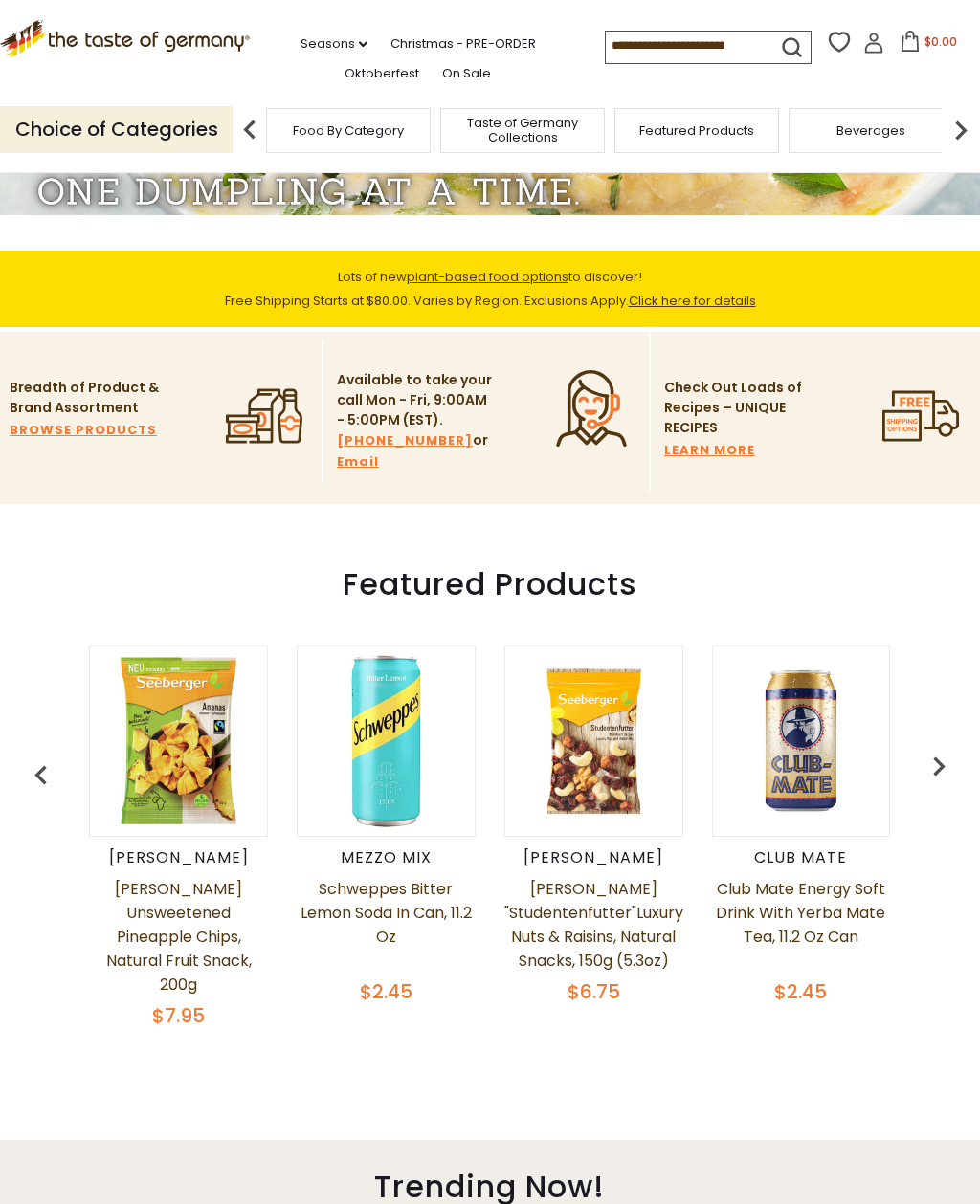
click at [936, 775] on img "button" at bounding box center [938, 766] width 38 height 38
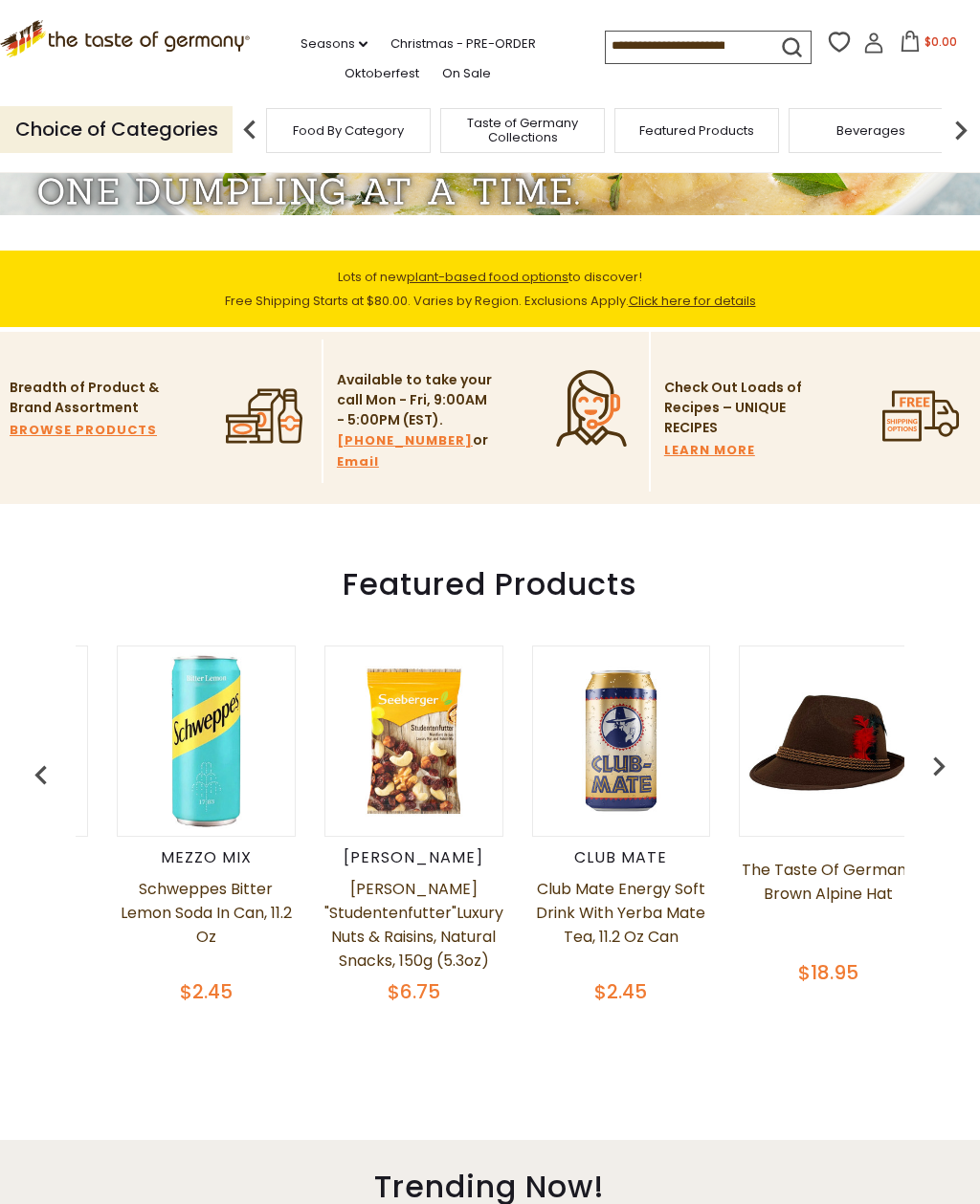
scroll to position [0, 415]
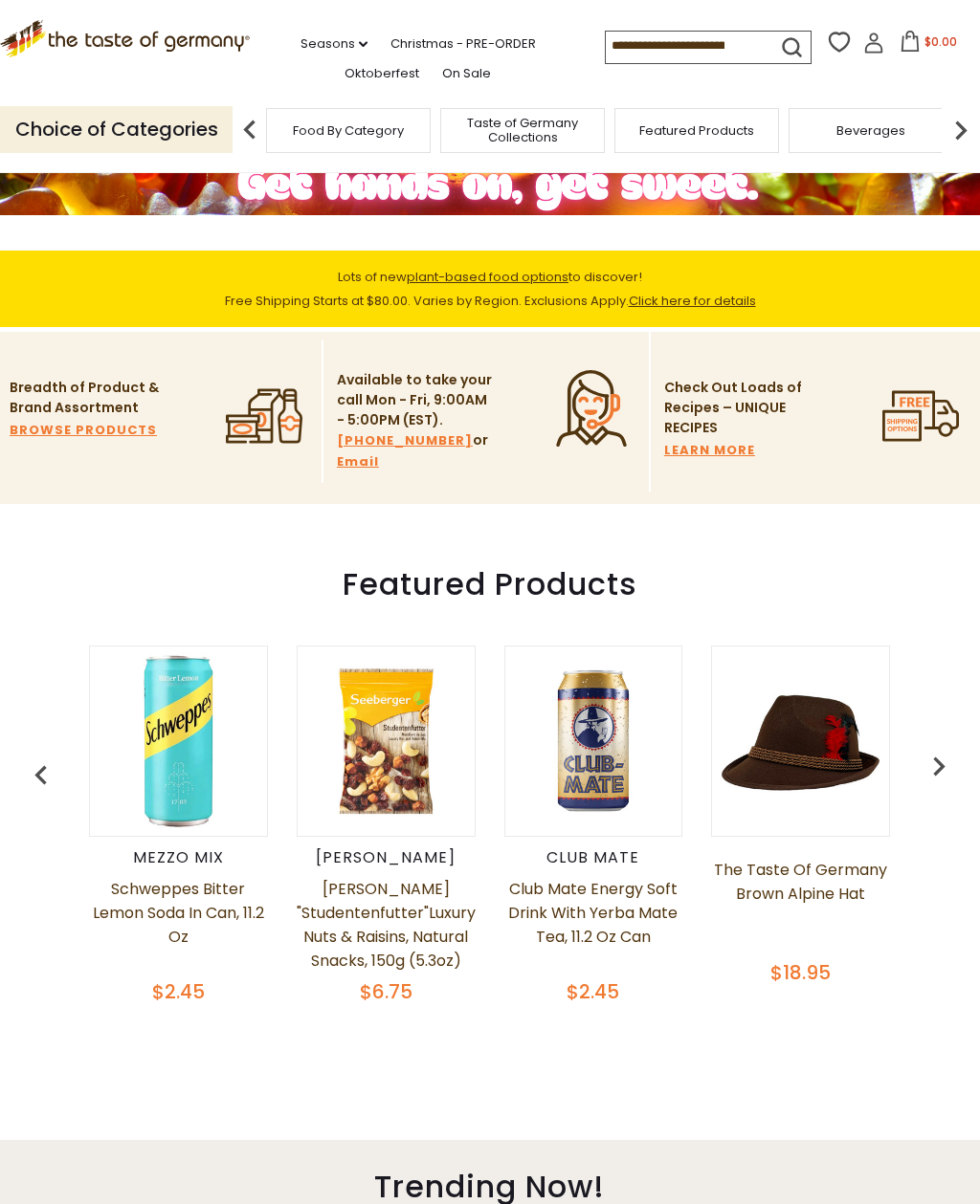
click at [943, 768] on img "button" at bounding box center [938, 766] width 38 height 38
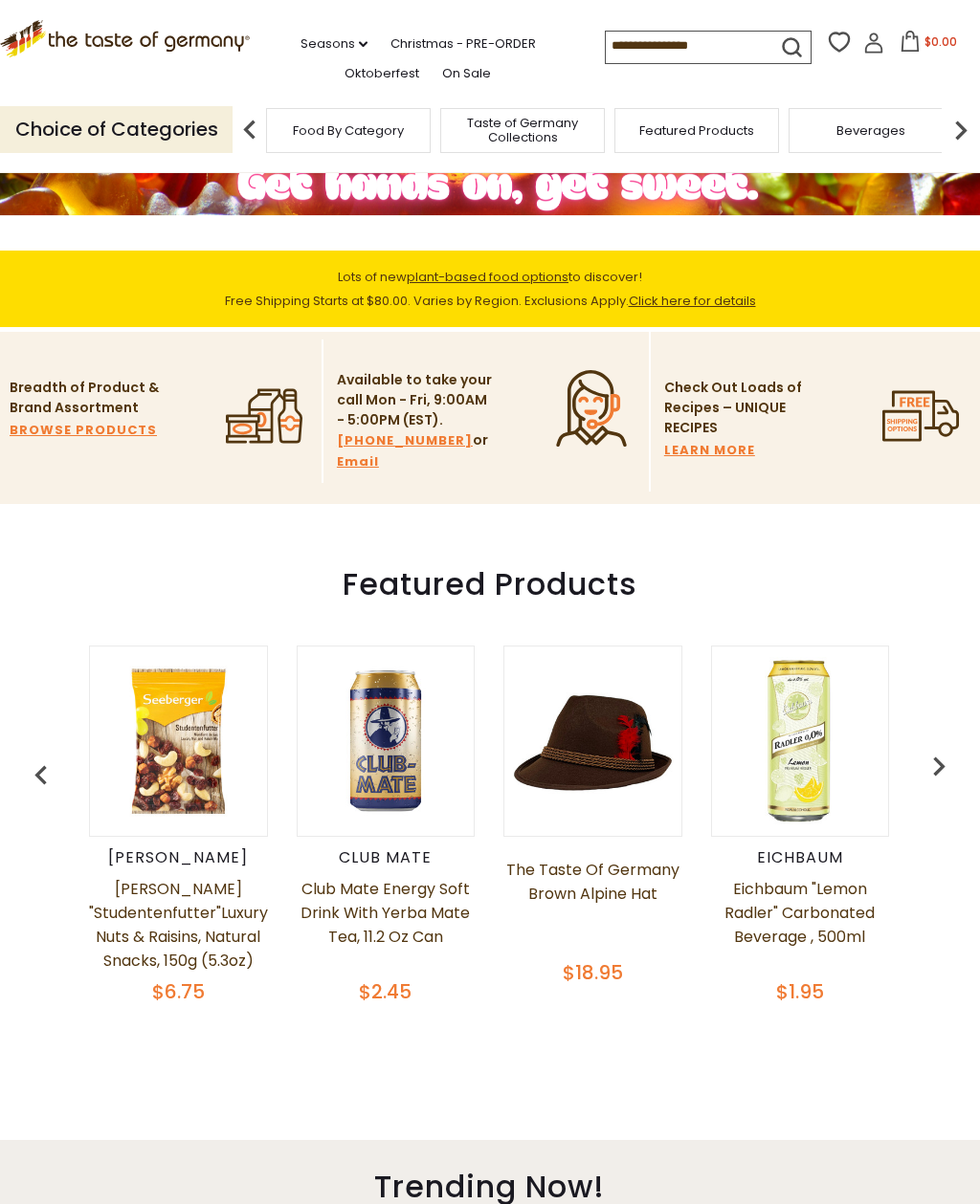
click at [941, 774] on img "button" at bounding box center [938, 766] width 38 height 38
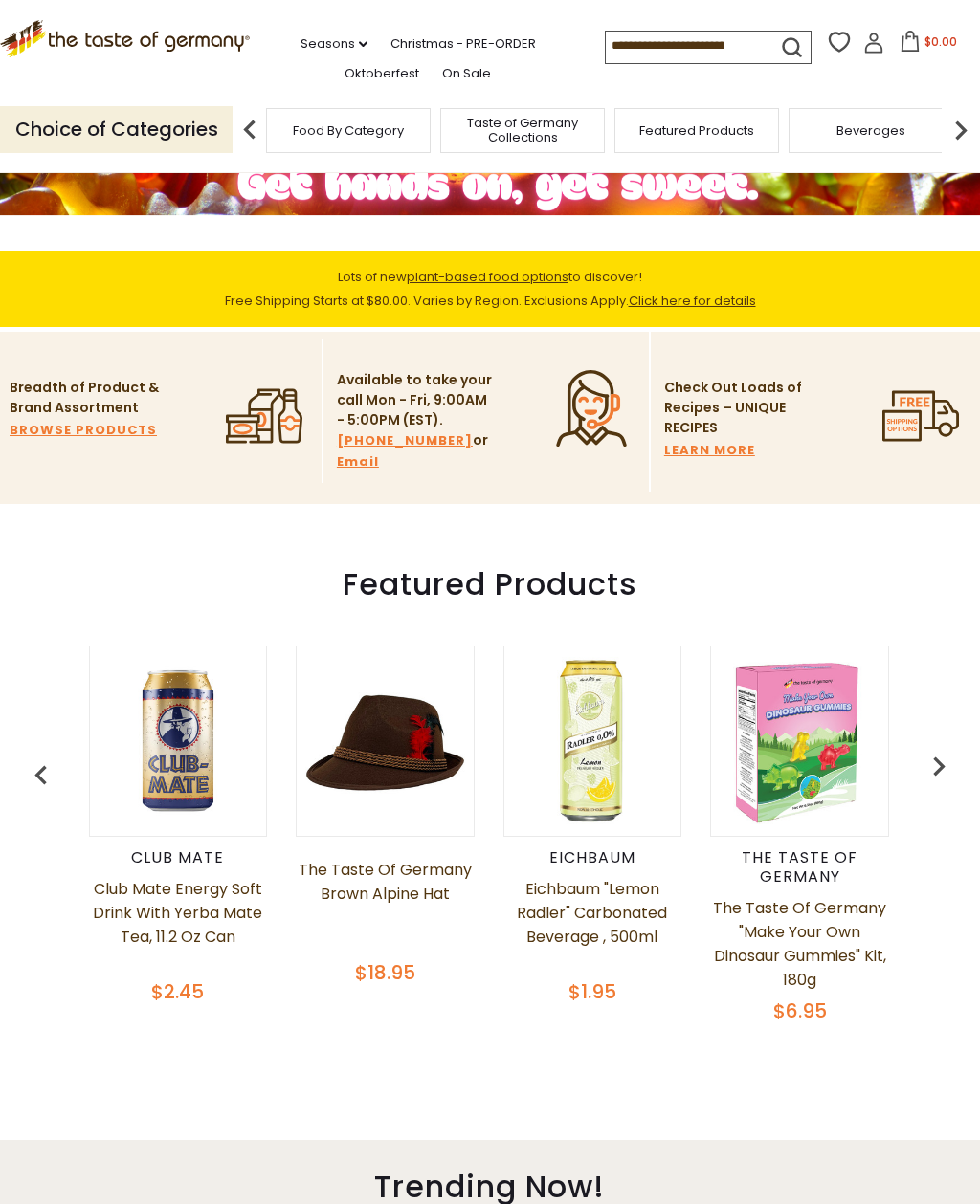
click at [953, 780] on img "button" at bounding box center [938, 766] width 38 height 38
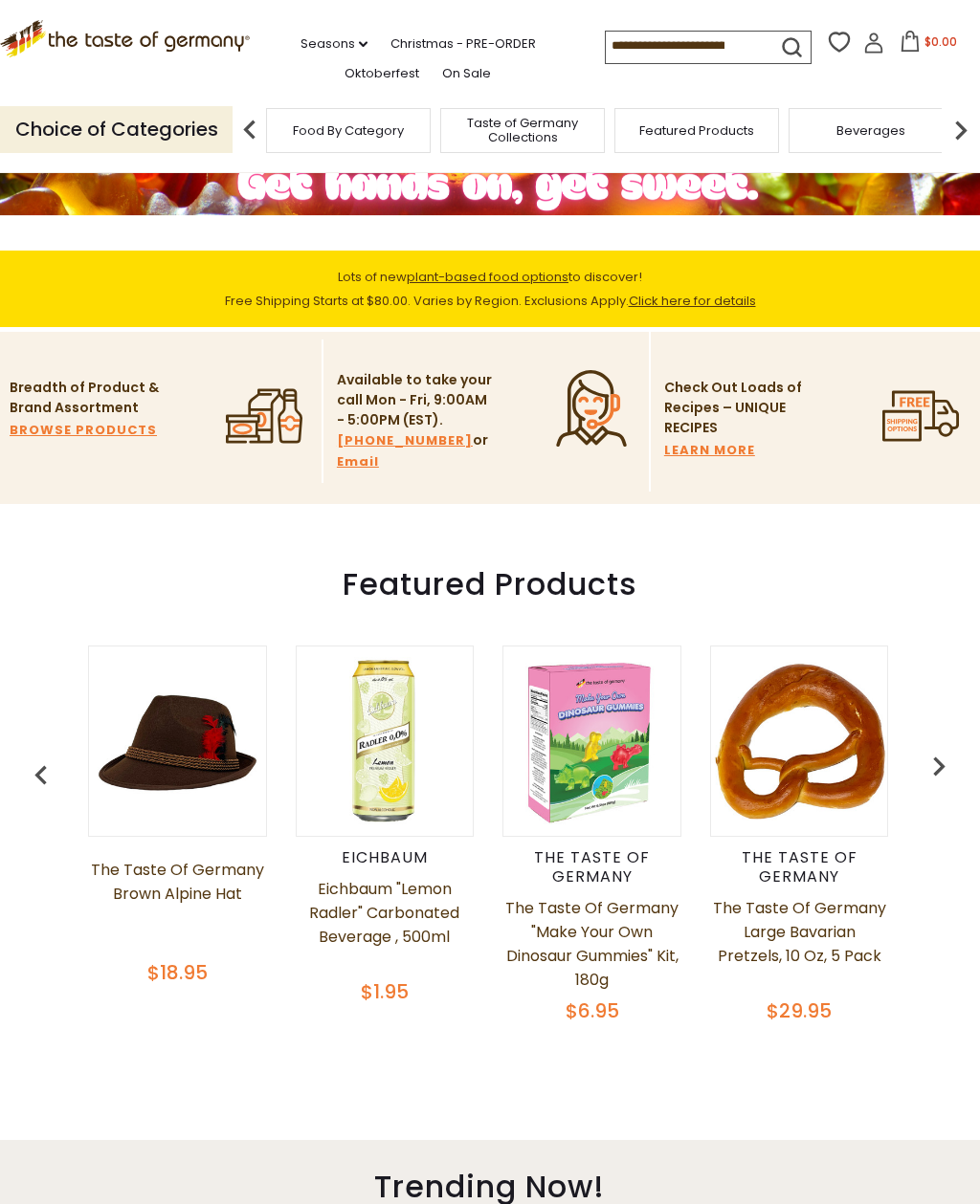
click at [949, 772] on img "button" at bounding box center [938, 766] width 38 height 38
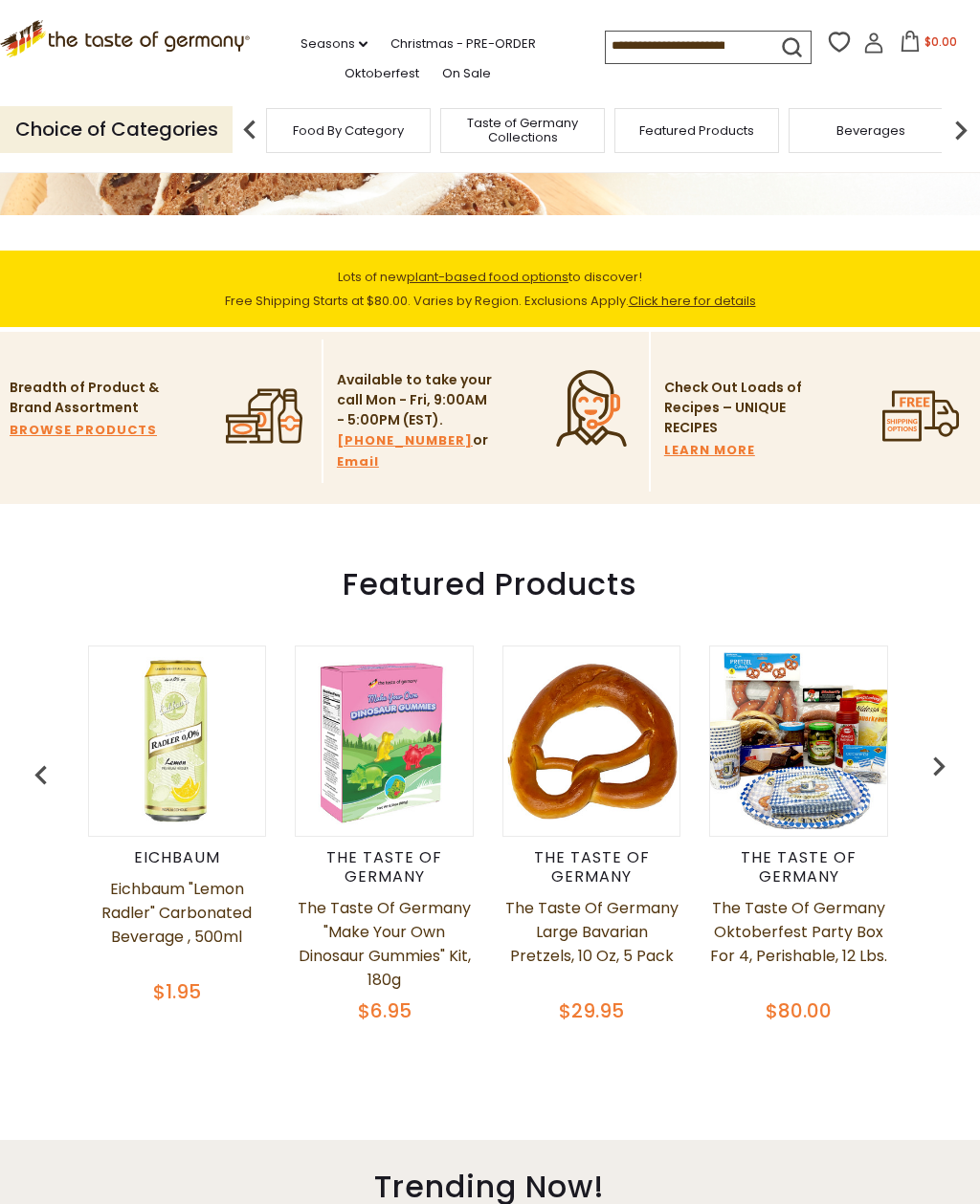
click at [948, 775] on img "button" at bounding box center [938, 766] width 38 height 38
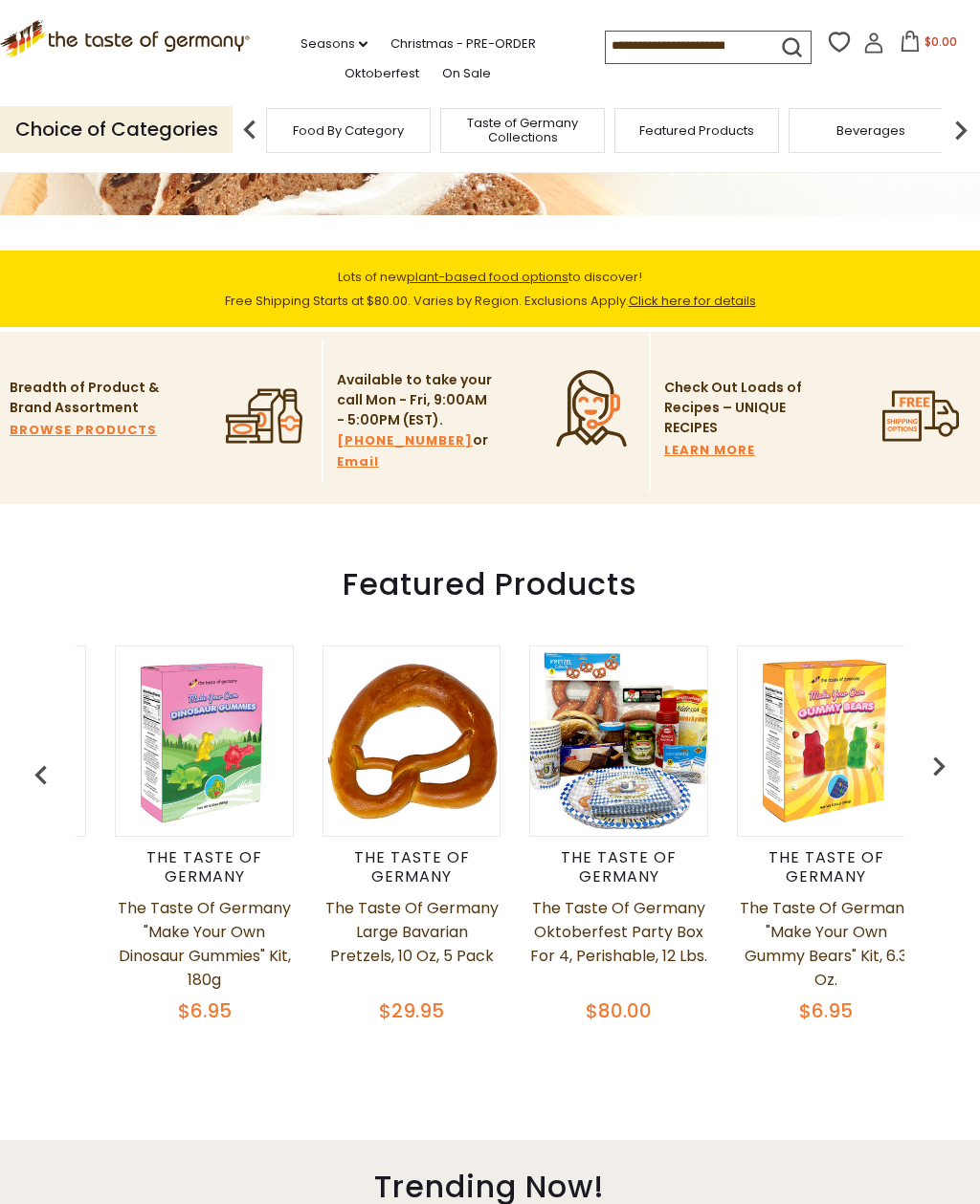
scroll to position [0, 1453]
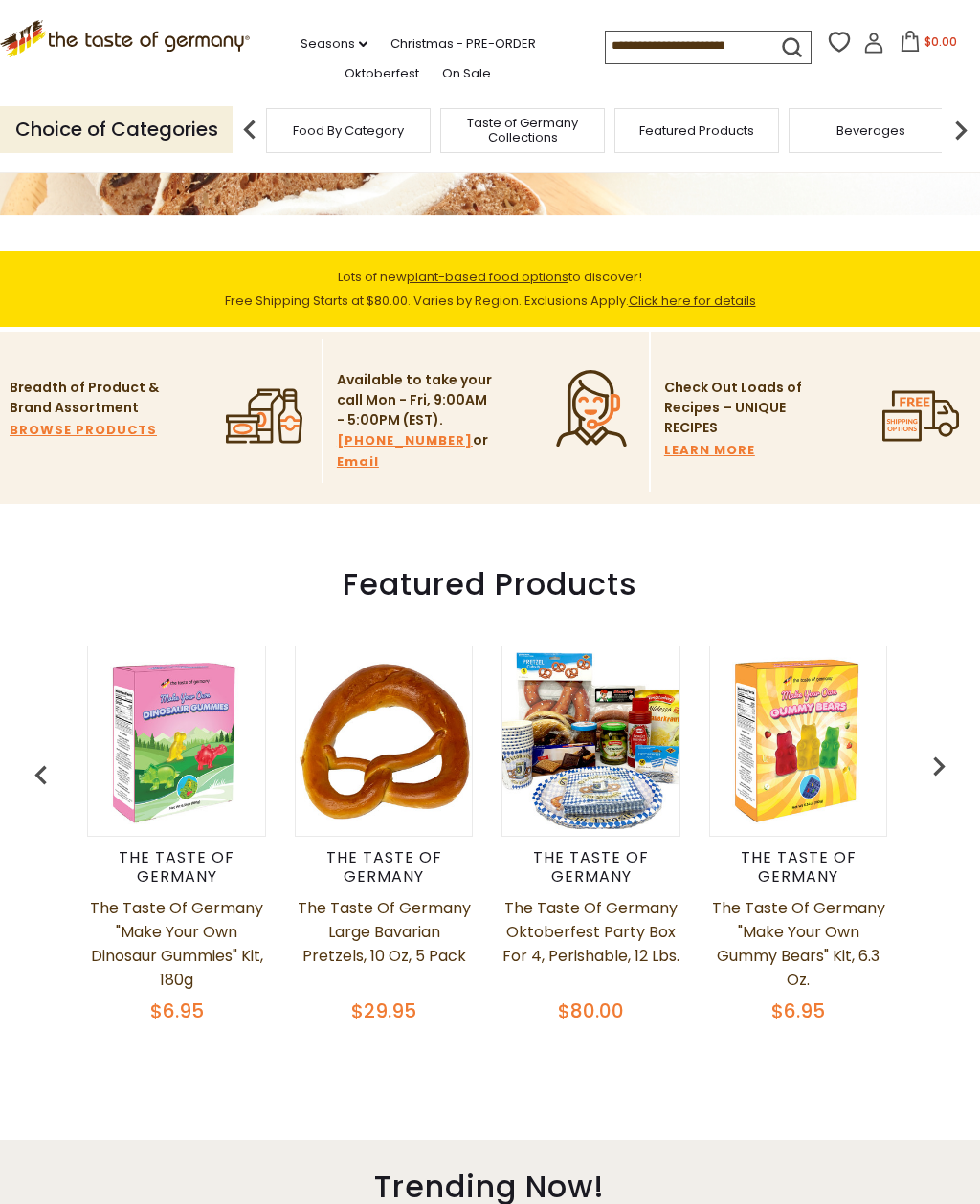
click at [950, 773] on img "button" at bounding box center [938, 766] width 38 height 38
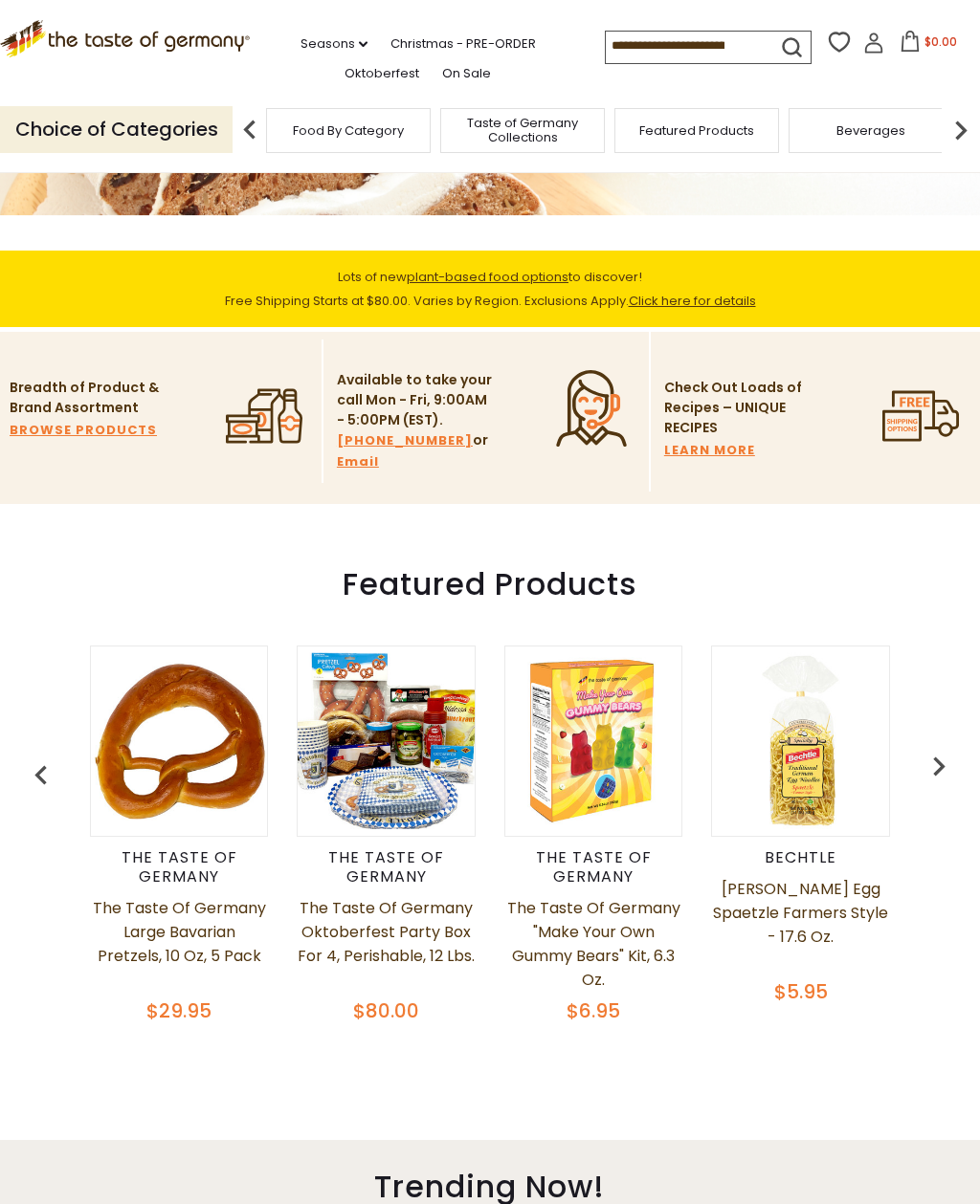
click at [949, 774] on img "button" at bounding box center [938, 766] width 38 height 38
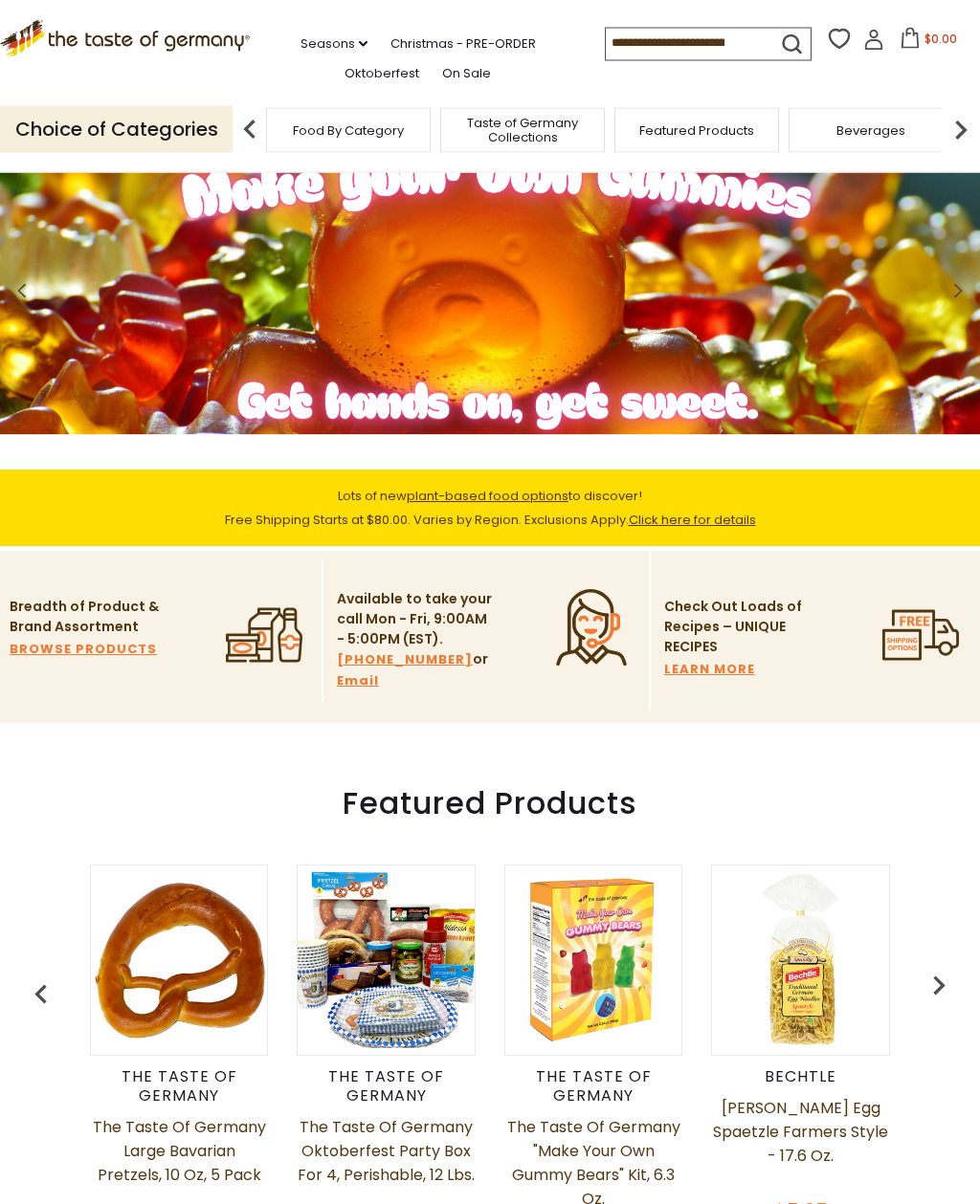
scroll to position [0, 0]
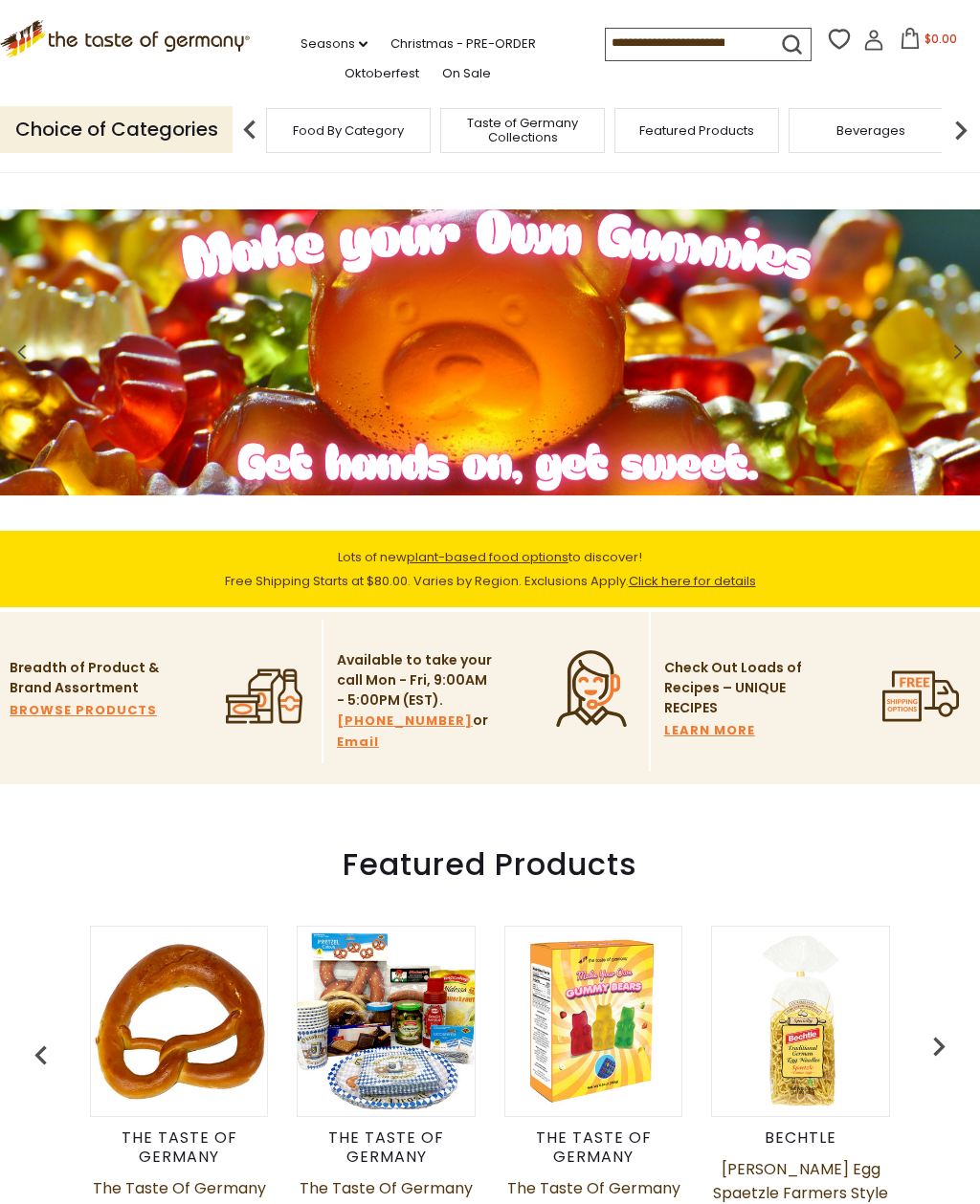
click at [411, 33] on link "Christmas - PRE-ORDER" at bounding box center [463, 44] width 146 height 22
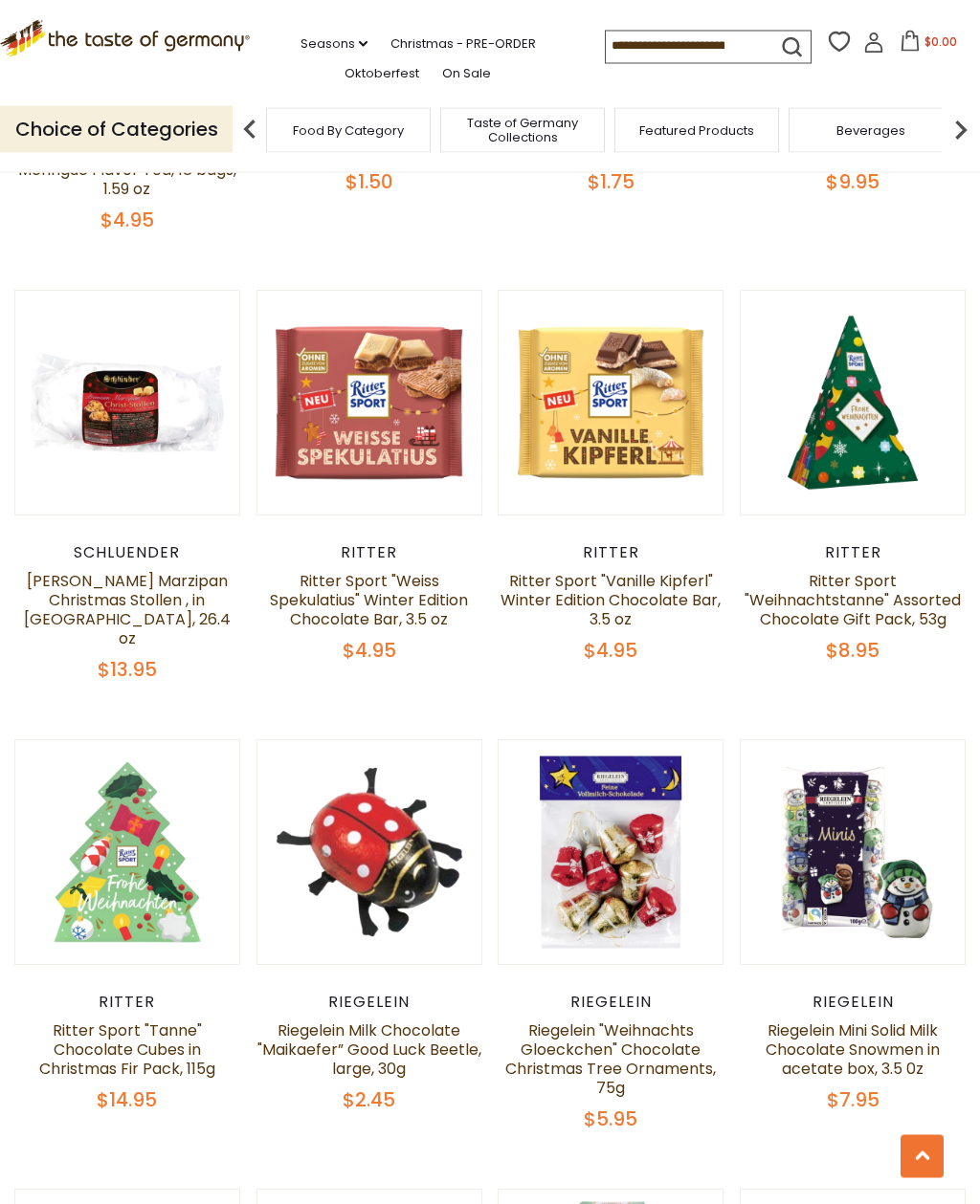
scroll to position [2545, 0]
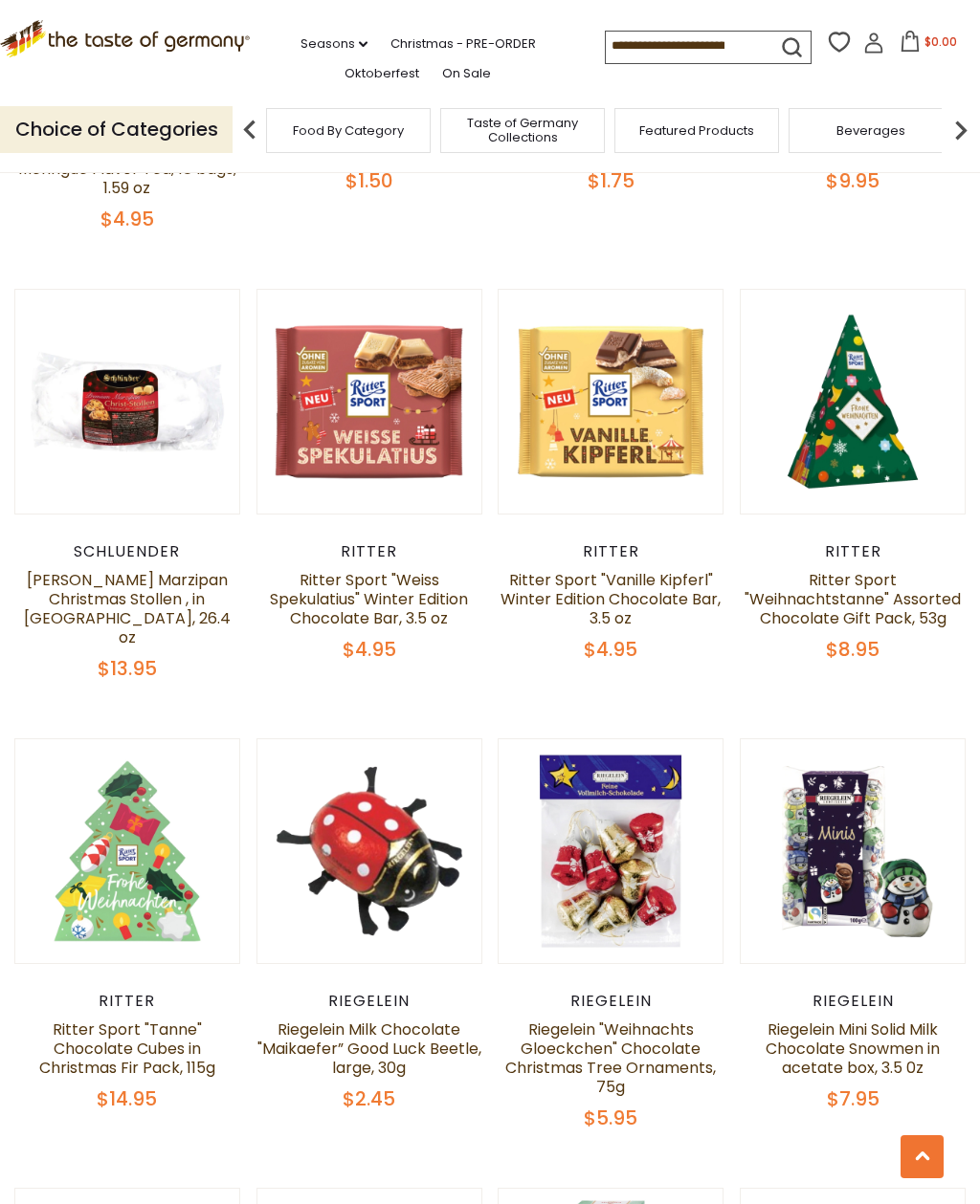
click at [676, 971] on article "Quick View Riegelein Riegelein "Weihnachts Gloeckchen" Chocolate Christmas Tree…" at bounding box center [610, 934] width 226 height 392
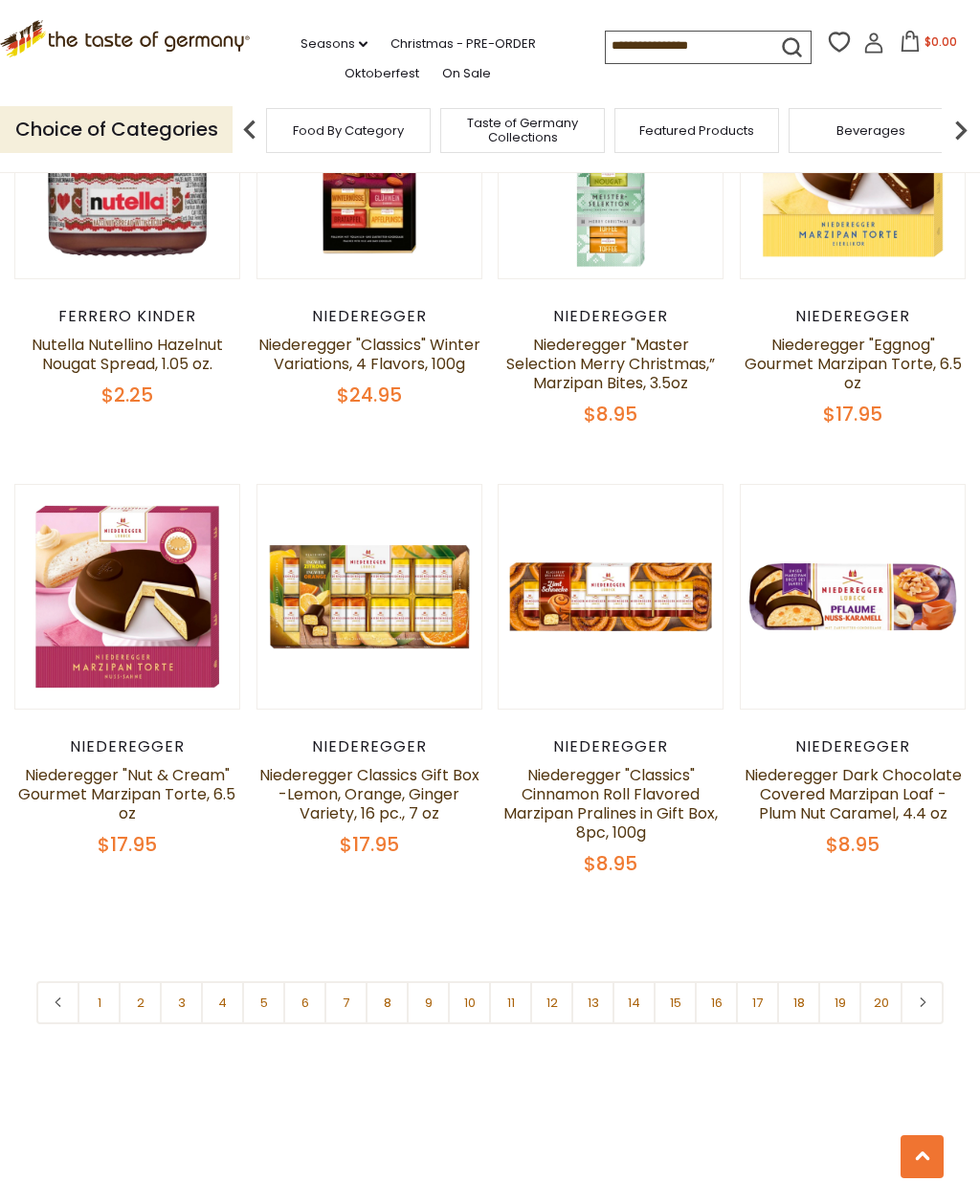
click at [138, 982] on link "2" at bounding box center [140, 1003] width 43 height 43
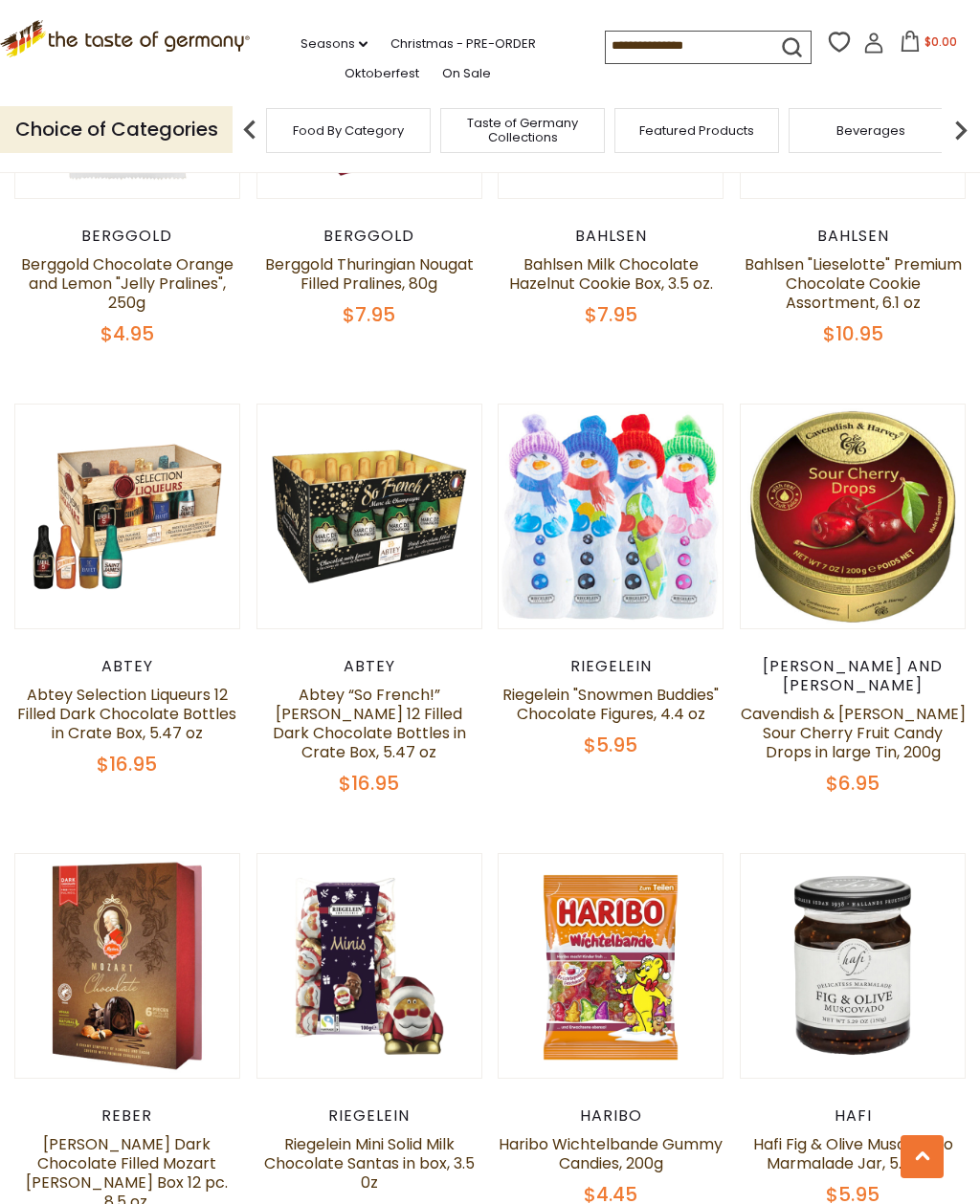
scroll to position [3313, 0]
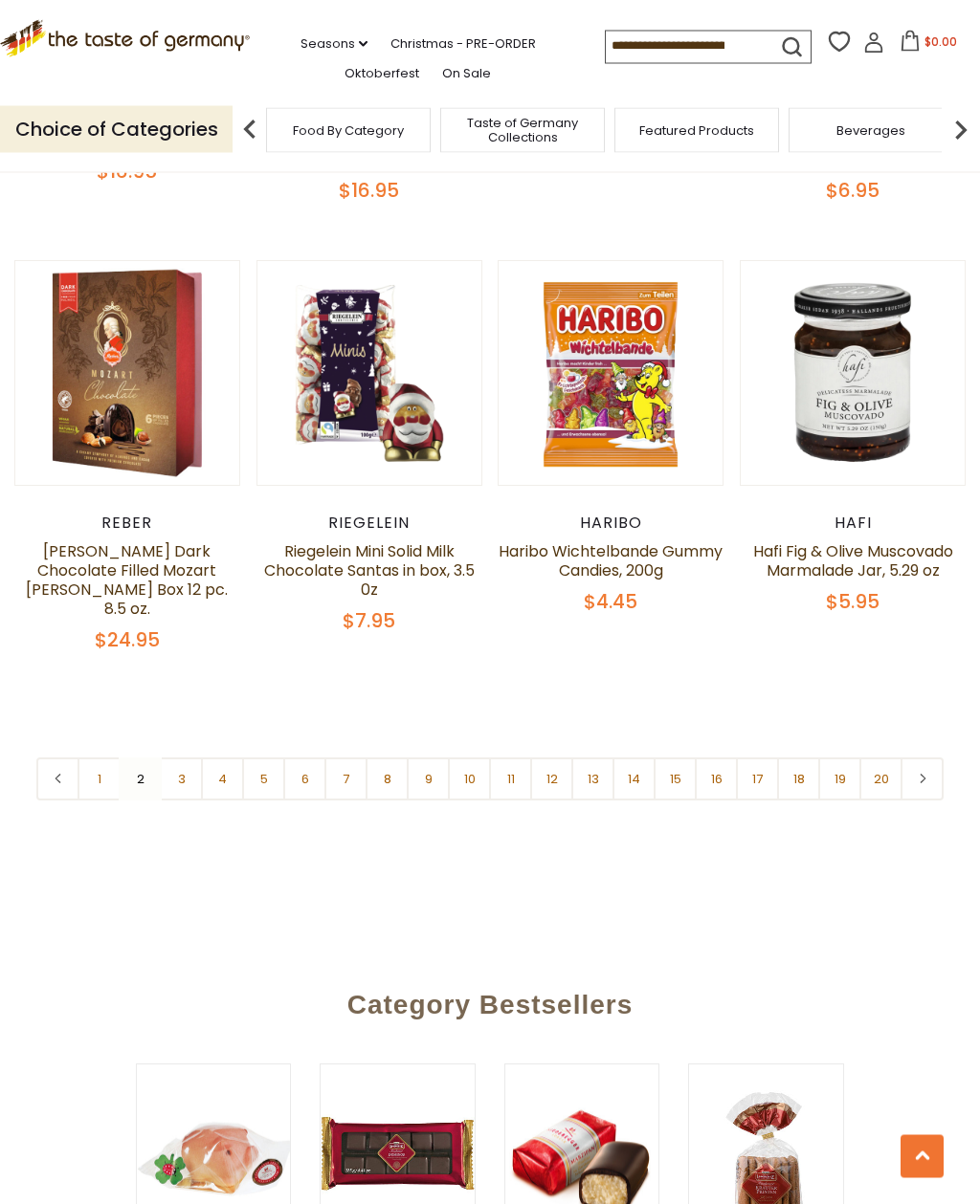
click at [191, 759] on link "3" at bounding box center [181, 780] width 43 height 43
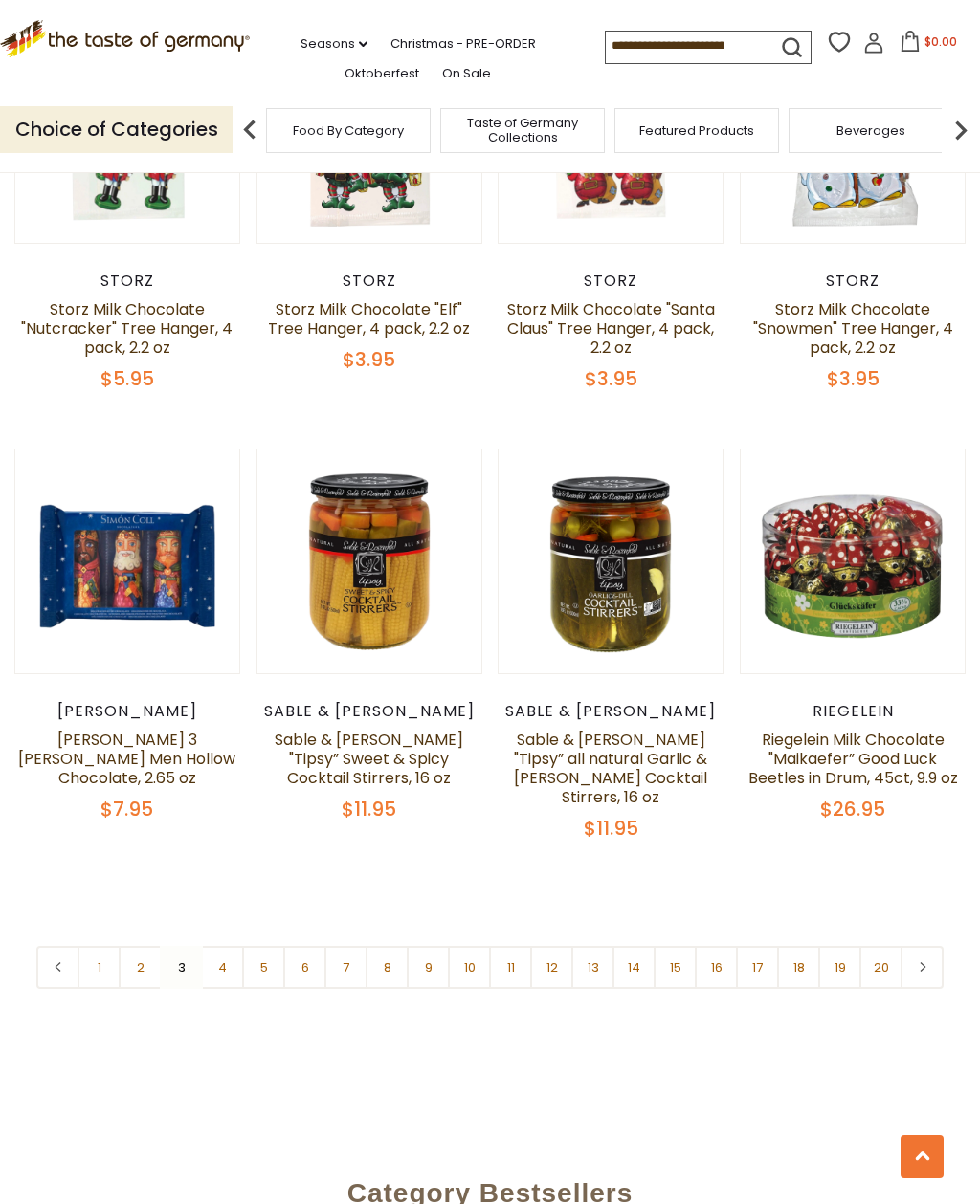
scroll to position [3658, 0]
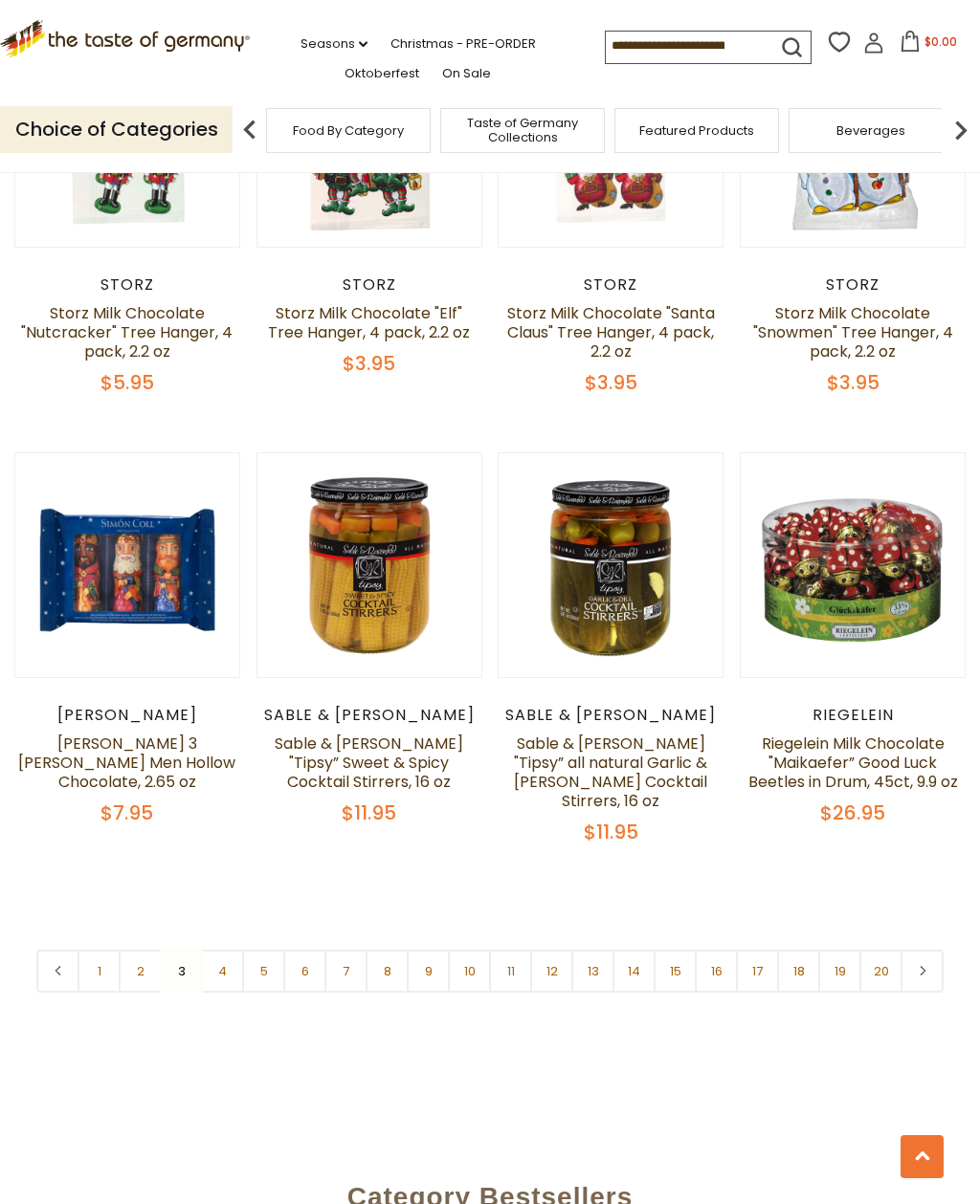
click at [230, 950] on link "4" at bounding box center [222, 971] width 43 height 43
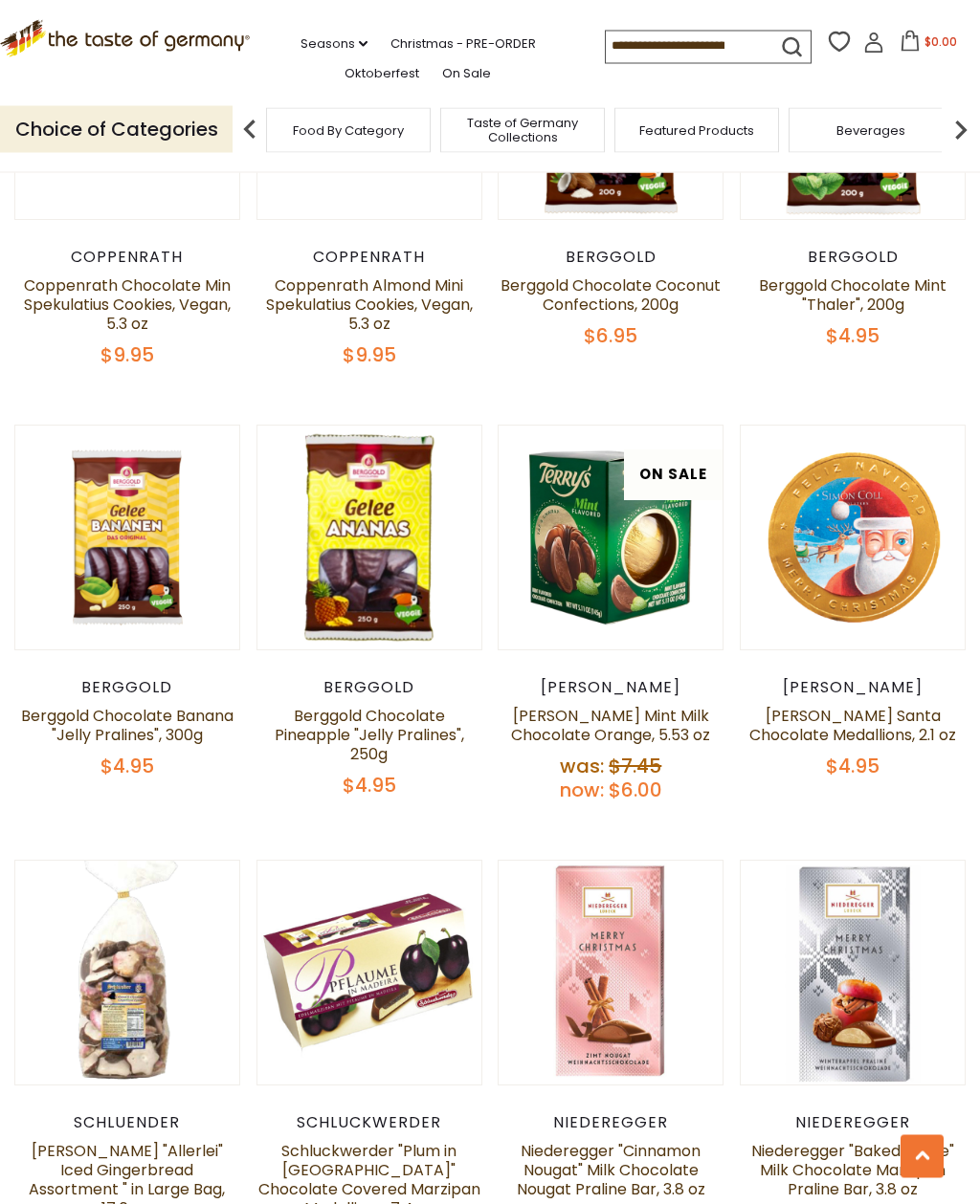
scroll to position [2784, 0]
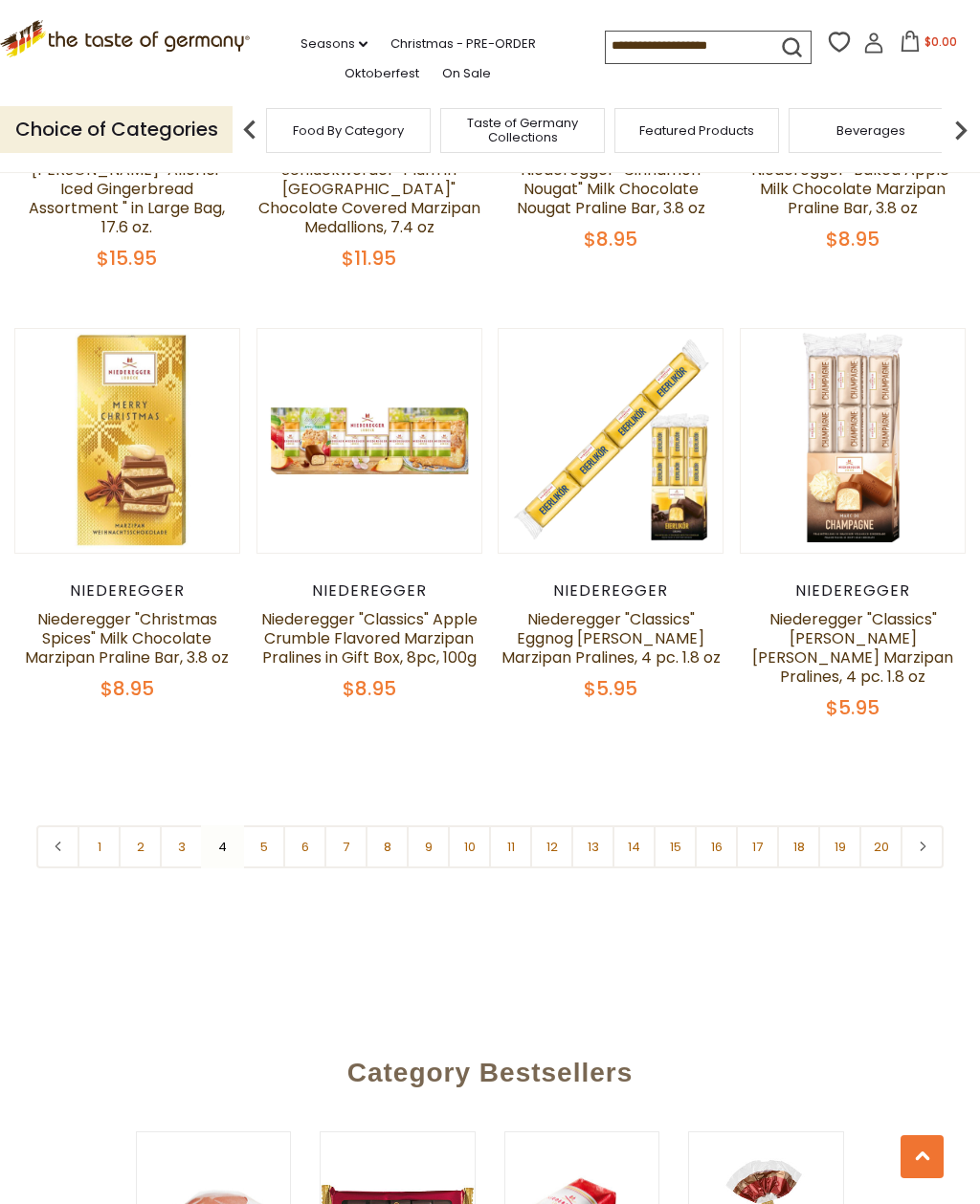
click at [264, 825] on link "5" at bounding box center [263, 847] width 43 height 43
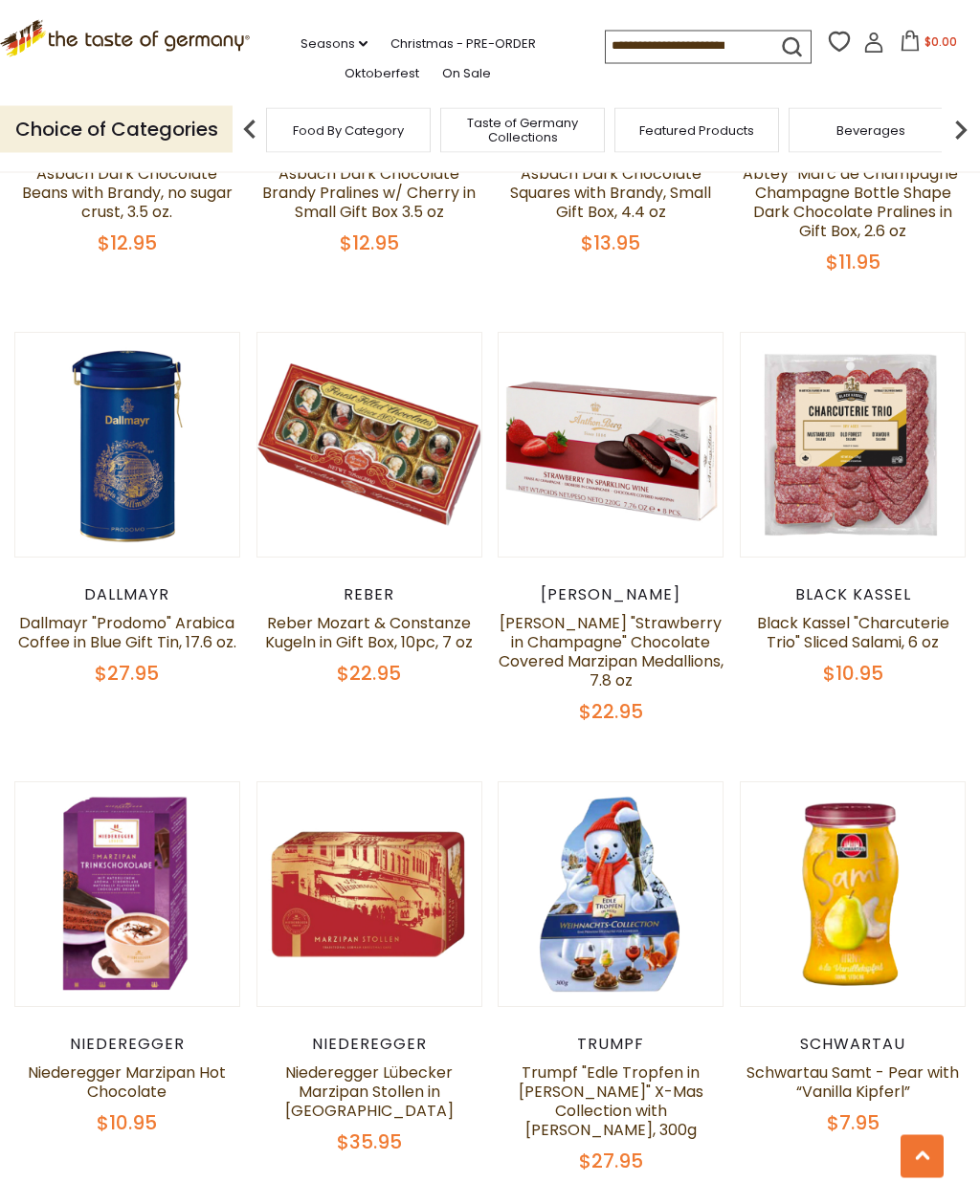
scroll to position [2464, 0]
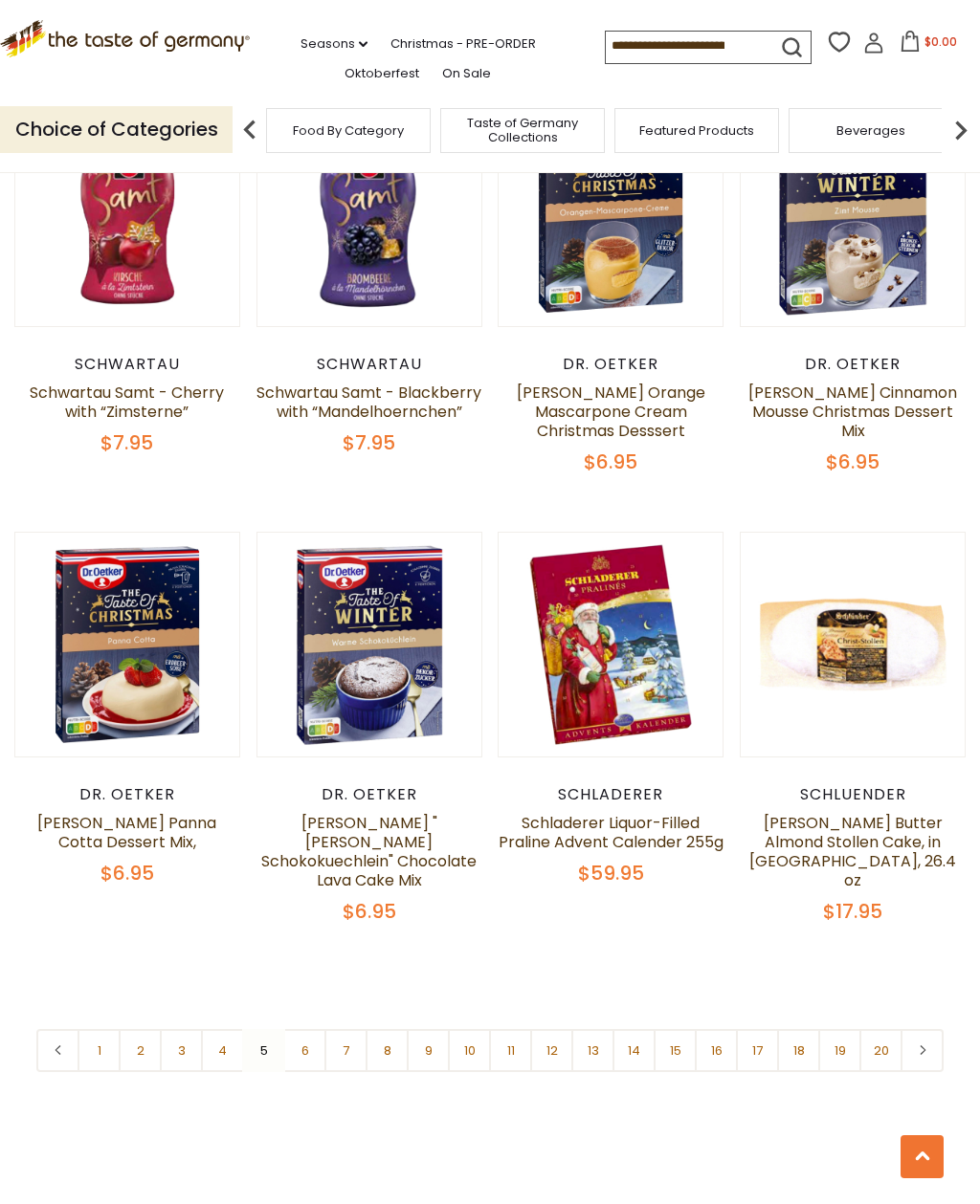
click at [312, 1029] on link "6" at bounding box center [305, 1050] width 43 height 43
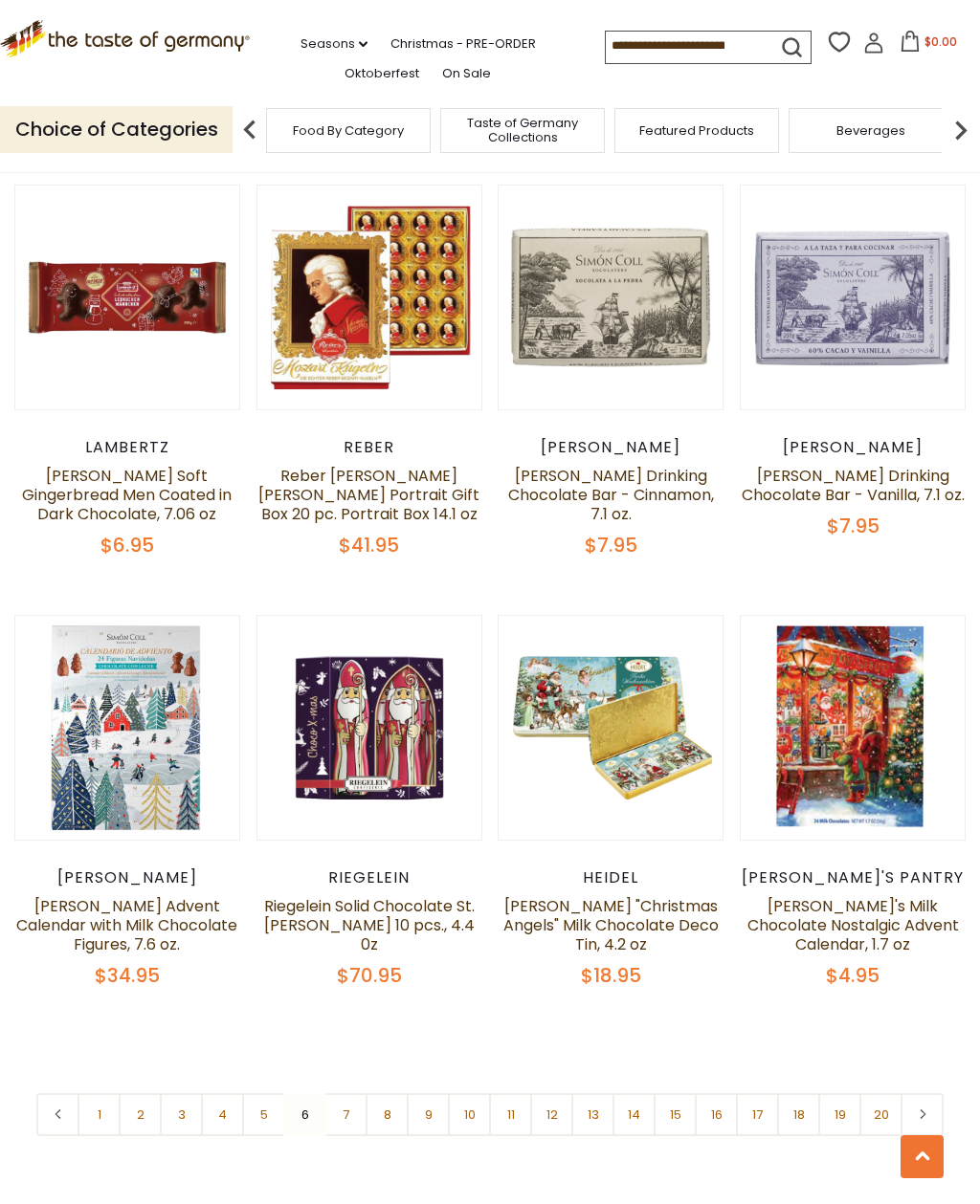
scroll to position [3530, 0]
click at [350, 1093] on link "7" at bounding box center [346, 1114] width 43 height 43
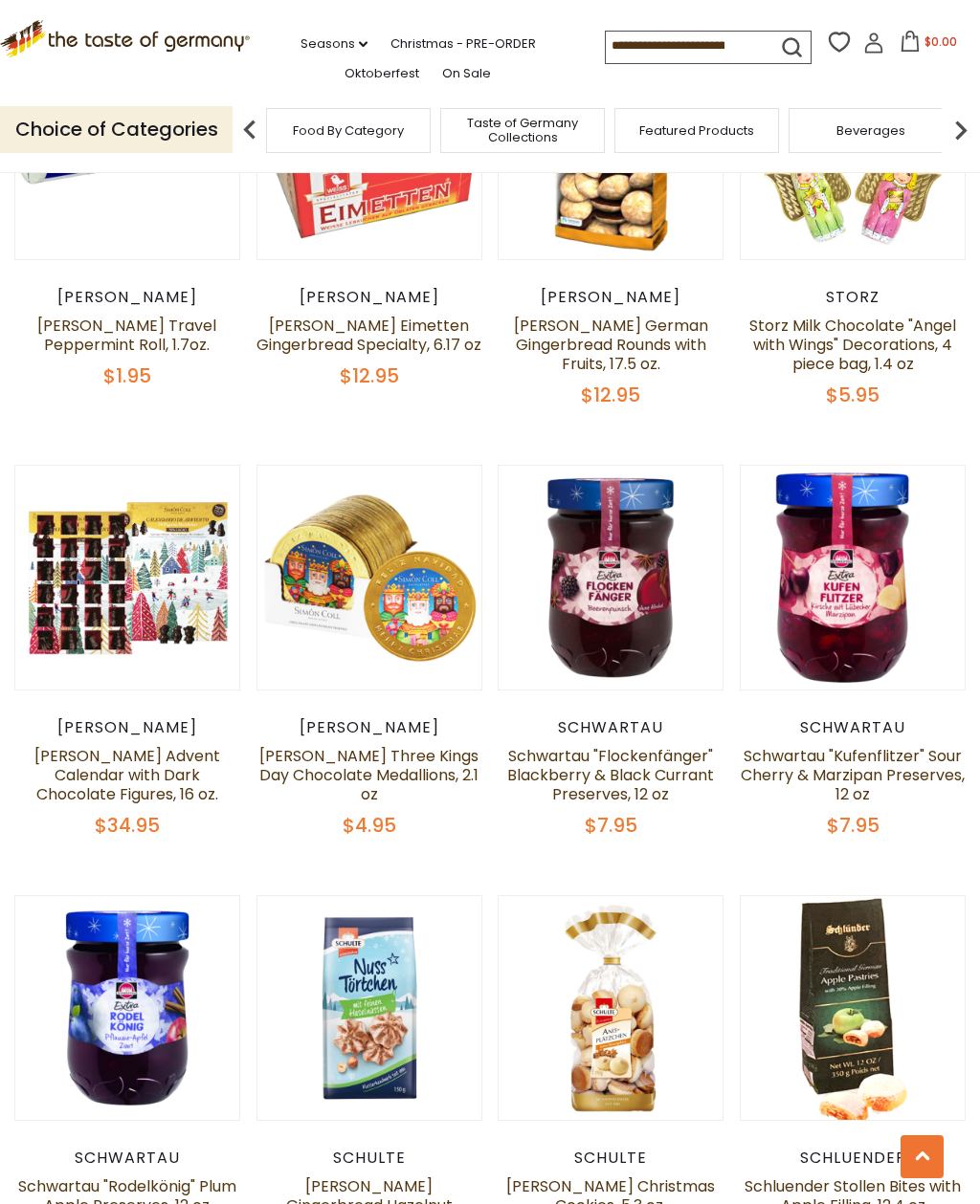
scroll to position [1943, 0]
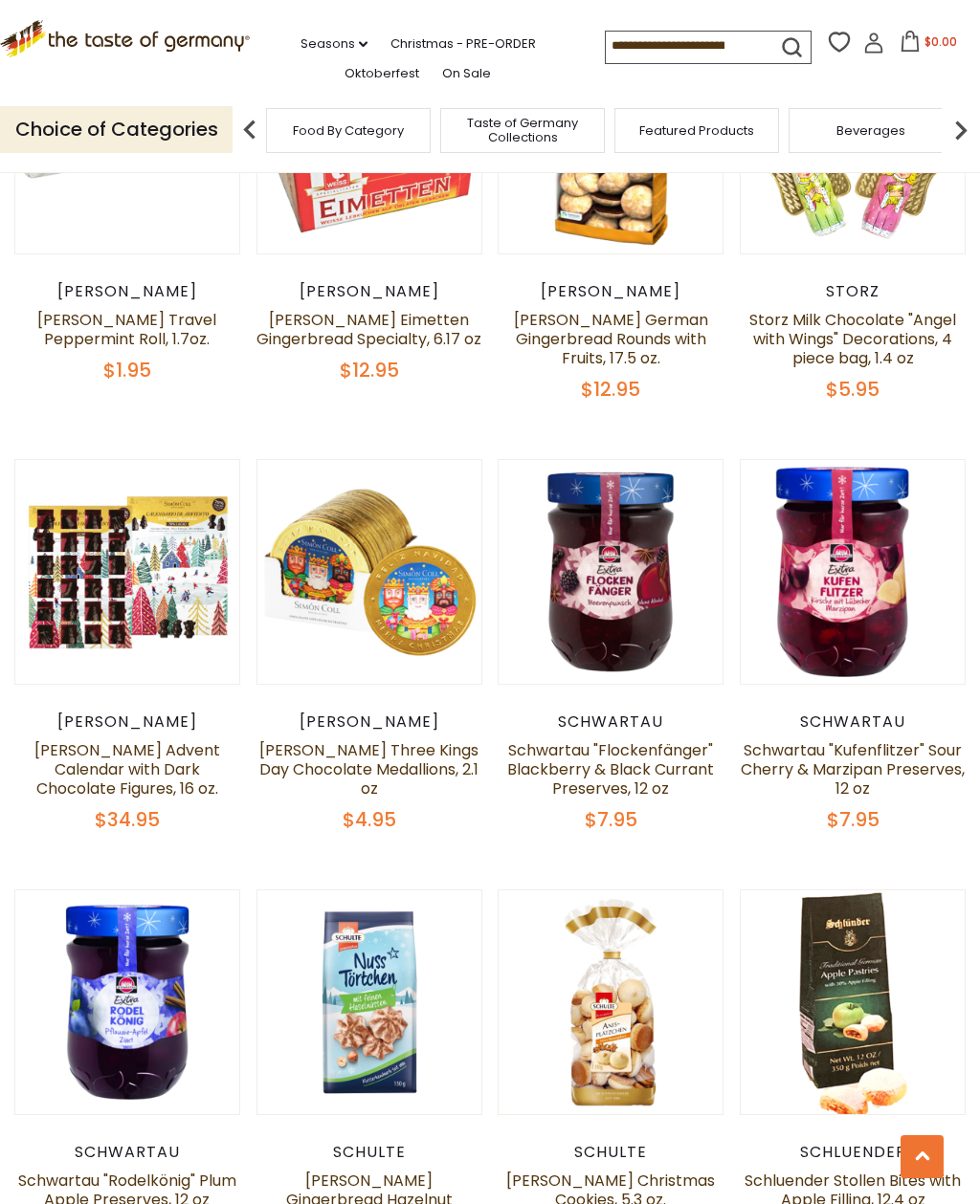
click at [387, 713] on div "[PERSON_NAME]" at bounding box center [369, 723] width 226 height 20
click at [372, 739] on link "Simón Coll Three Kings Day Chocolate Medallions, 2.1 oz" at bounding box center [369, 770] width 219 height 61
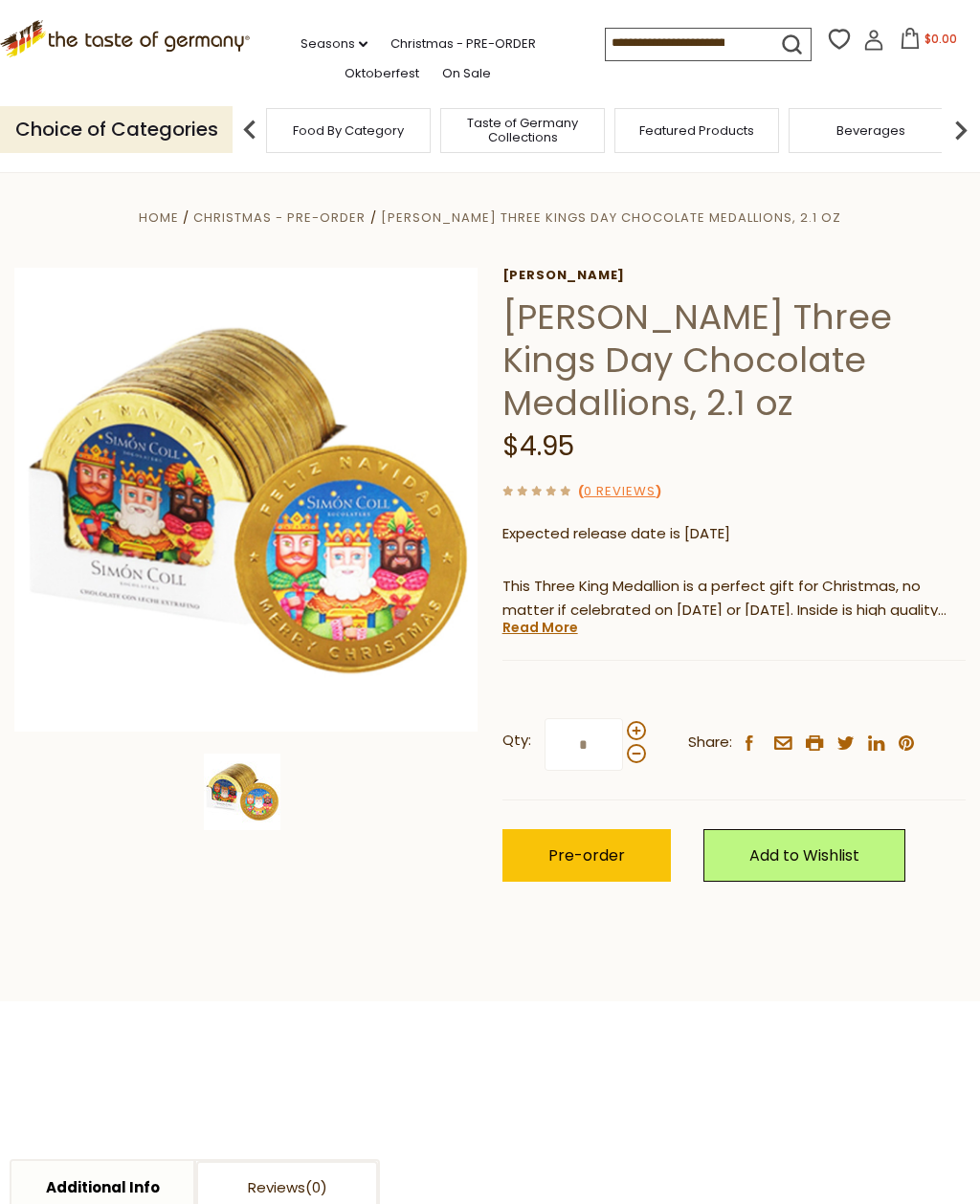
click at [547, 623] on link "Read More" at bounding box center [539, 628] width 75 height 20
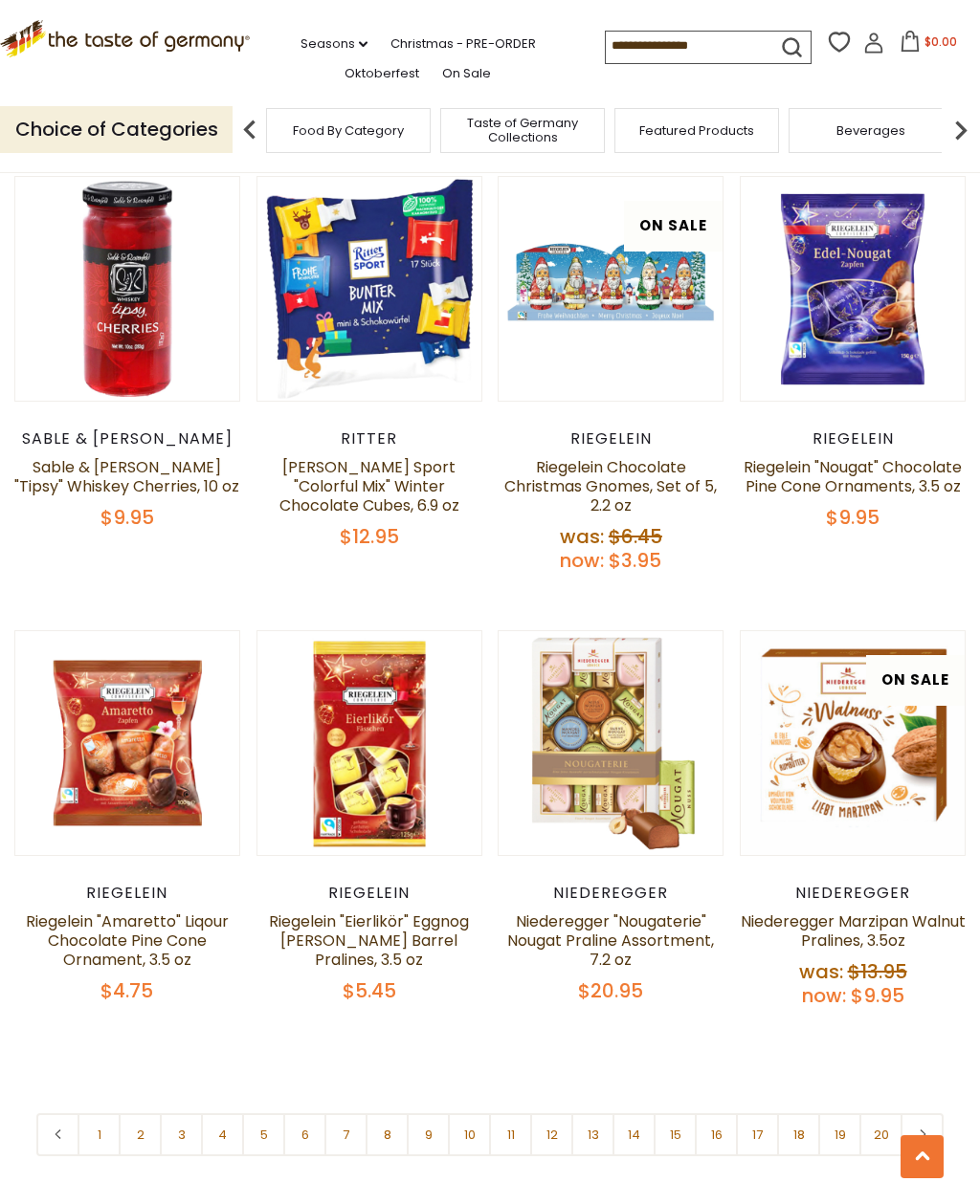
scroll to position [3548, 0]
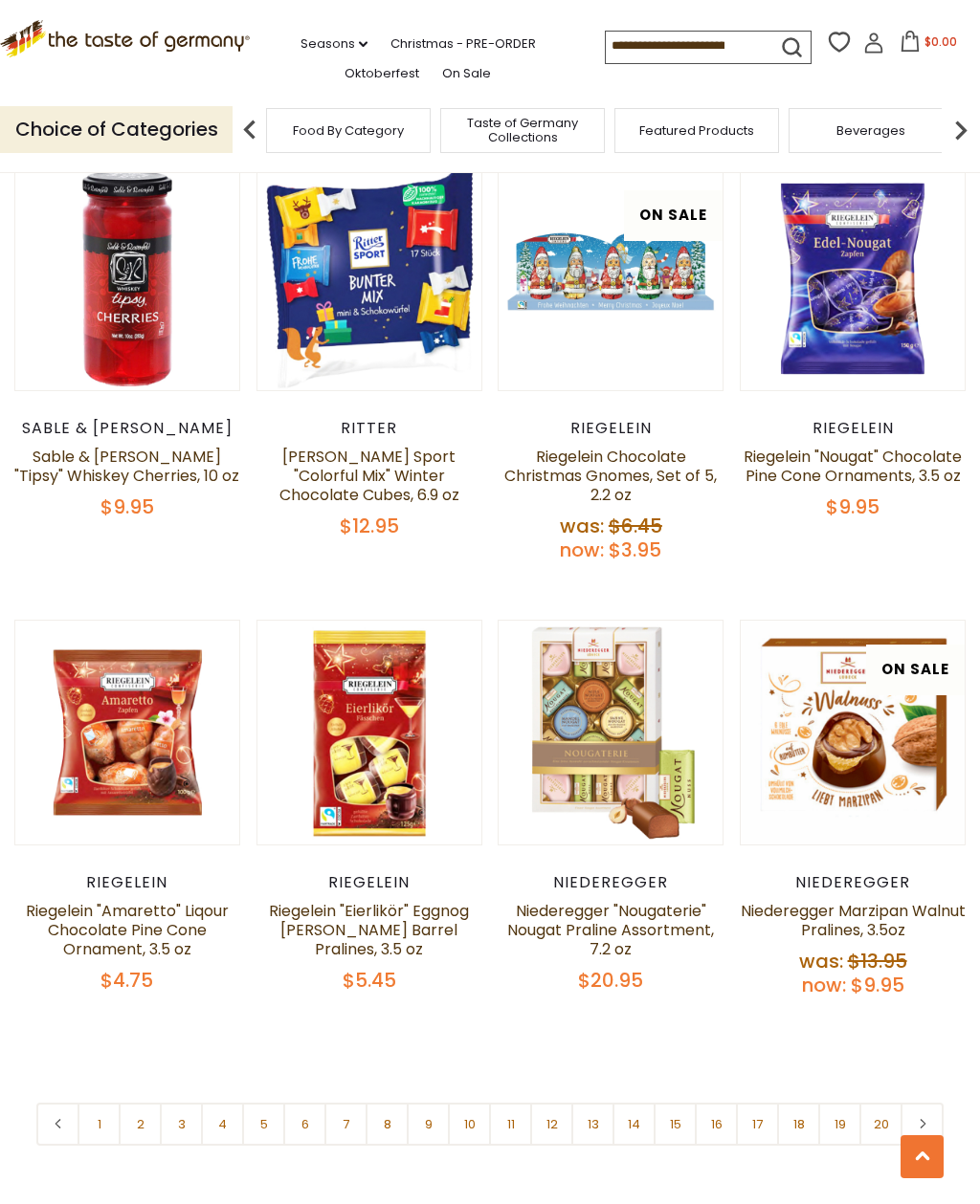
click at [308, 1103] on link "6" at bounding box center [305, 1125] width 43 height 43
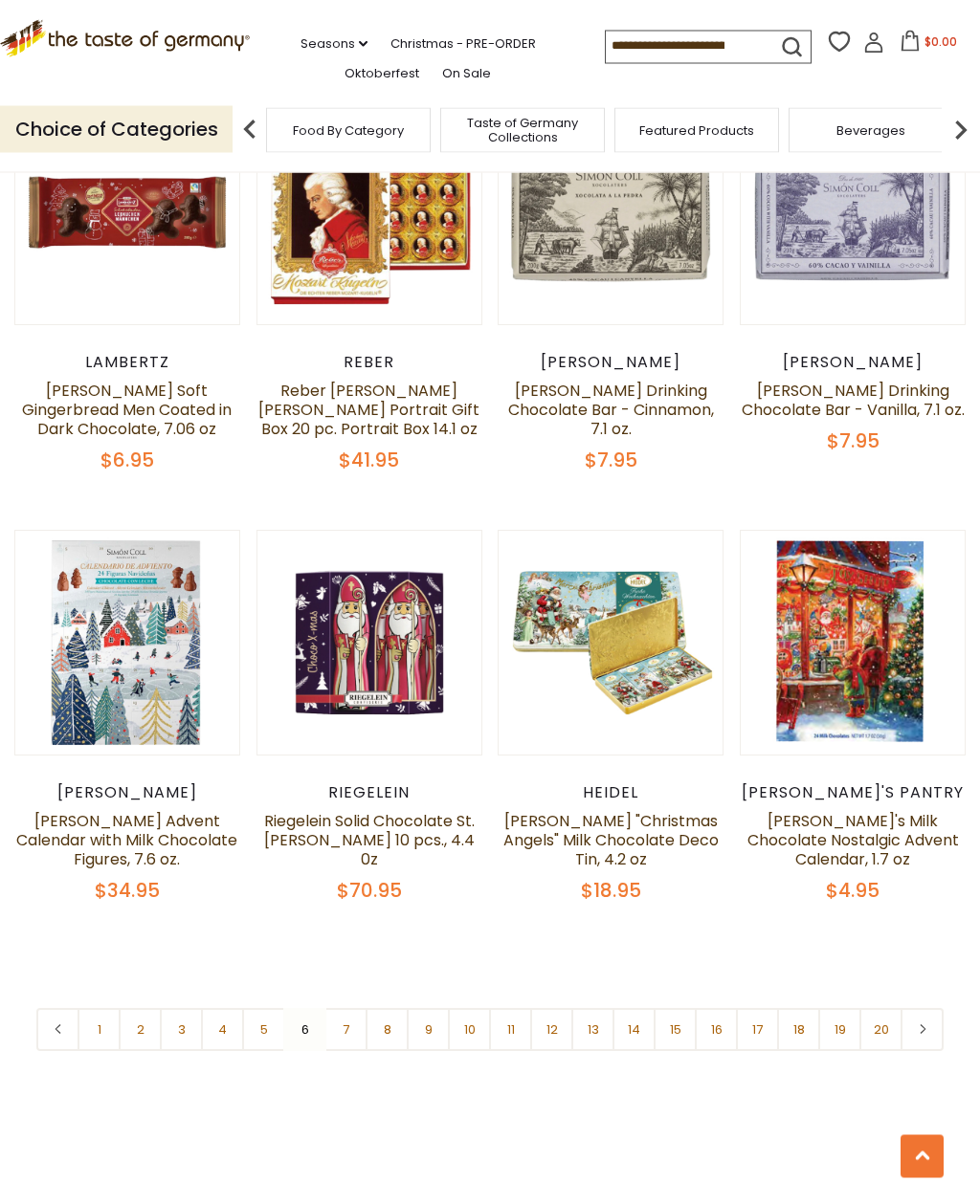
scroll to position [3610, 0]
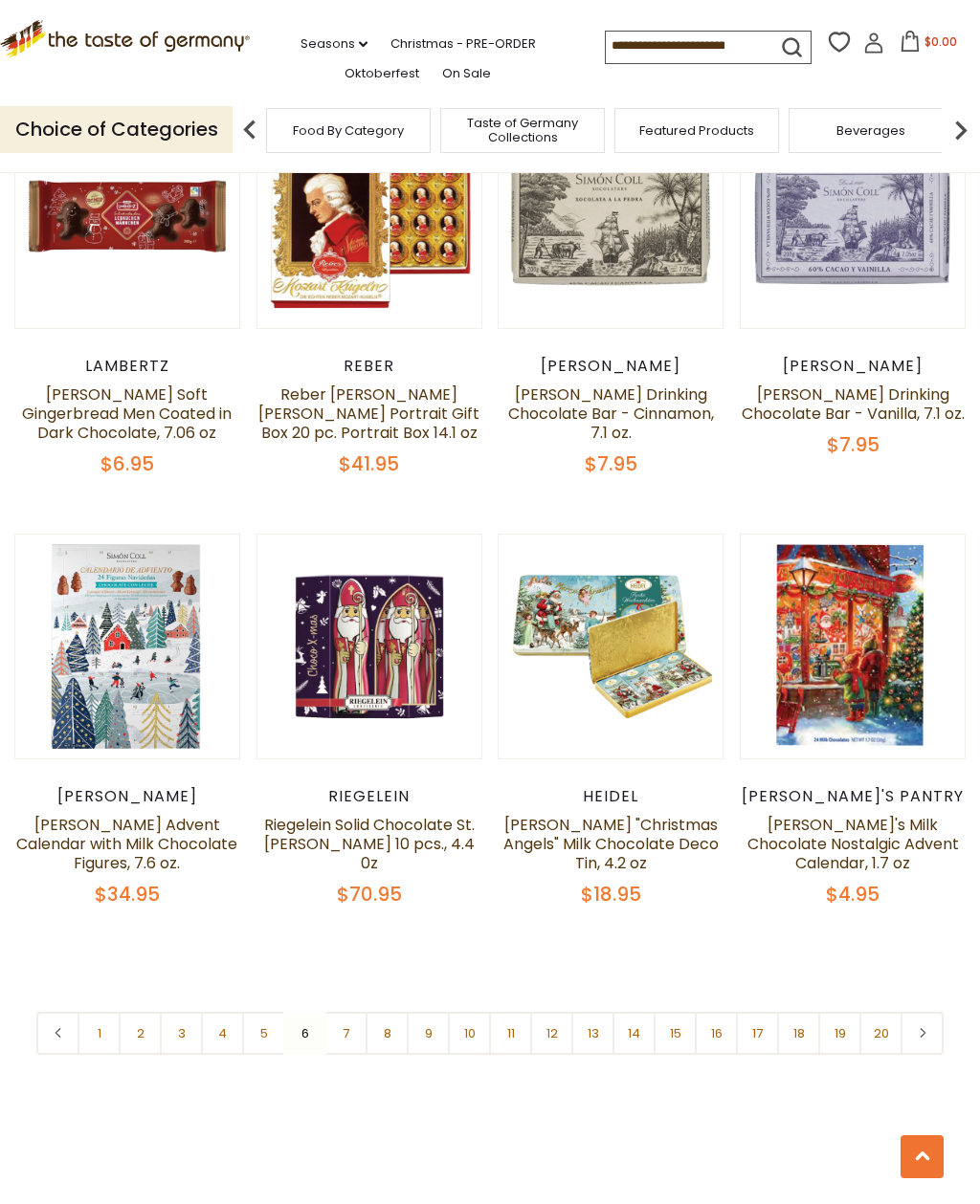
click at [353, 1012] on link "7" at bounding box center [346, 1034] width 43 height 43
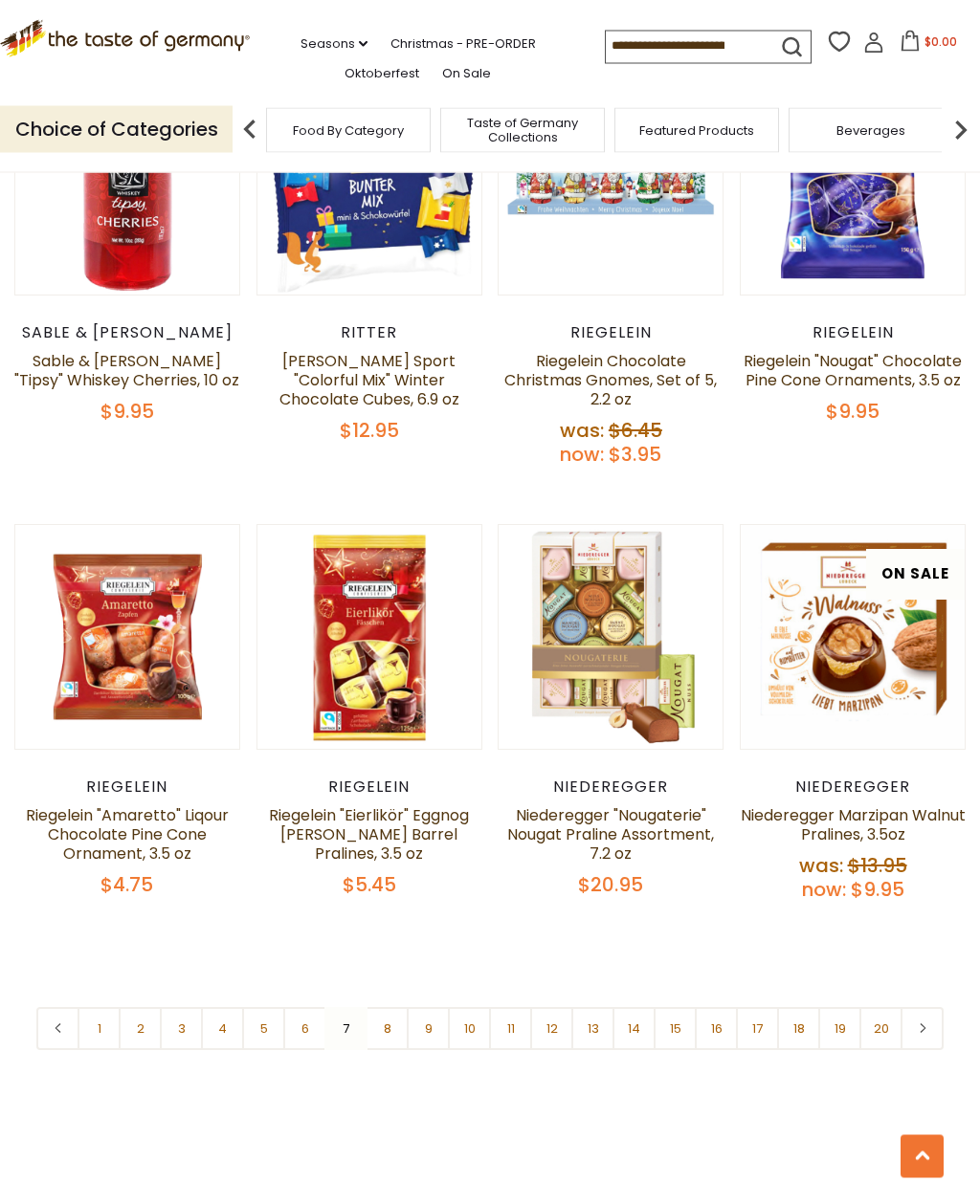
scroll to position [3644, 0]
click at [392, 1007] on link "8" at bounding box center [387, 1029] width 43 height 43
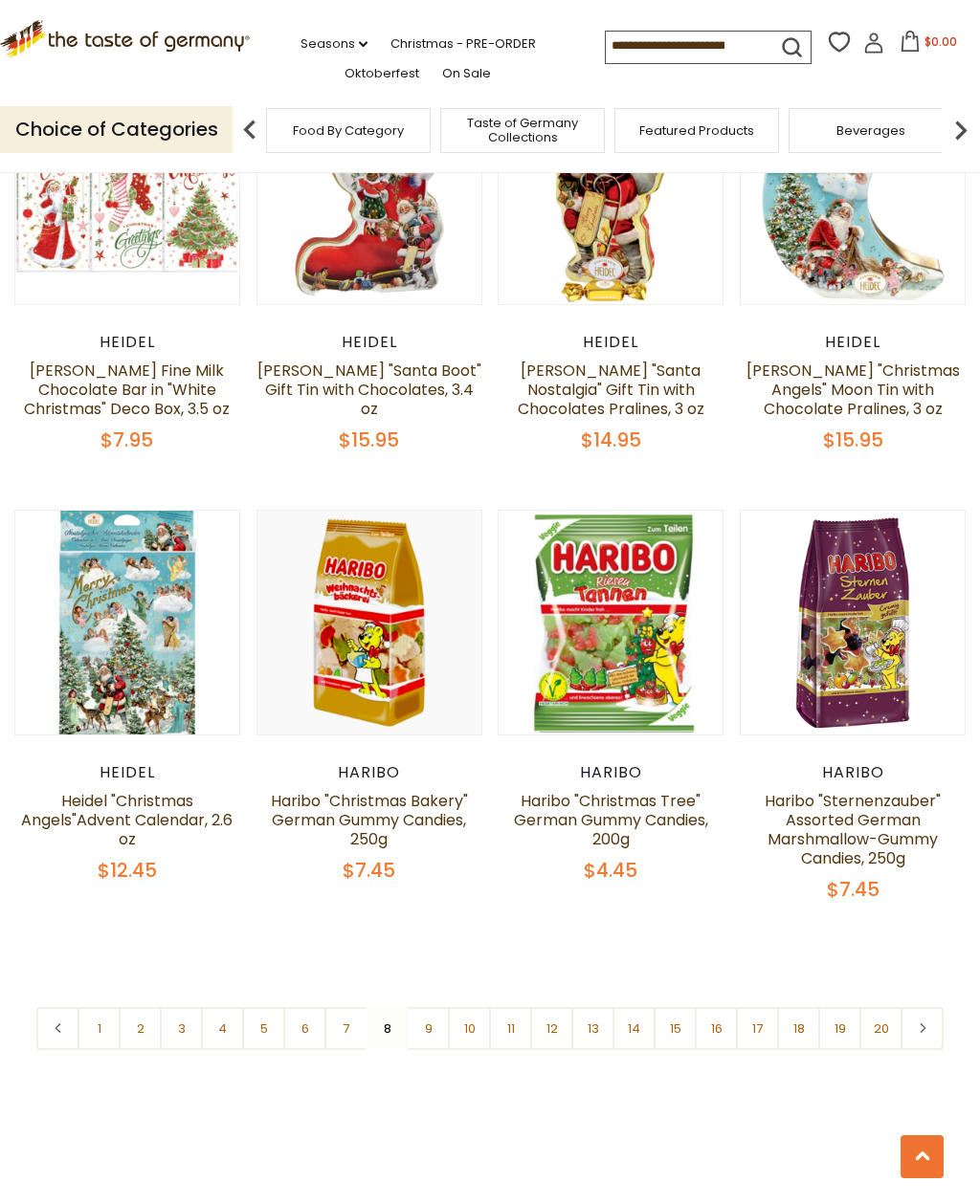
scroll to position [3608, 0]
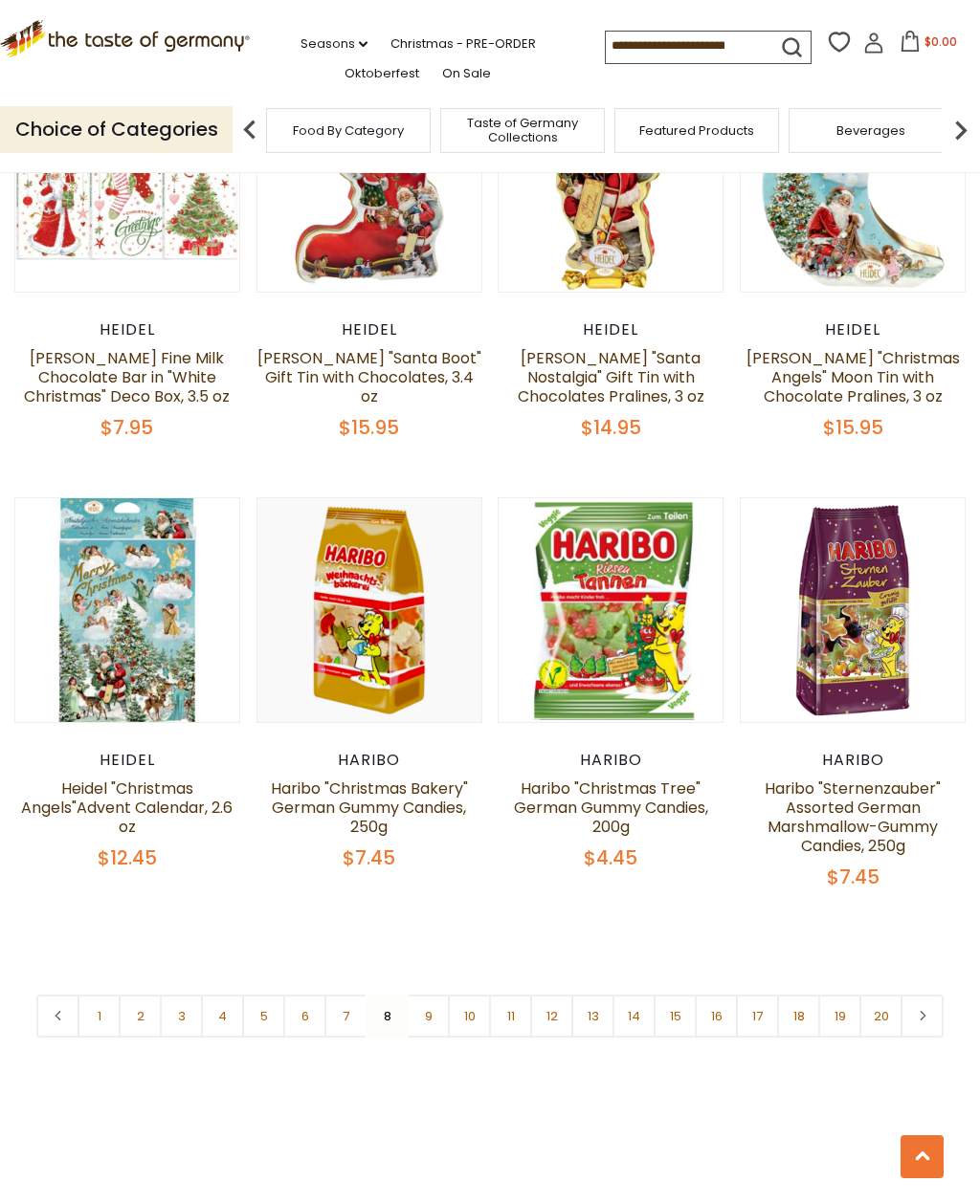
click at [430, 995] on link "9" at bounding box center [428, 1016] width 43 height 43
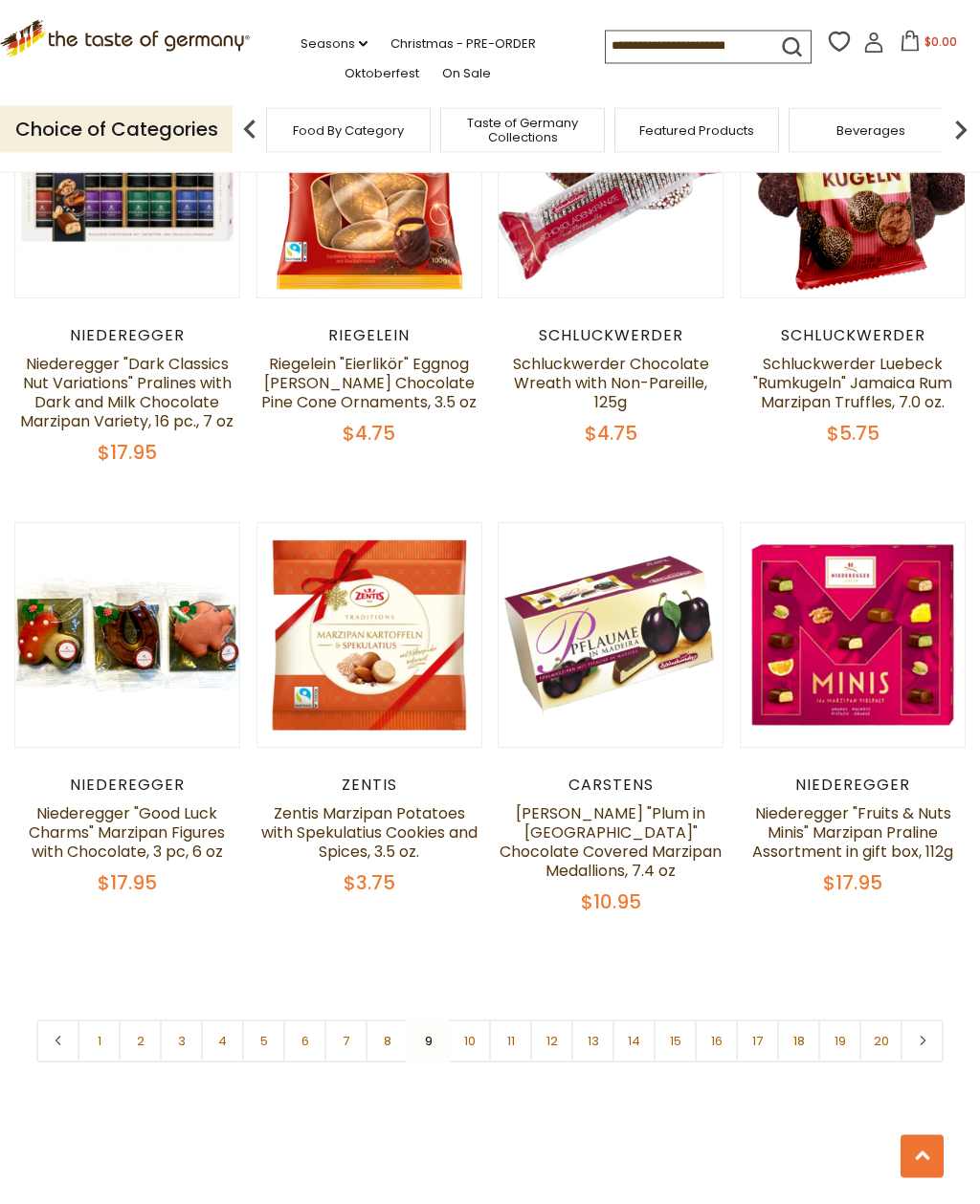
scroll to position [3648, 0]
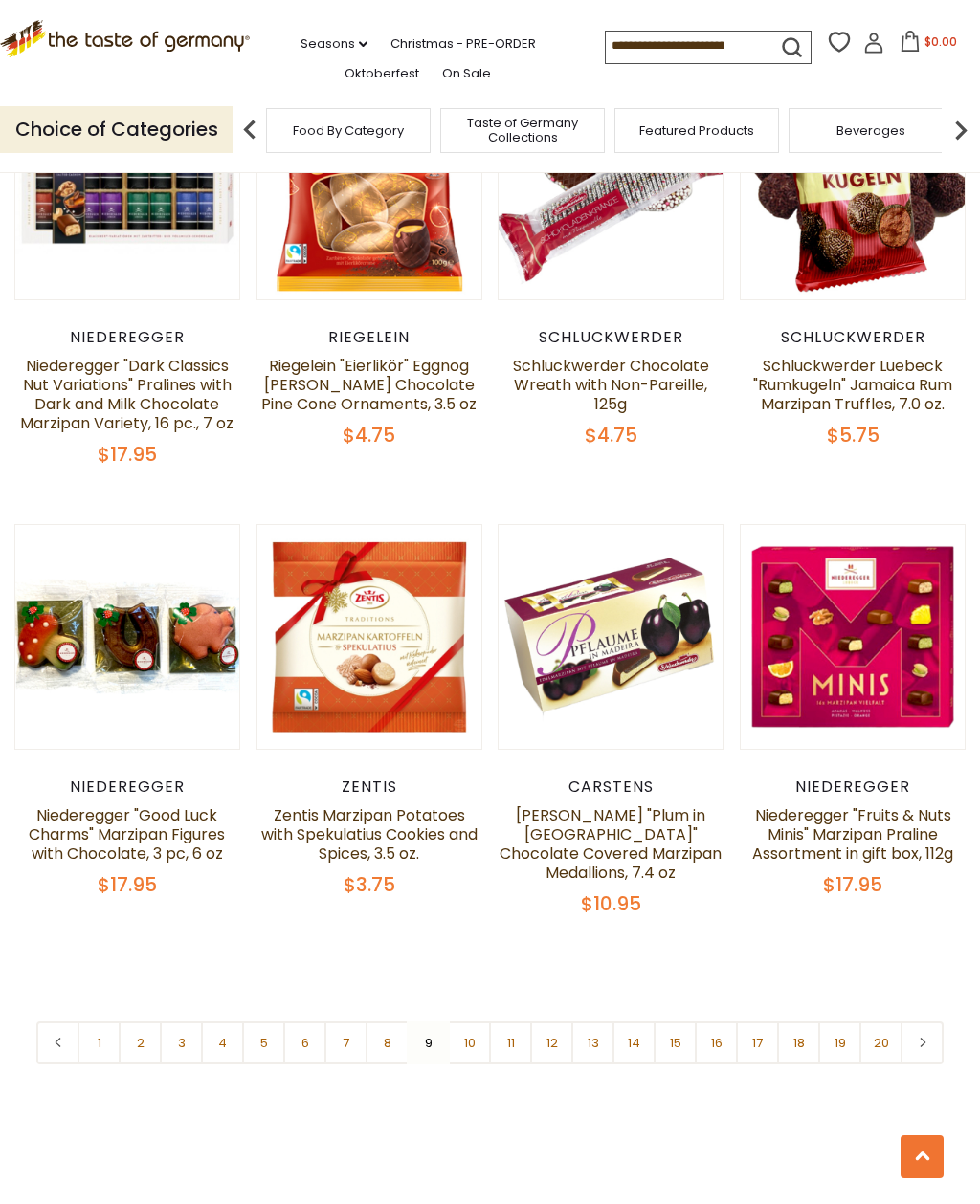
click at [475, 1022] on link "10" at bounding box center [469, 1044] width 43 height 43
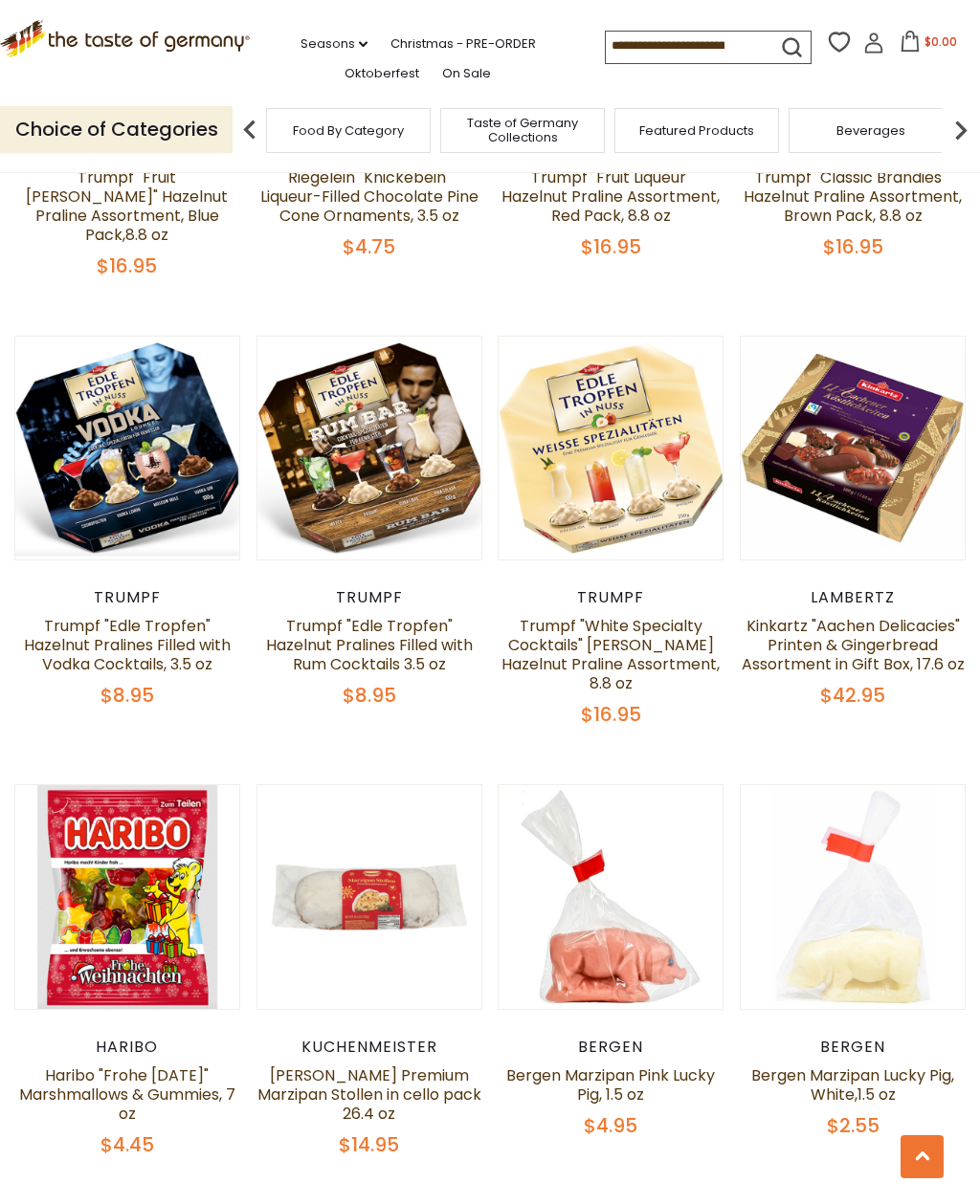
scroll to position [1666, 0]
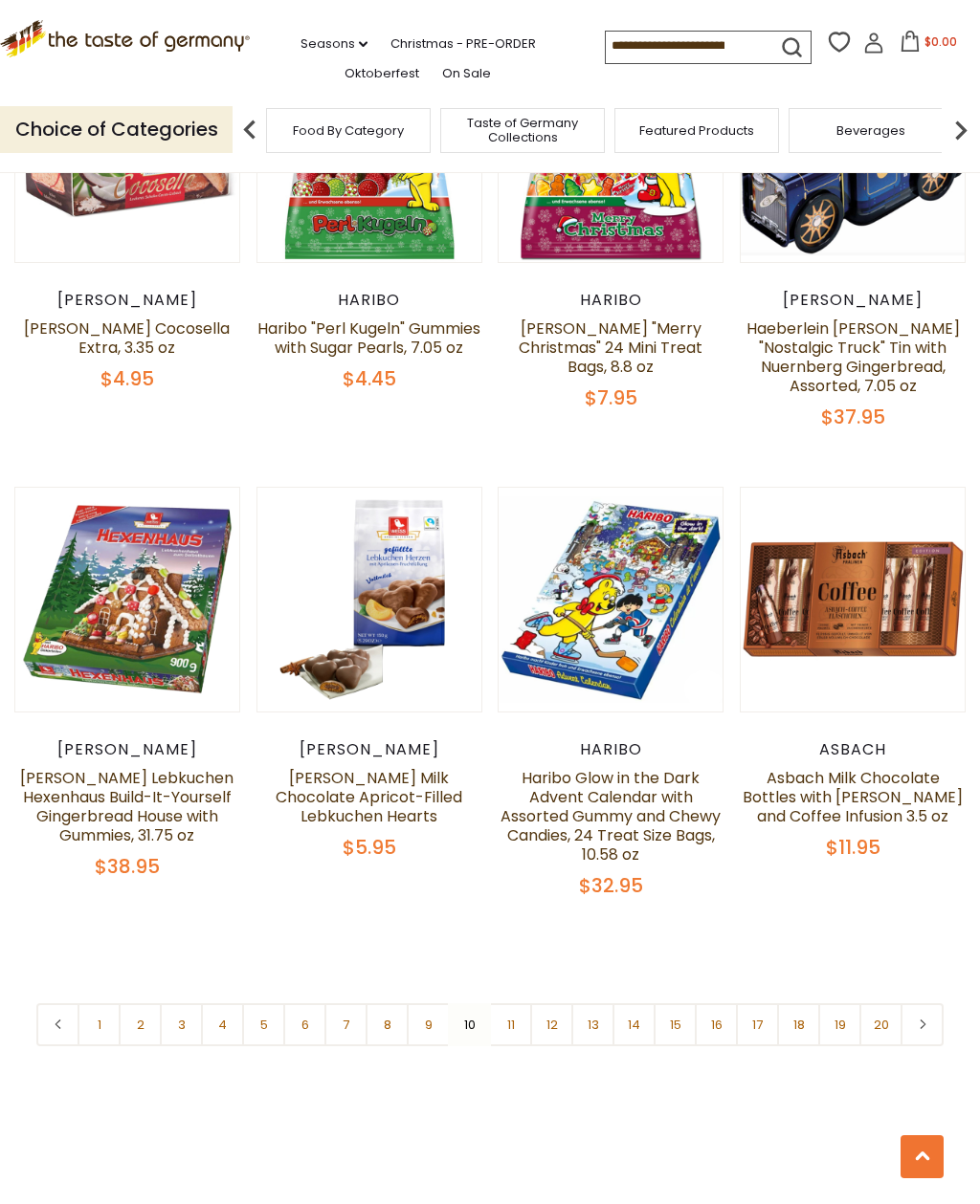
click at [518, 1003] on link "11" at bounding box center [511, 1025] width 43 height 43
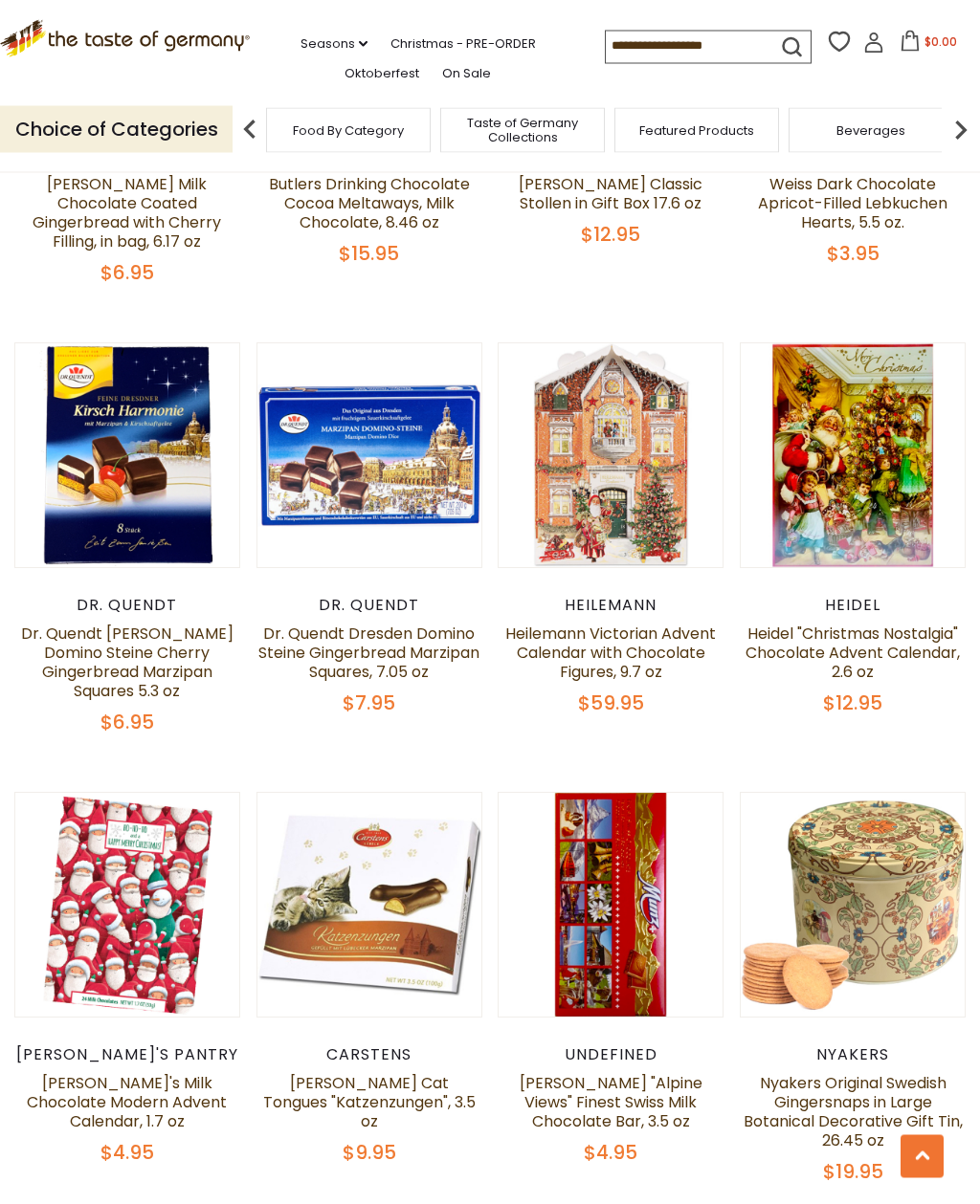
scroll to position [2023, 0]
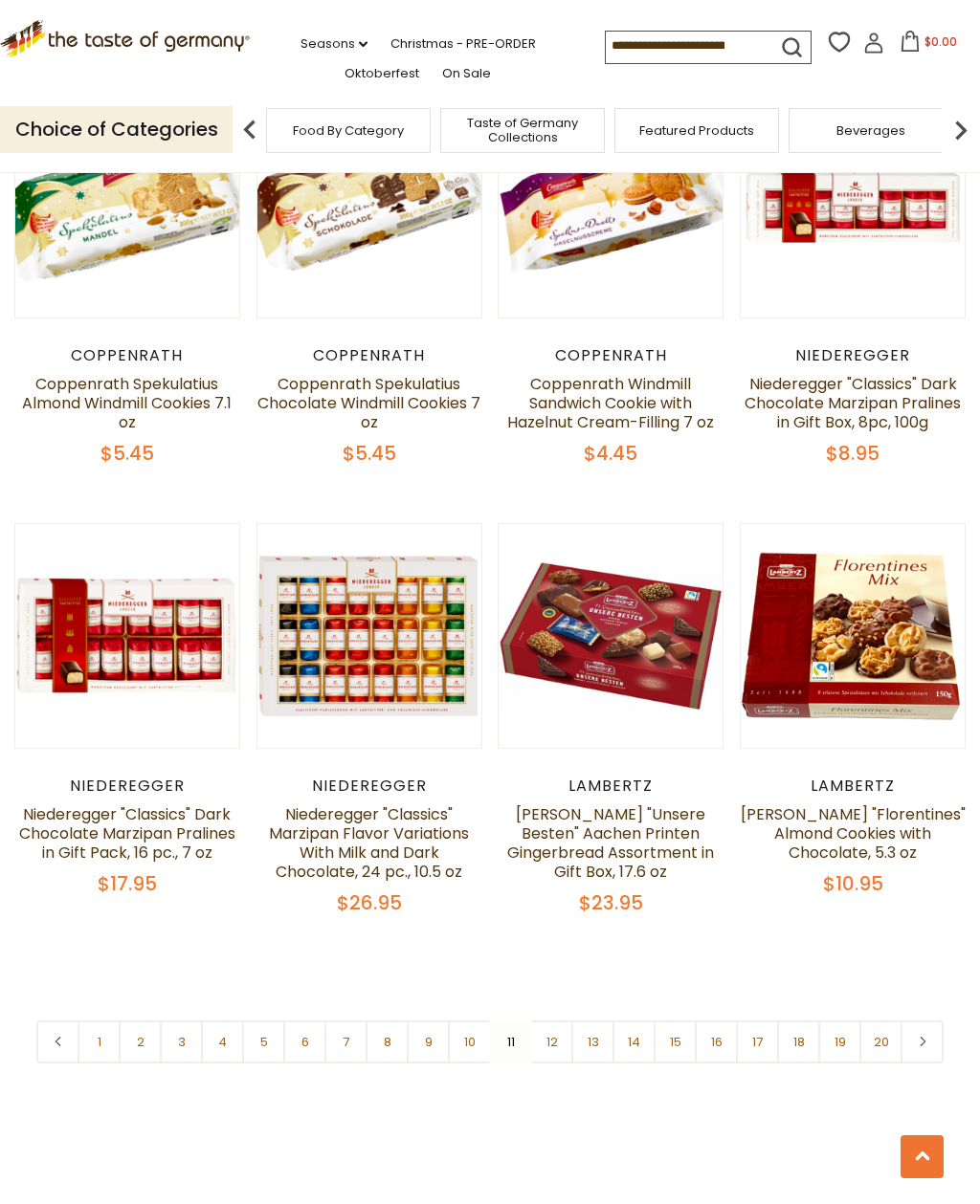
click at [555, 1021] on link "12" at bounding box center [552, 1043] width 43 height 43
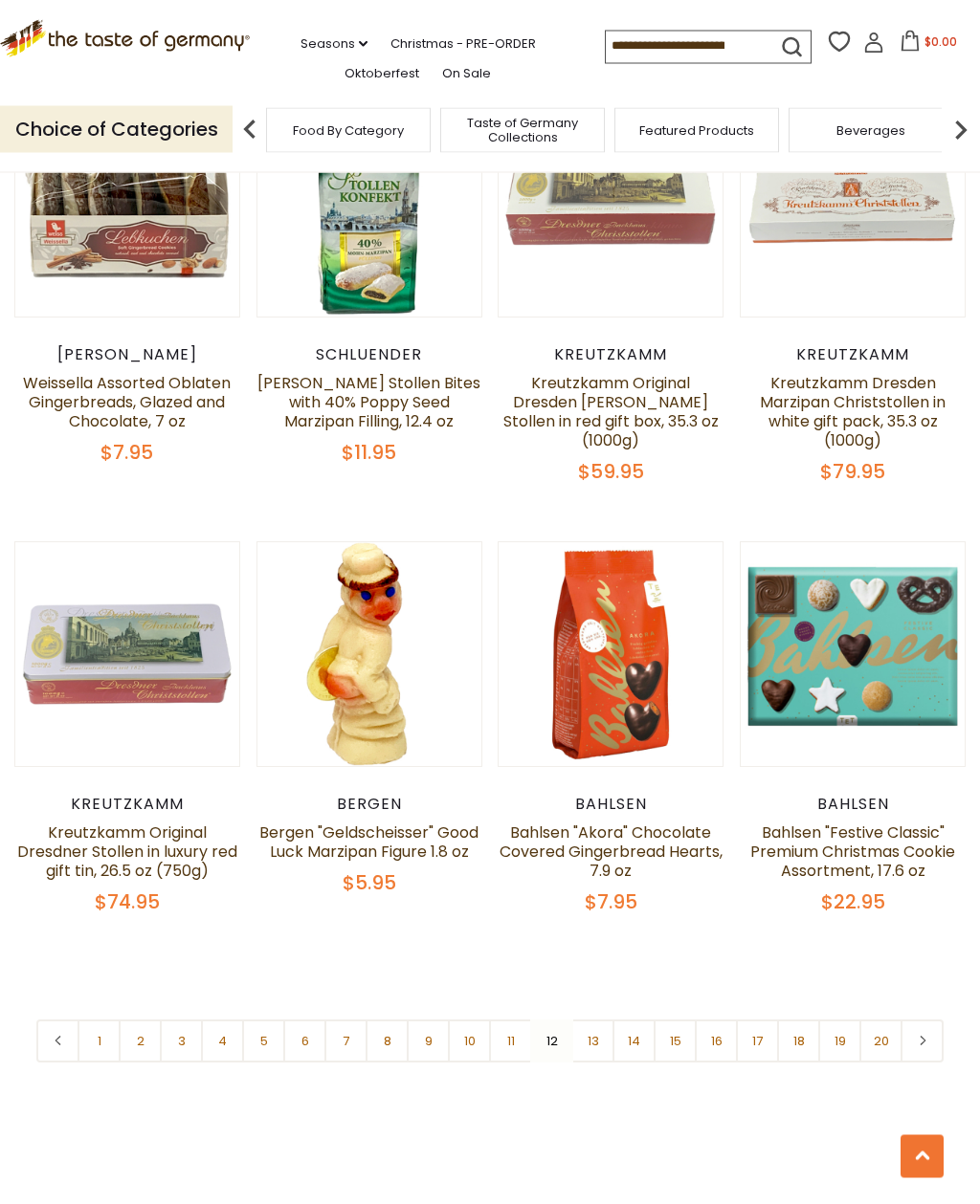
scroll to position [3607, 0]
click at [592, 1020] on link "13" at bounding box center [593, 1042] width 43 height 43
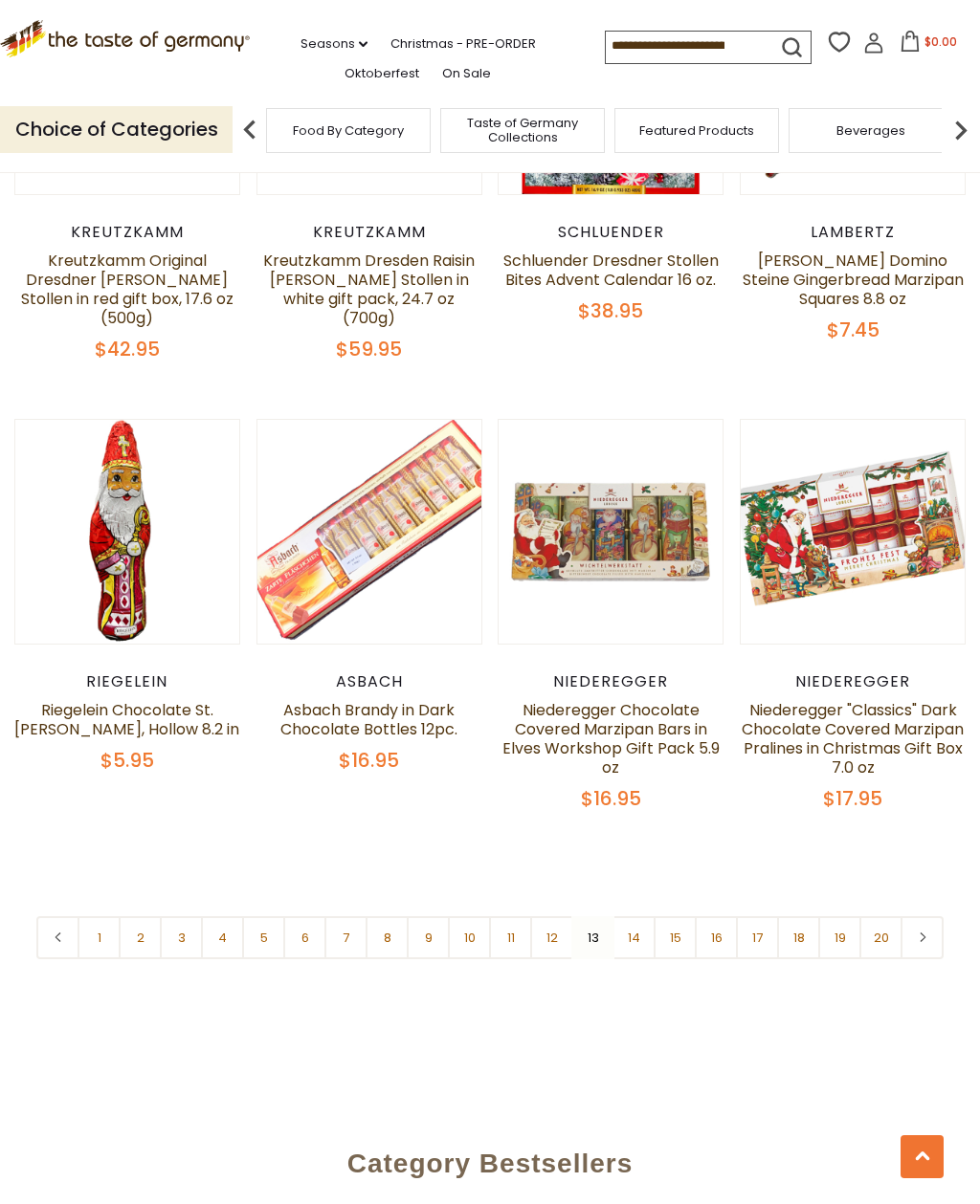
scroll to position [3747, 0]
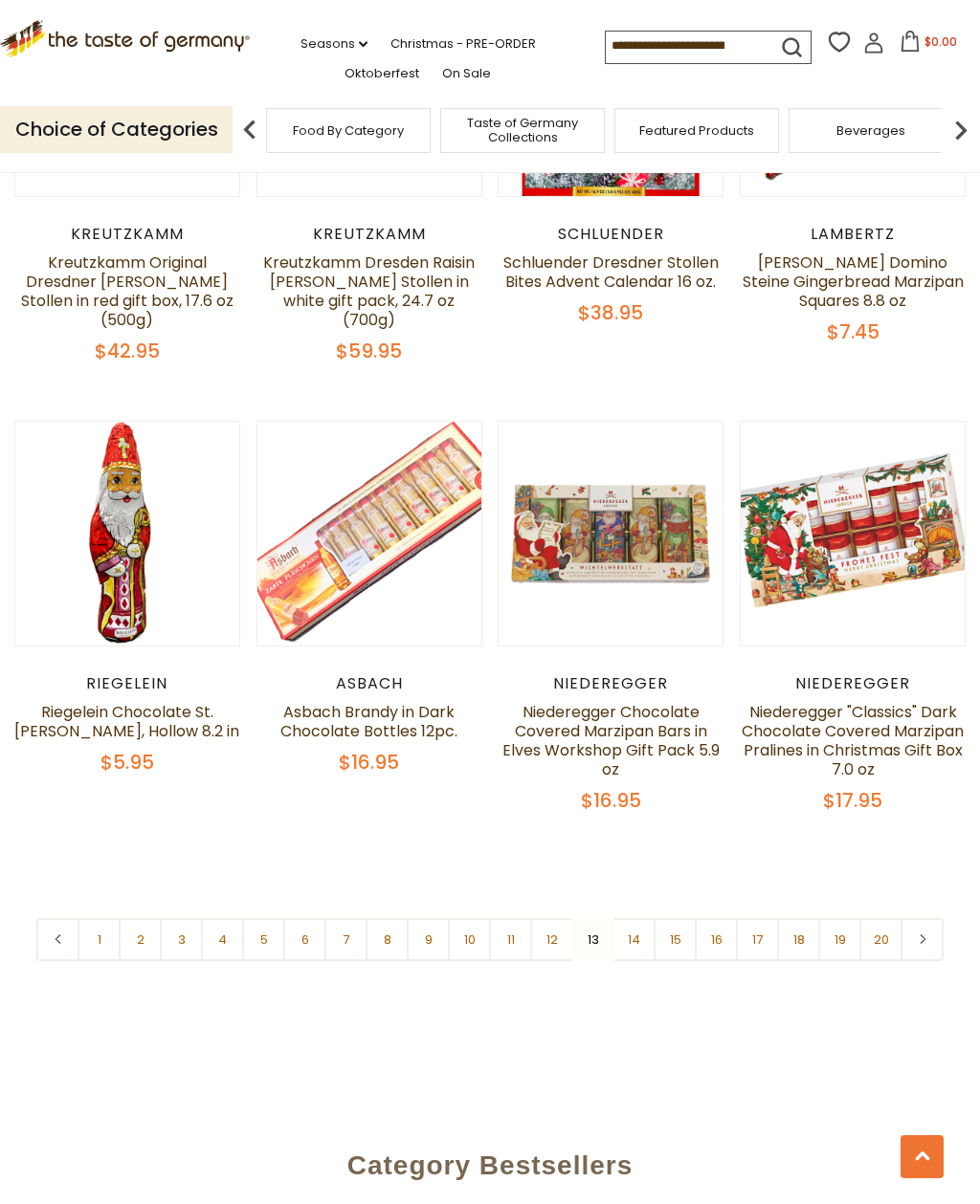
click at [655, 918] on link "15" at bounding box center [675, 940] width 43 height 43
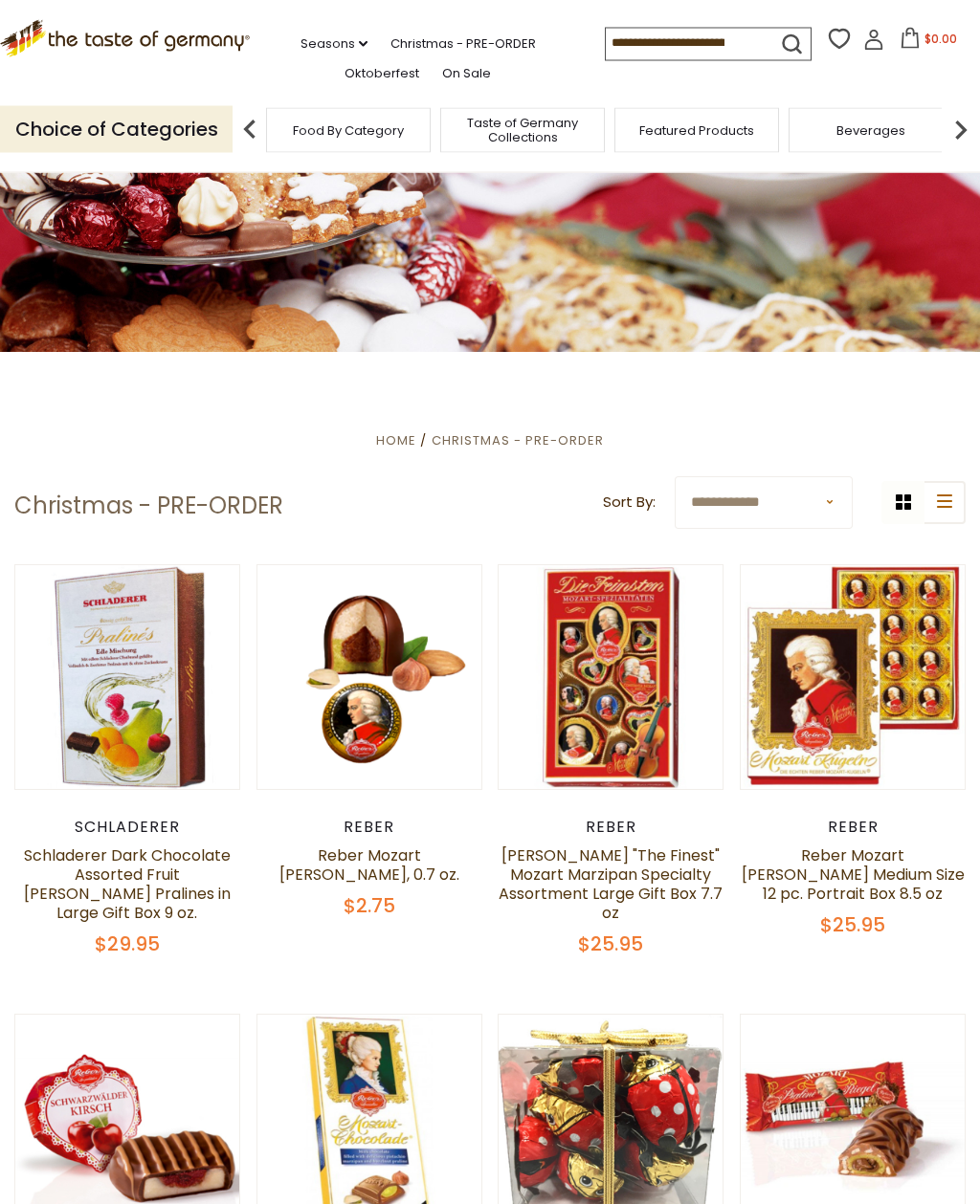
scroll to position [44, 0]
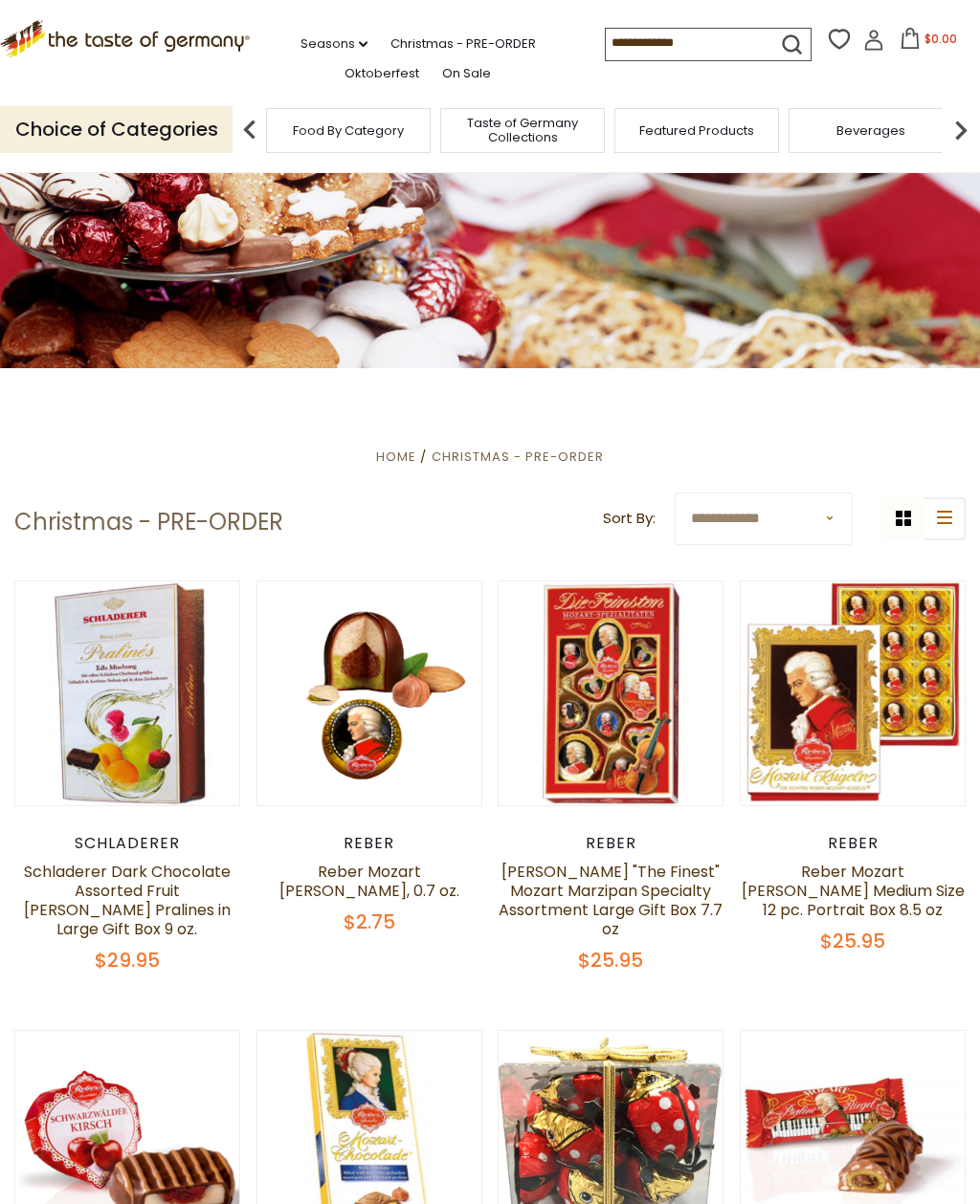
click at [630, 41] on input at bounding box center [686, 41] width 161 height 26
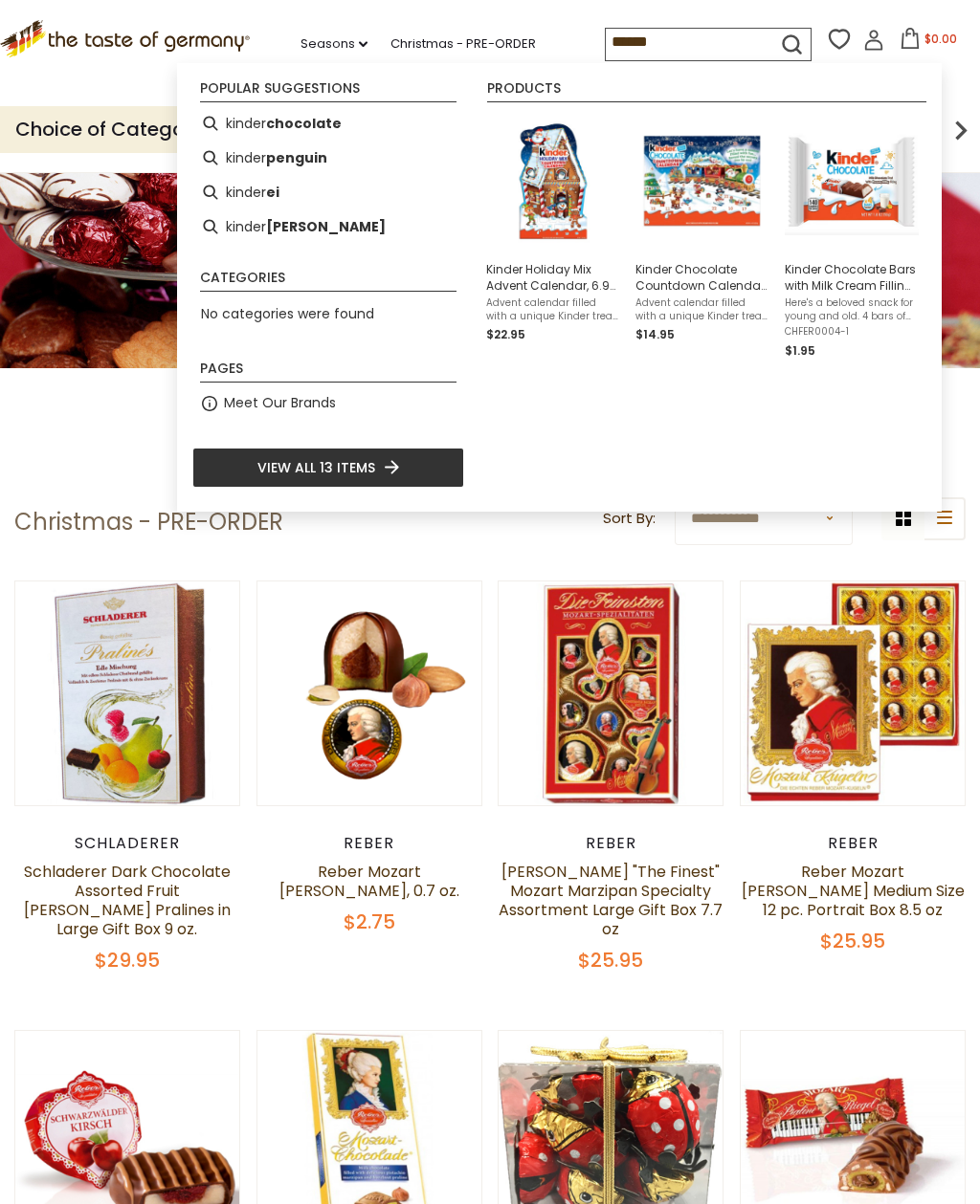
click at [334, 115] on b "chocolate" at bounding box center [303, 123] width 75 height 22
type input "**********"
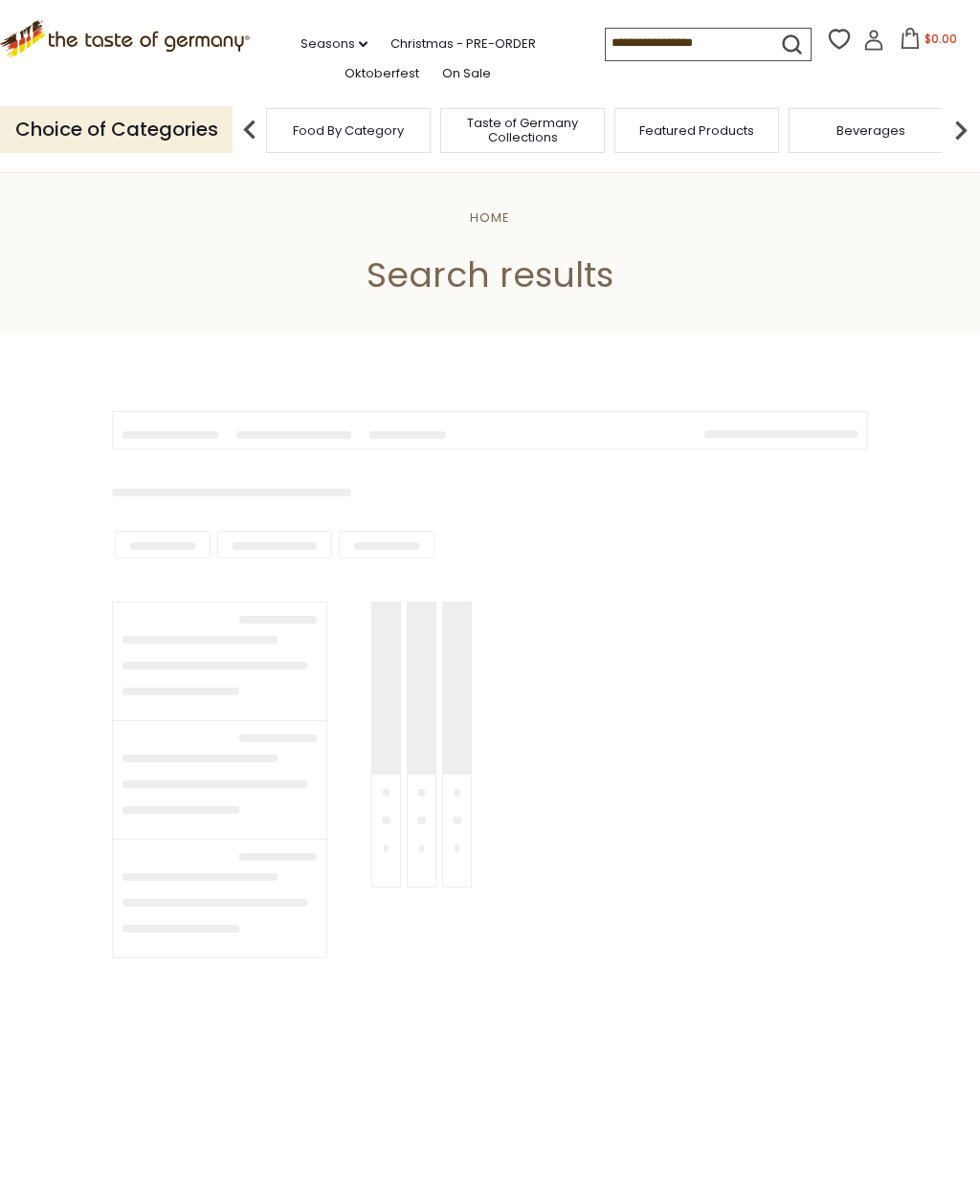
type input "**********"
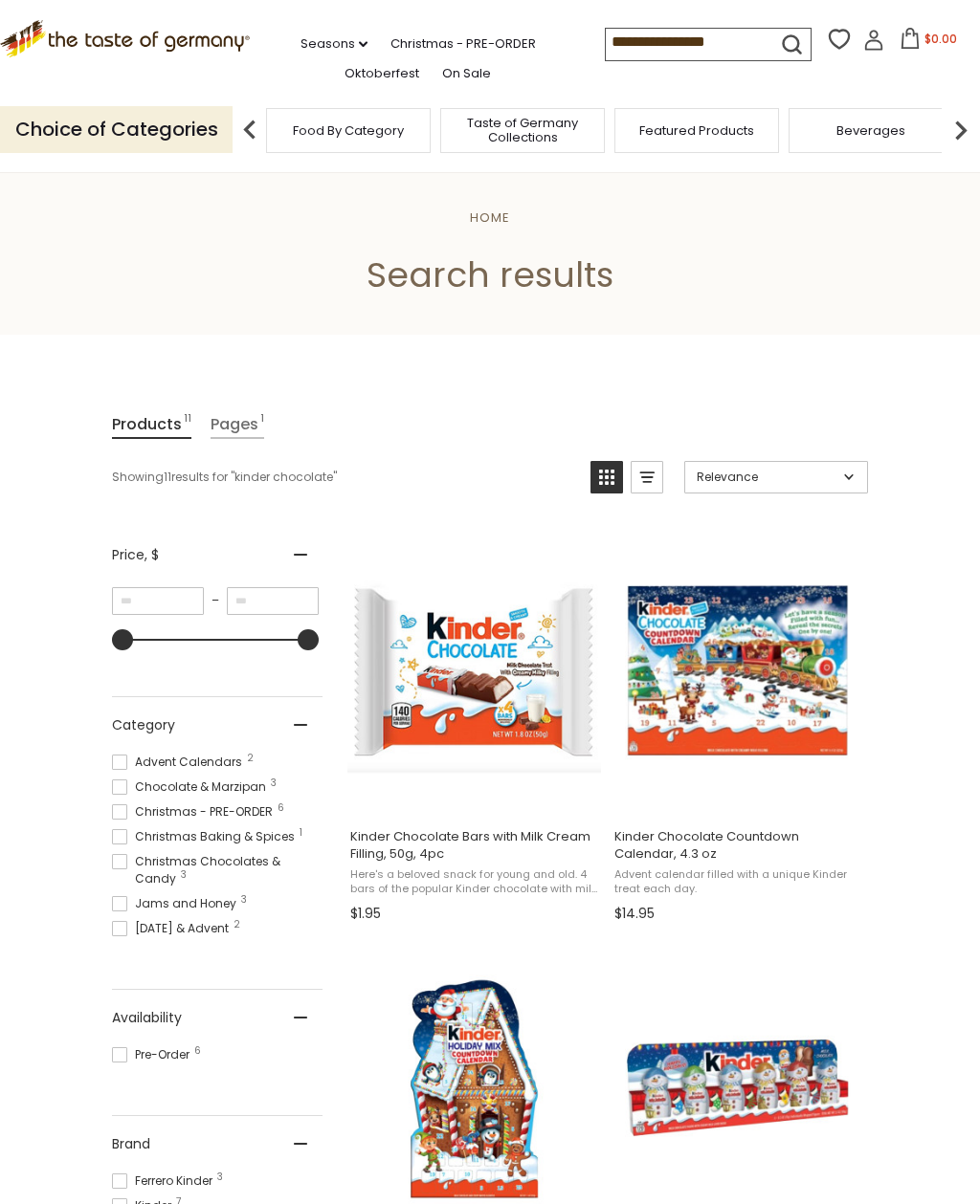
click at [396, 26] on li "Christmas - PRE-ORDER" at bounding box center [472, 39] width 164 height 28
click at [427, 40] on link "Christmas - PRE-ORDER" at bounding box center [463, 44] width 146 height 22
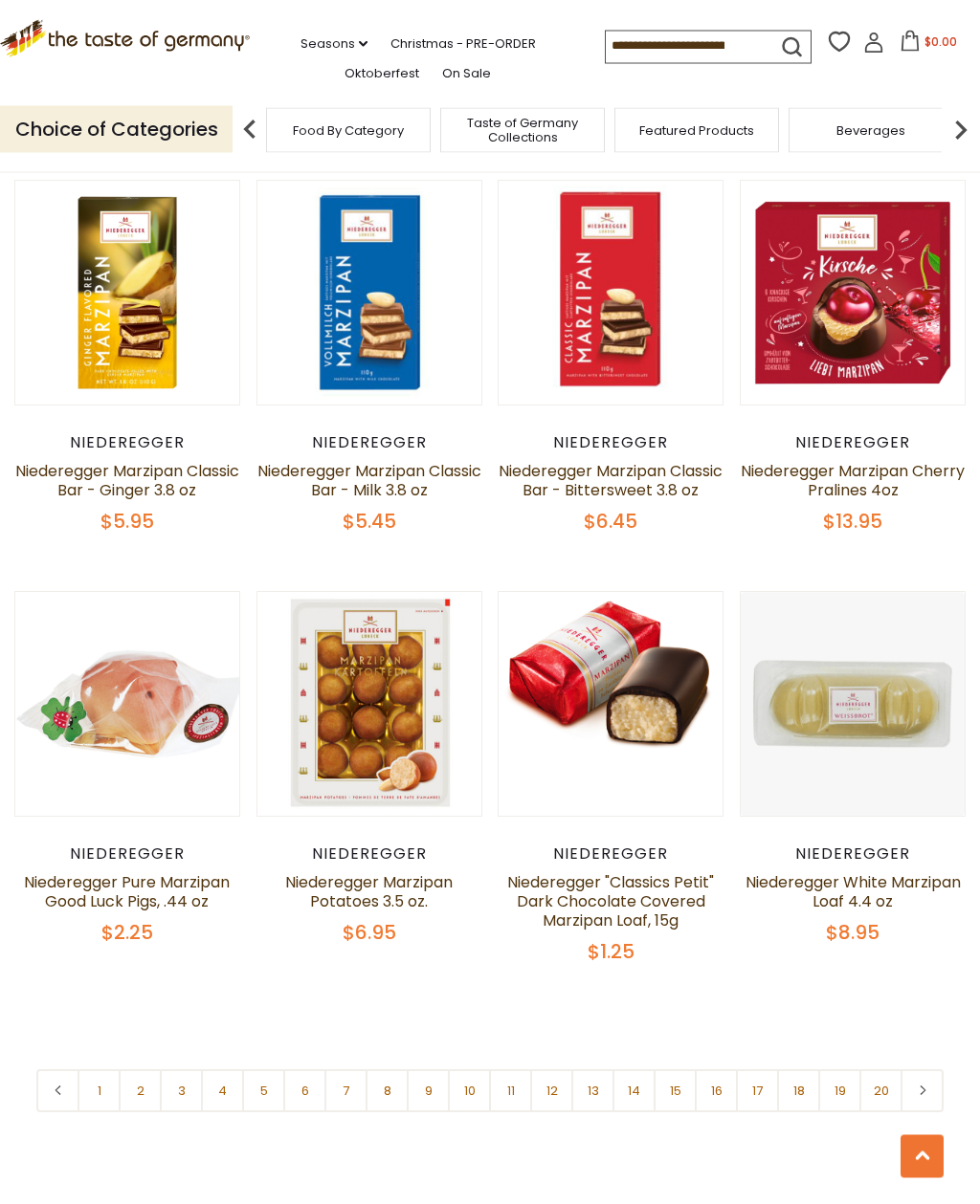
scroll to position [3539, 0]
click at [929, 1080] on link at bounding box center [921, 1092] width 43 height 43
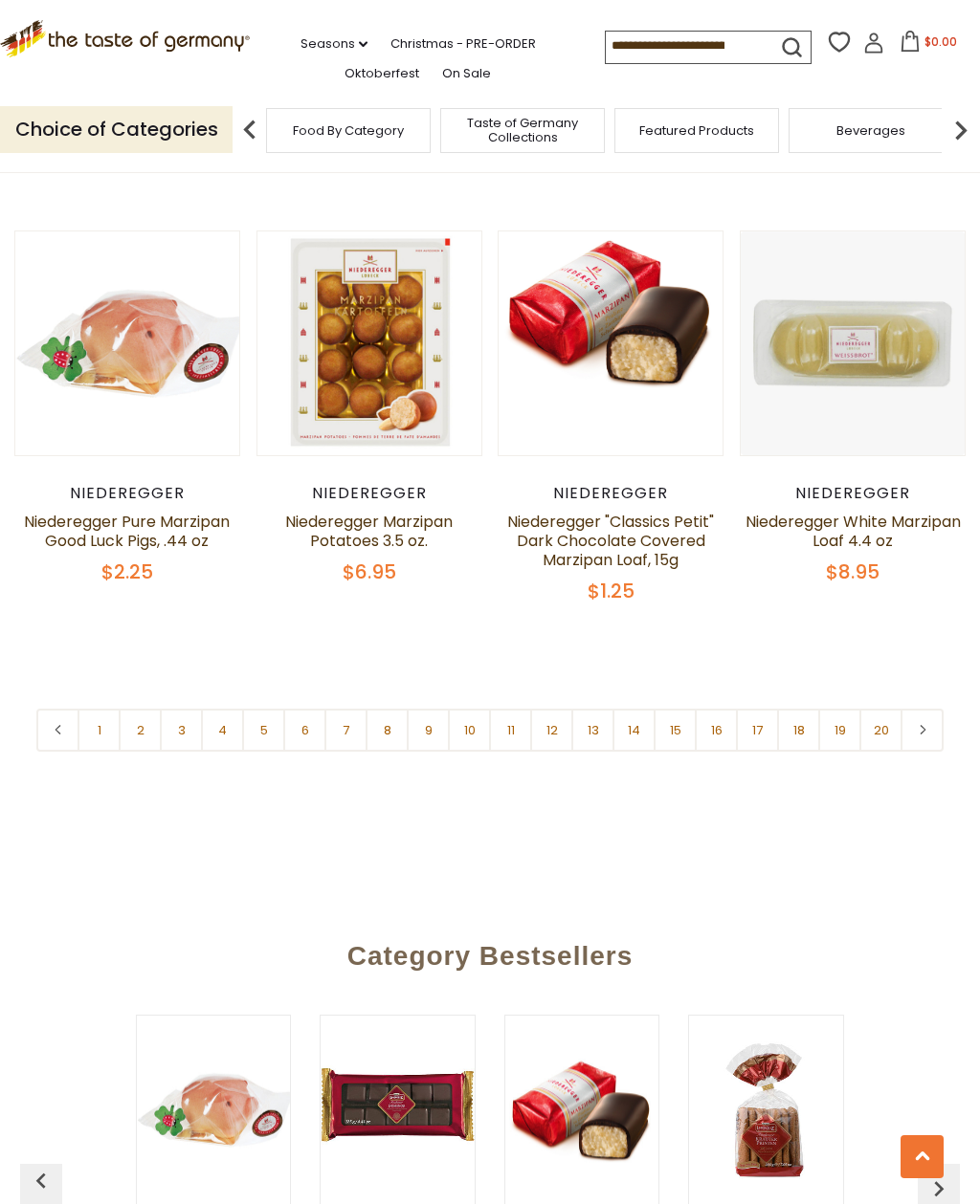
scroll to position [3901, 0]
click at [142, 708] on link "2" at bounding box center [140, 730] width 43 height 43
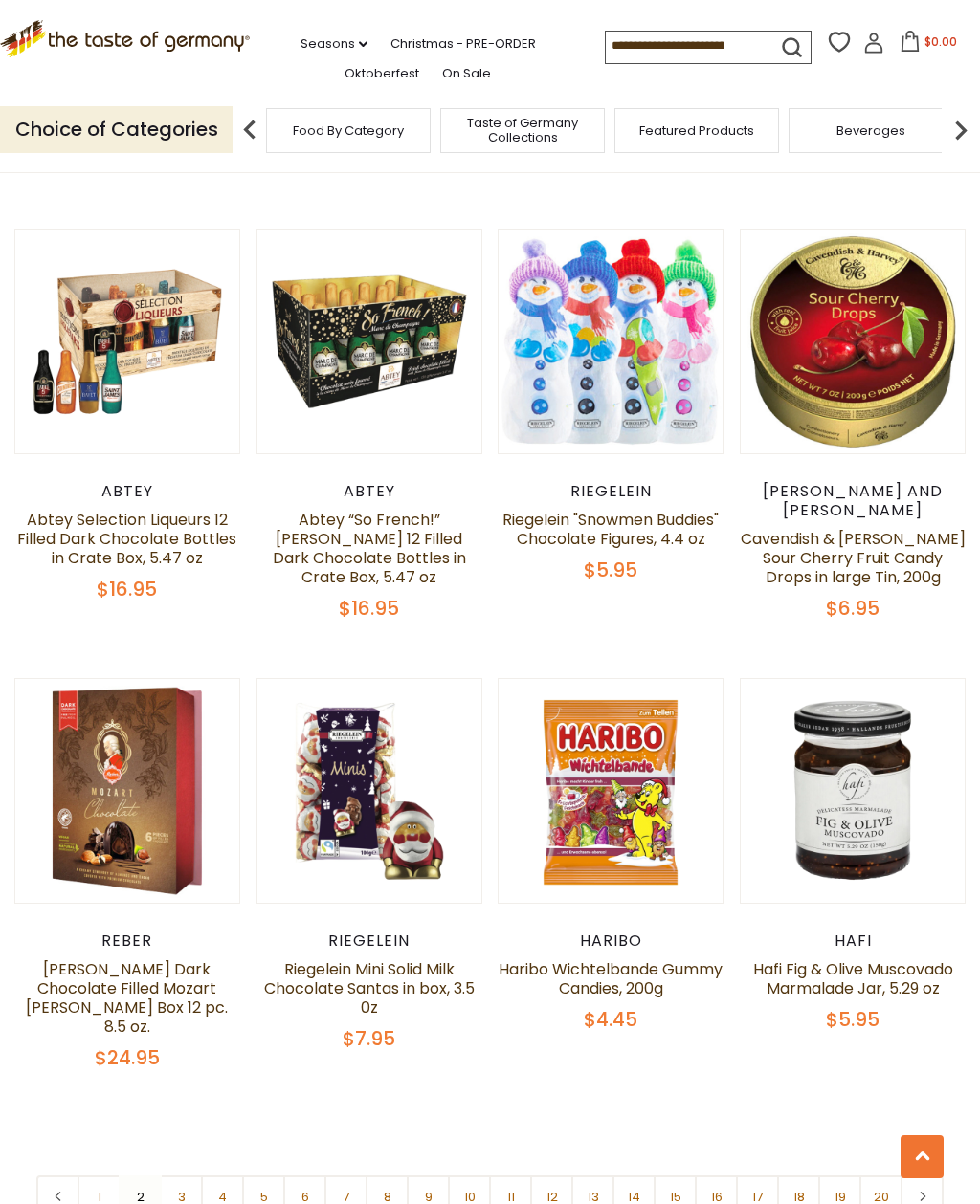
scroll to position [3486, 0]
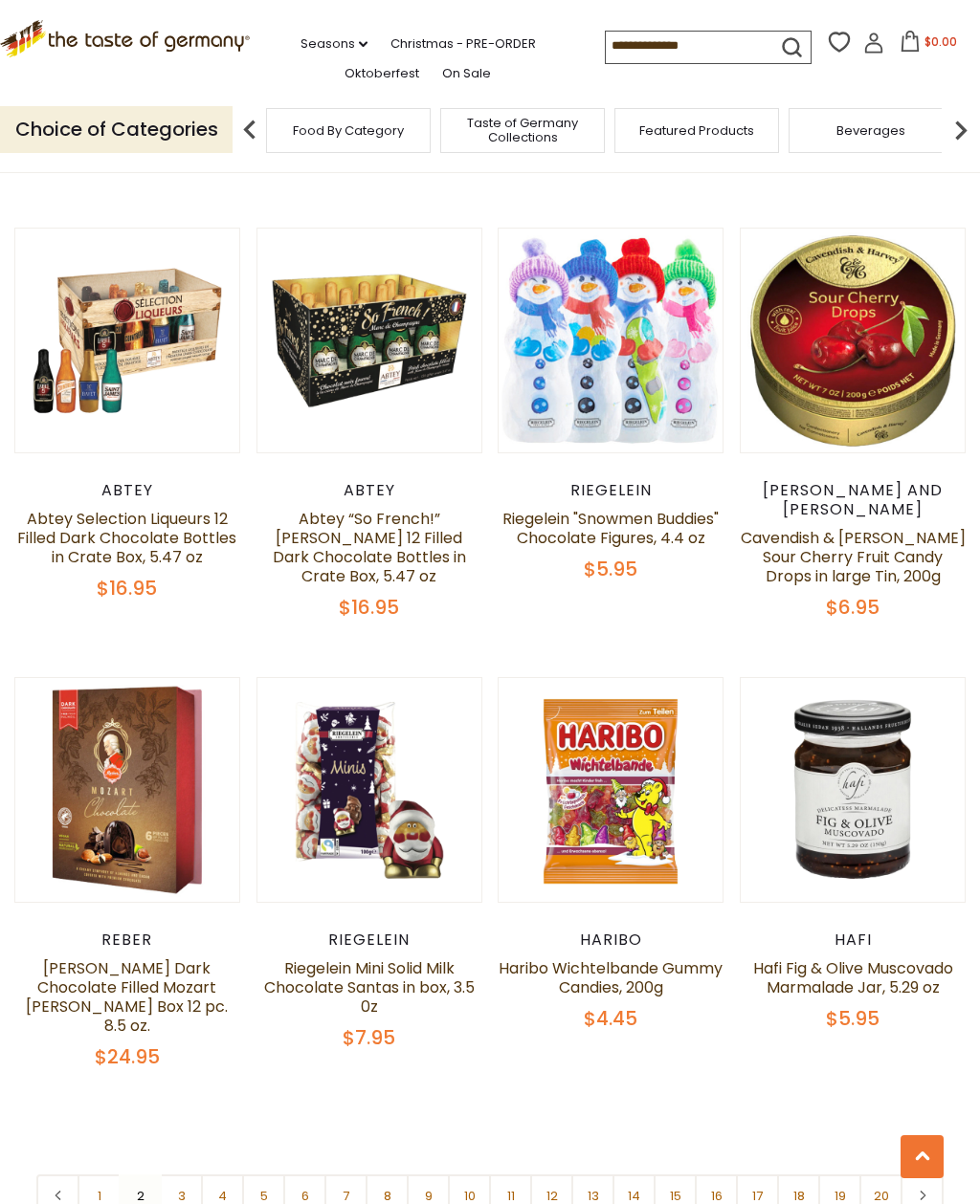
click at [191, 1175] on link "3" at bounding box center [181, 1196] width 43 height 43
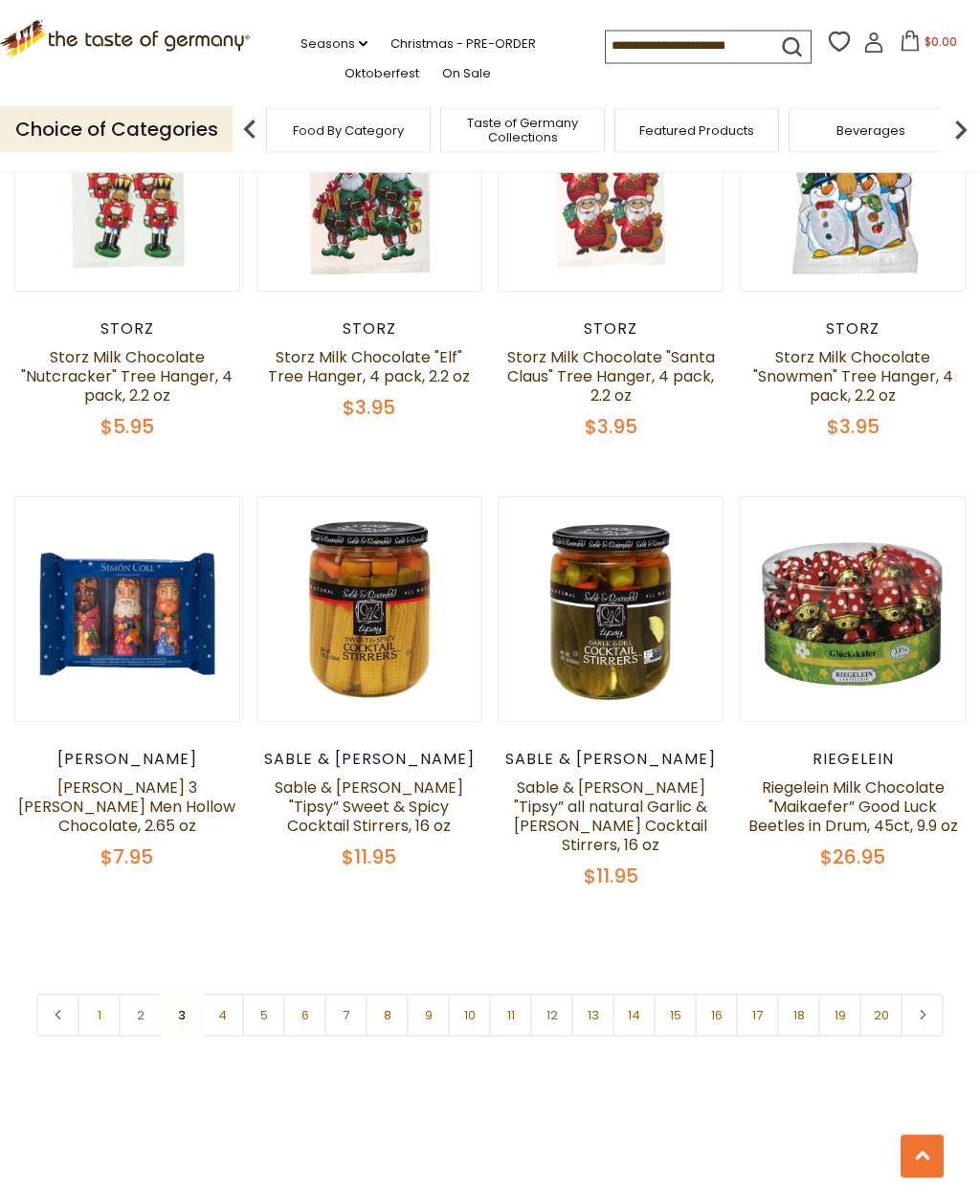
scroll to position [3614, 0]
click at [222, 994] on link "4" at bounding box center [222, 1015] width 43 height 43
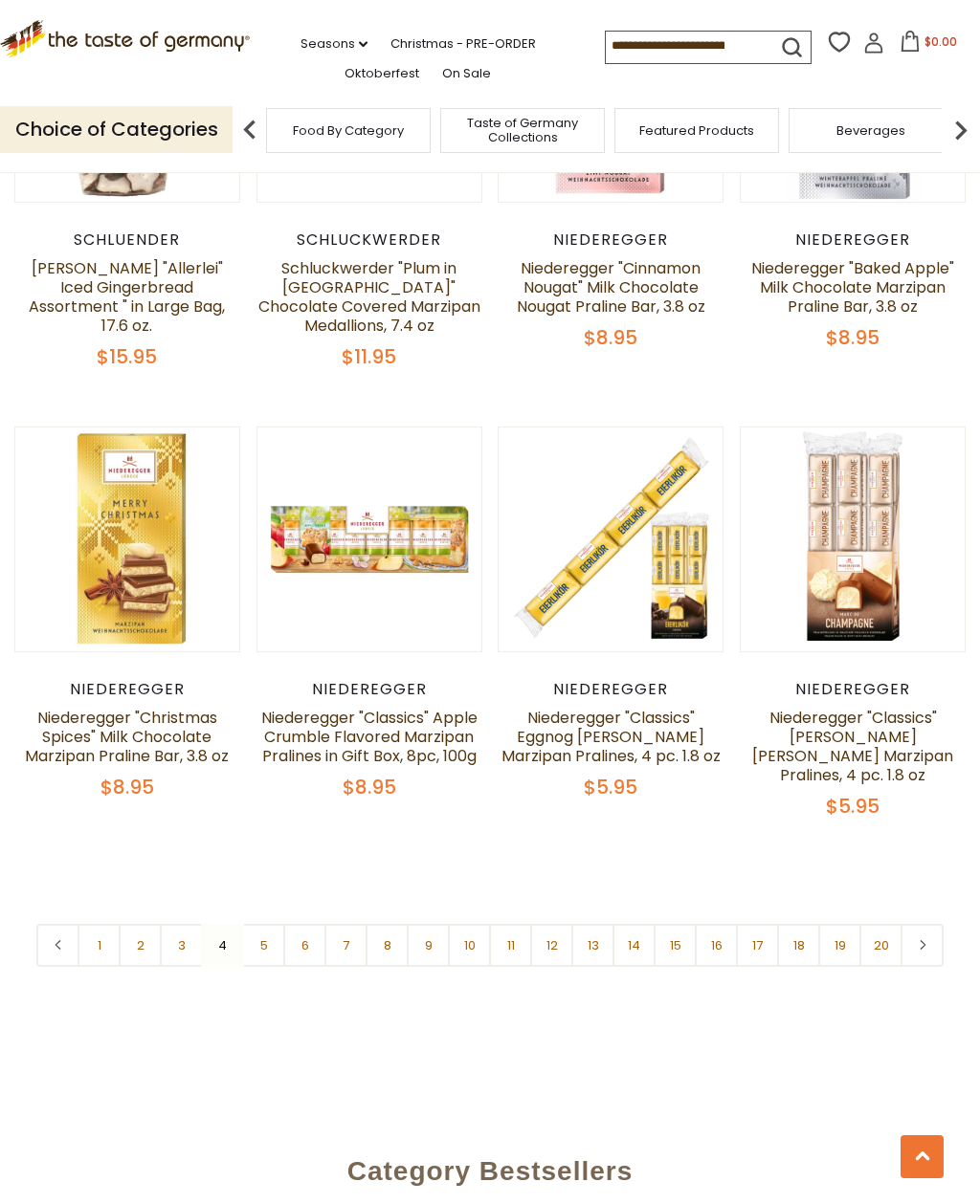
scroll to position [3663, 0]
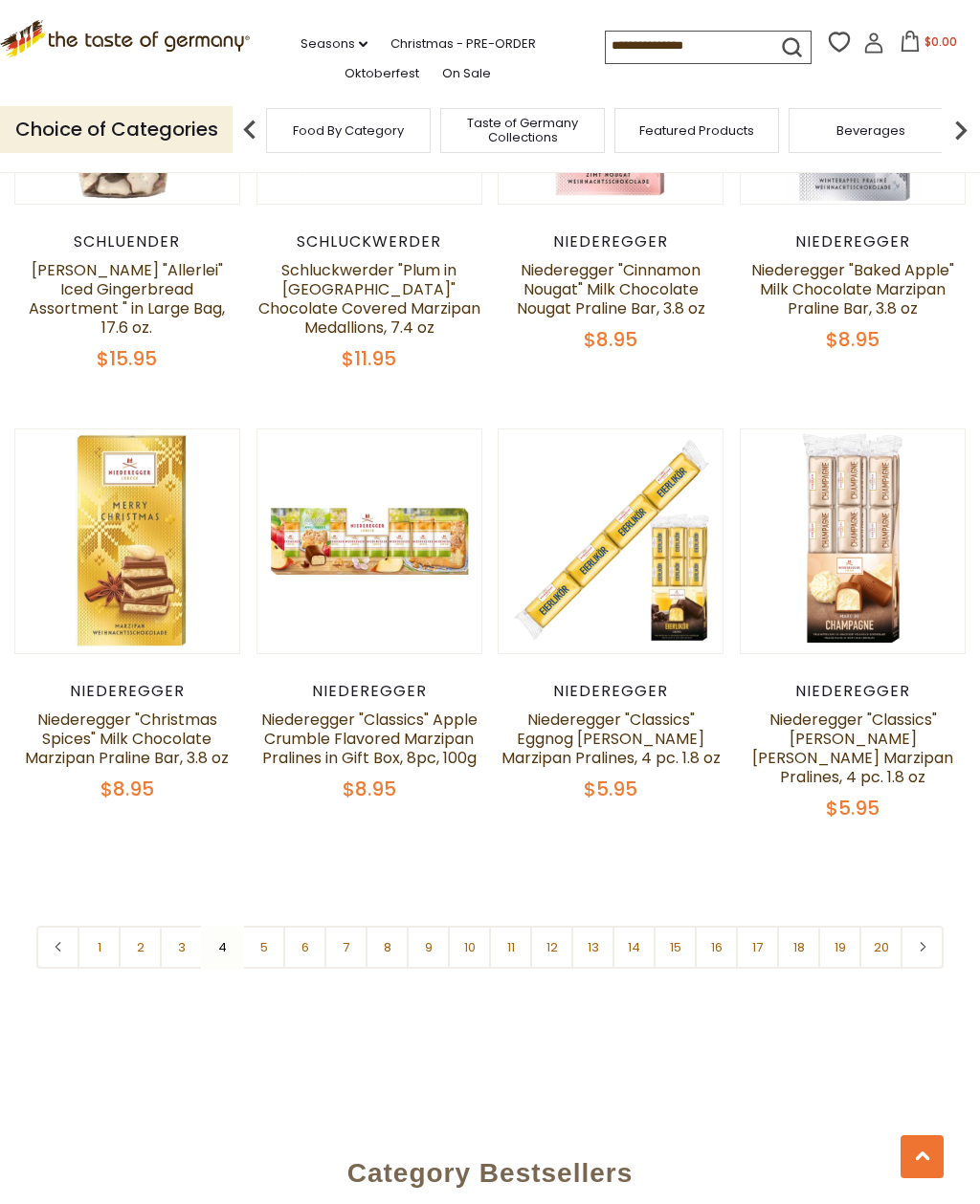
click at [264, 926] on link "5" at bounding box center [263, 948] width 43 height 43
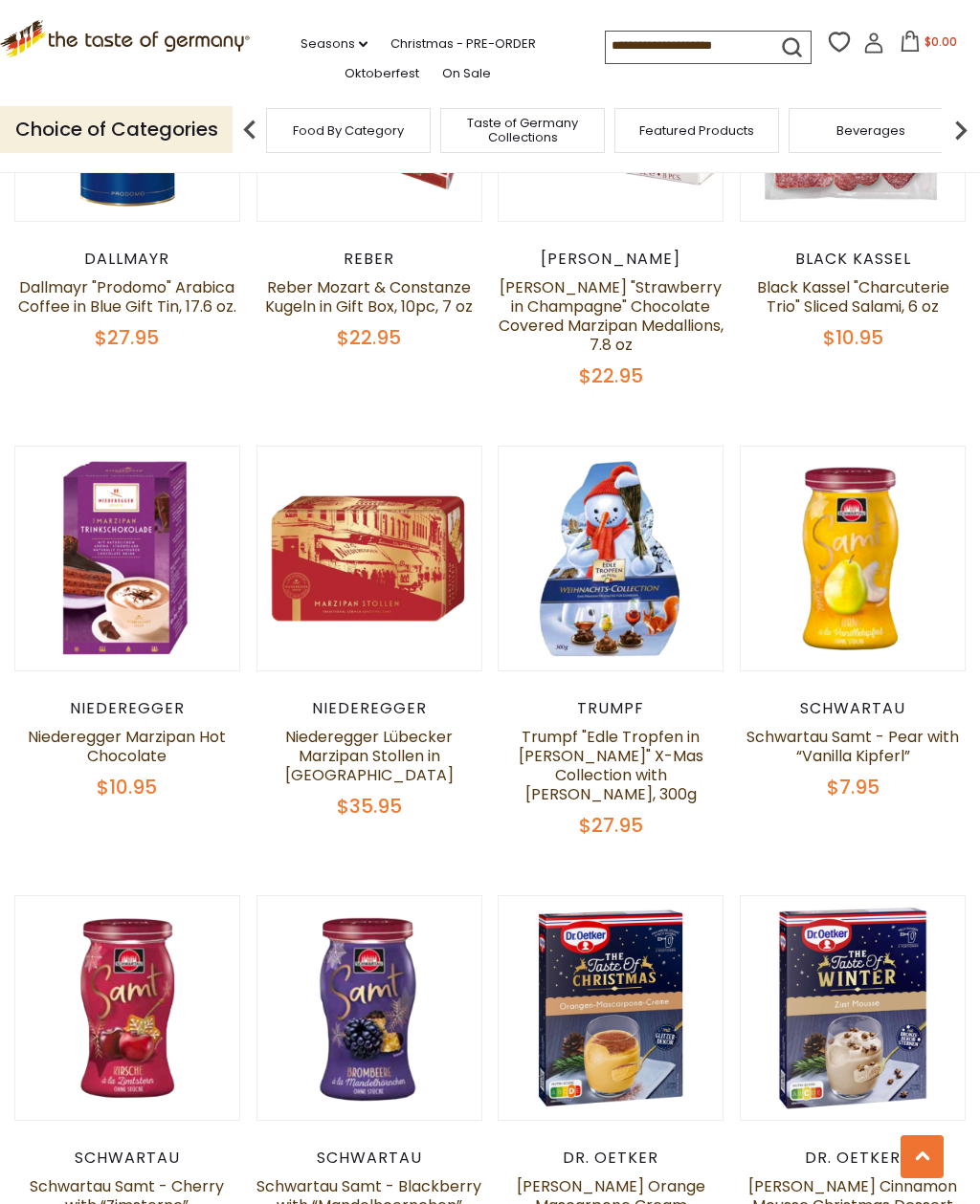
scroll to position [2797, 0]
